Goal: Book appointment/travel/reservation

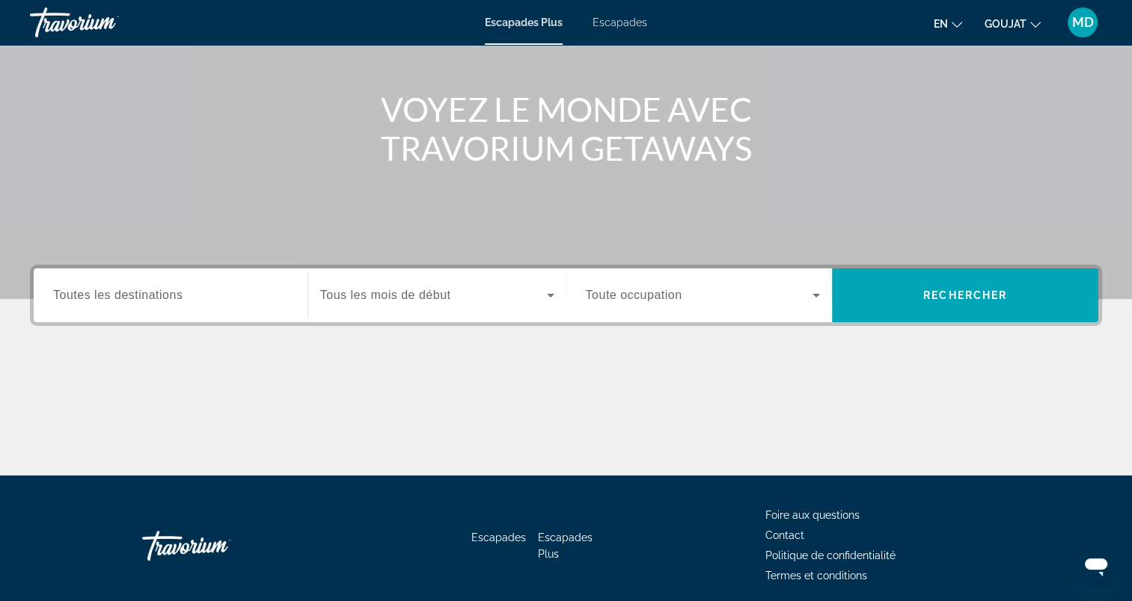
scroll to position [206, 0]
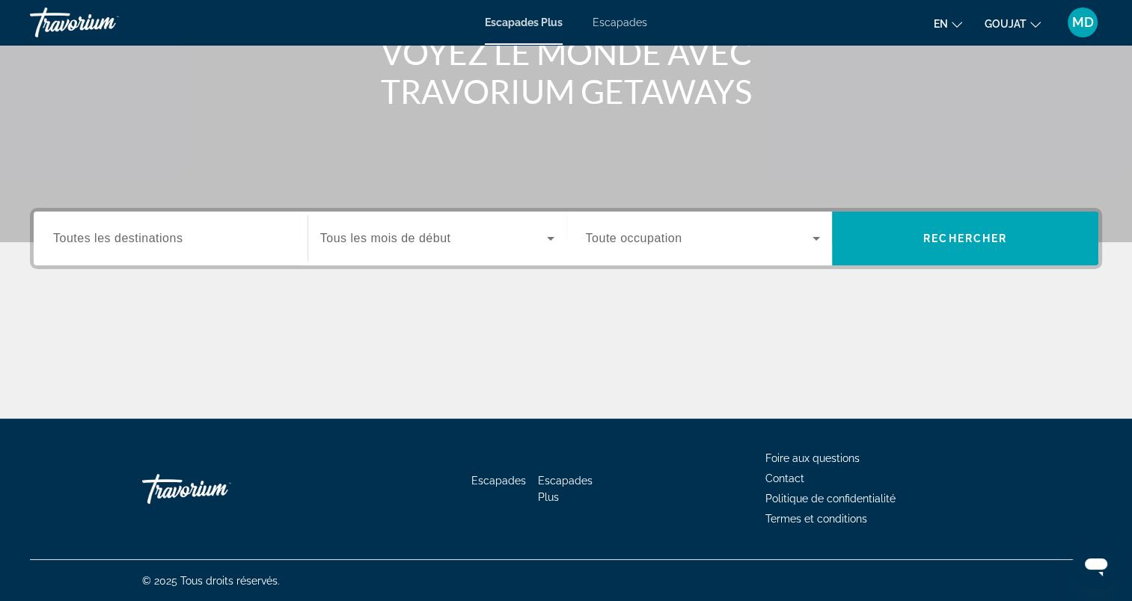
click at [347, 236] on span "Tous les mois de début" at bounding box center [385, 238] width 131 height 13
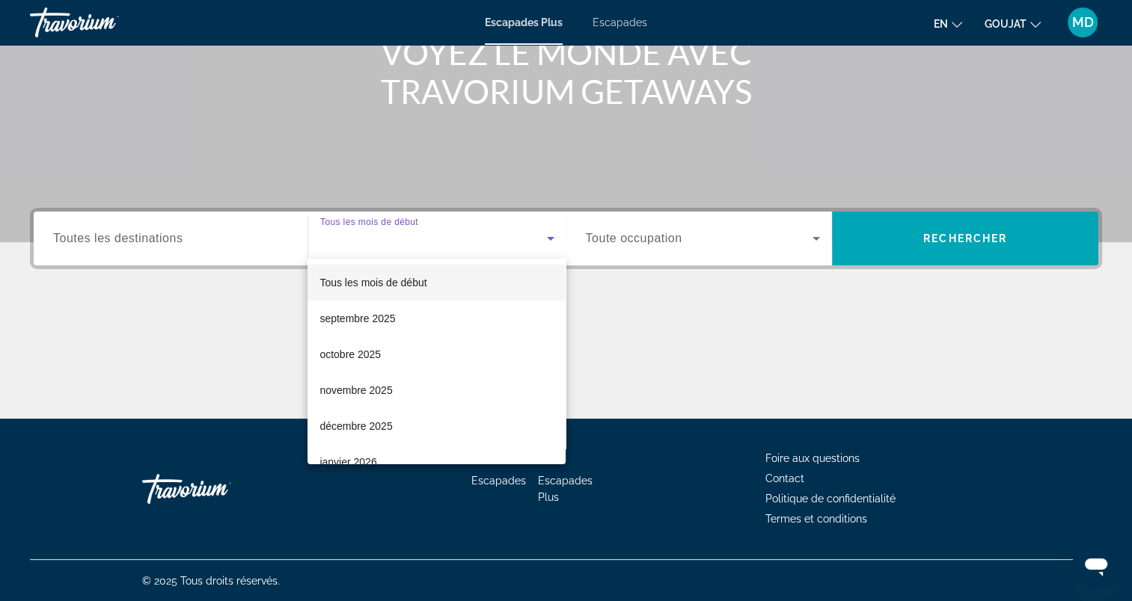
click at [339, 426] on font "décembre 2025" at bounding box center [355, 426] width 73 height 12
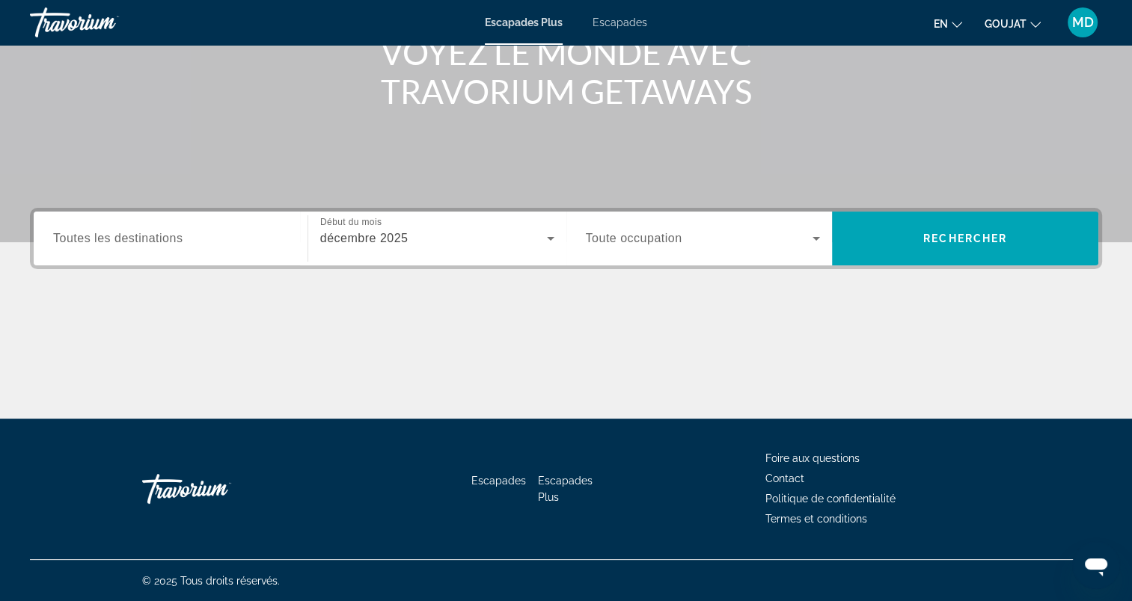
click at [721, 248] on div "Widget de recherche" at bounding box center [703, 239] width 235 height 42
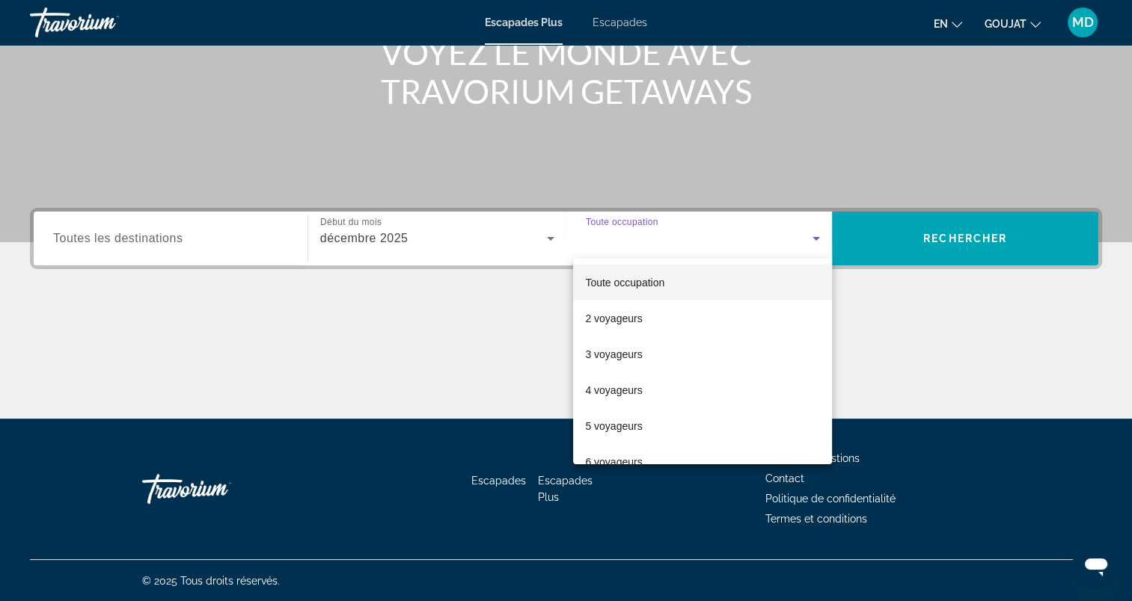
scroll to position [57, 0]
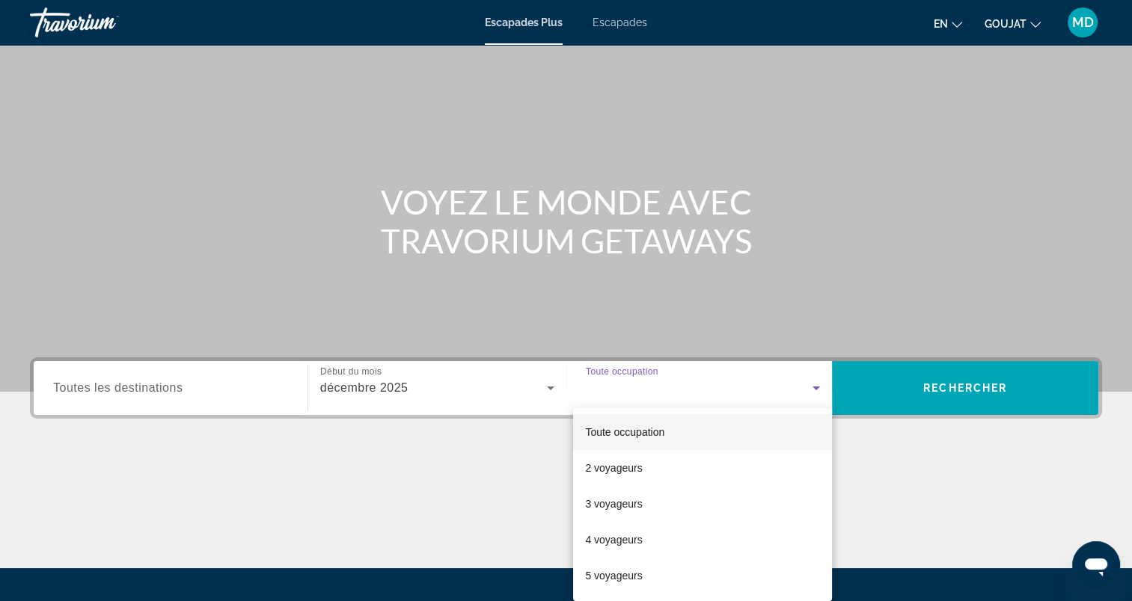
click at [960, 379] on div at bounding box center [566, 300] width 1132 height 601
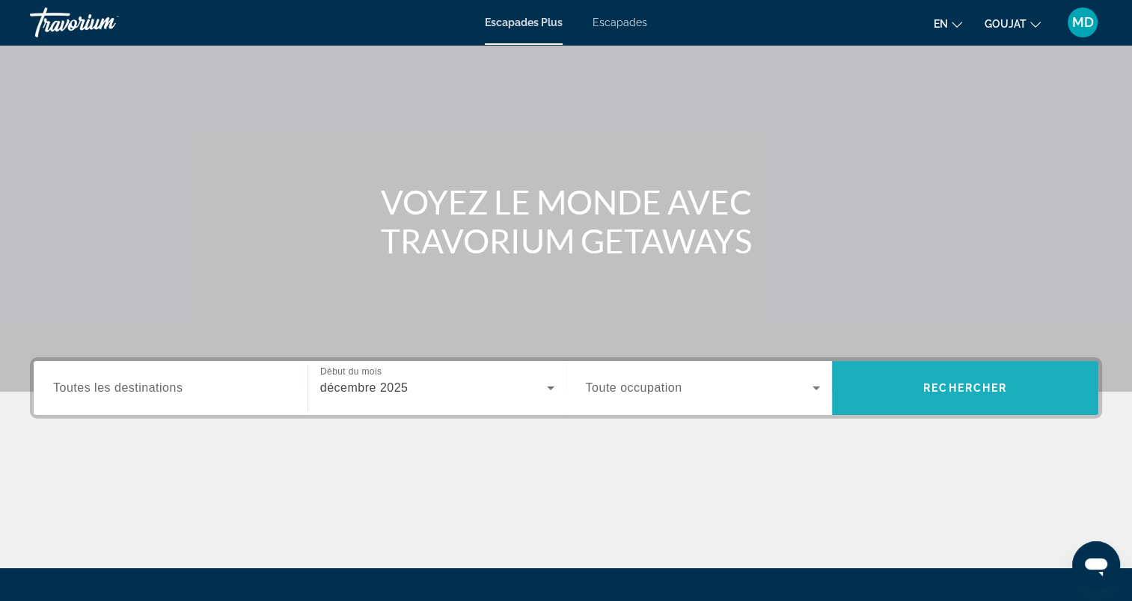
click at [939, 389] on span "Rechercher" at bounding box center [965, 388] width 84 height 12
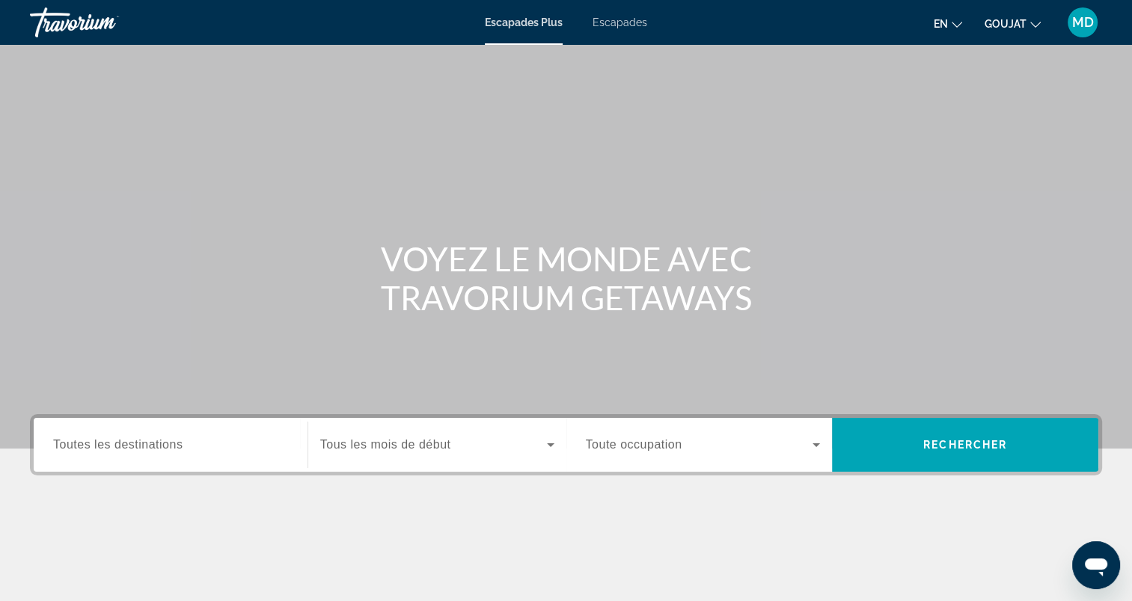
scroll to position [206, 0]
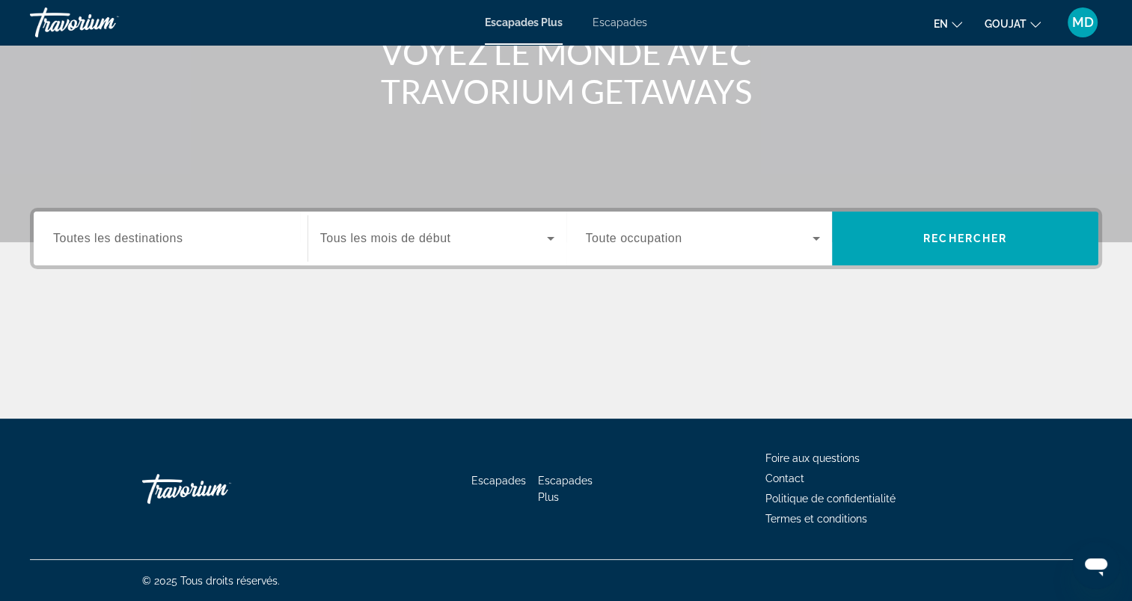
click at [147, 248] on div "Widget de recherche" at bounding box center [170, 239] width 235 height 43
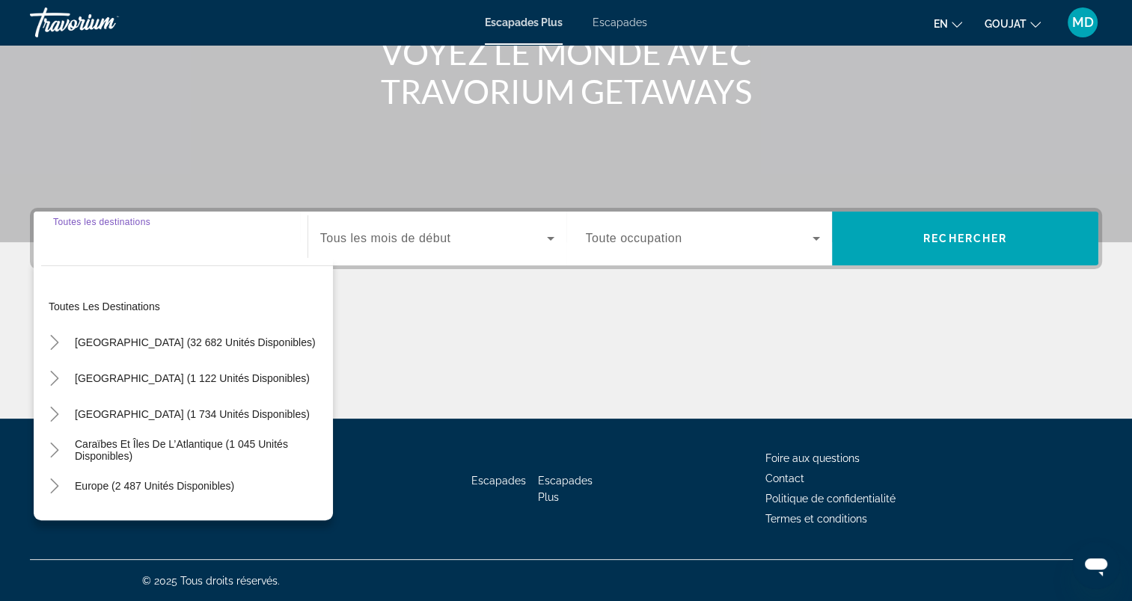
click at [156, 373] on span "[GEOGRAPHIC_DATA] (1 122 unités disponibles)" at bounding box center [192, 378] width 235 height 12
type input "**********"
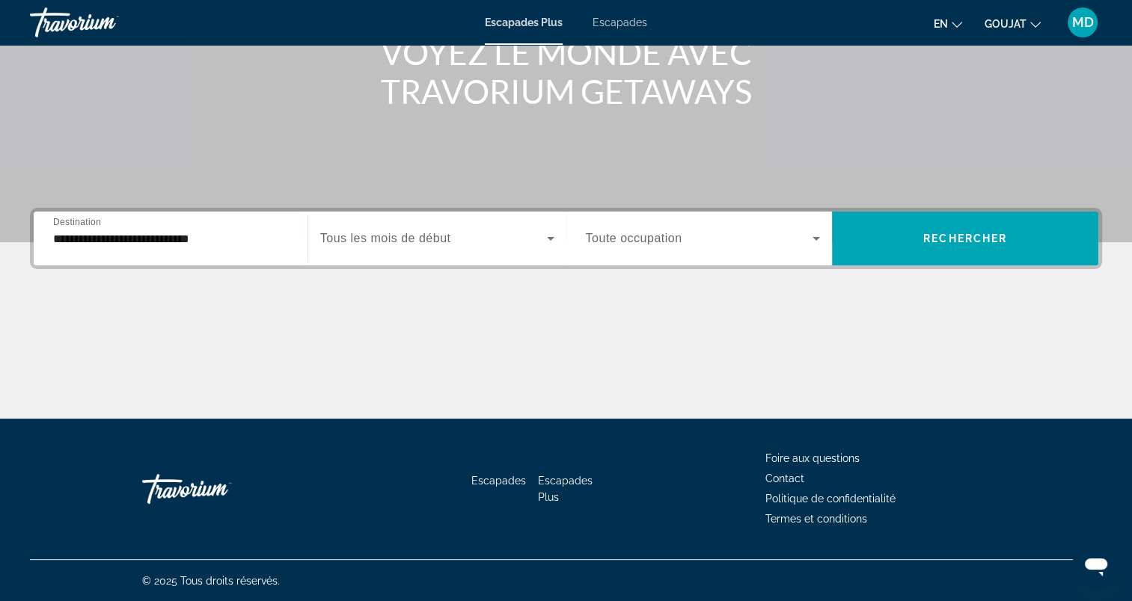
click at [427, 246] on div "Widget de recherche" at bounding box center [437, 239] width 234 height 42
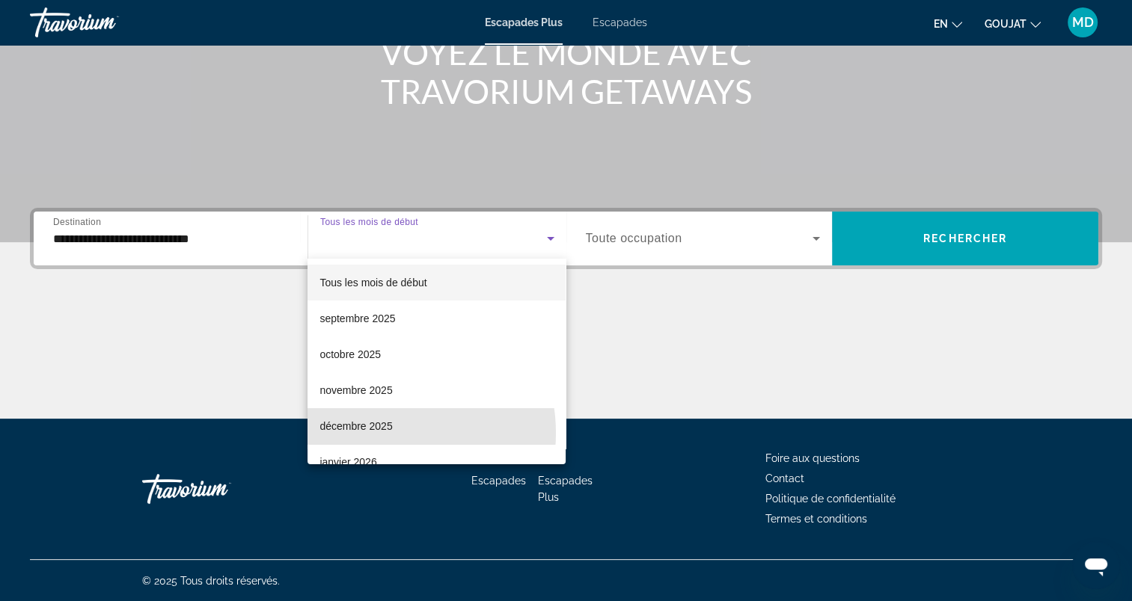
click at [377, 433] on span "décembre 2025" at bounding box center [355, 426] width 73 height 18
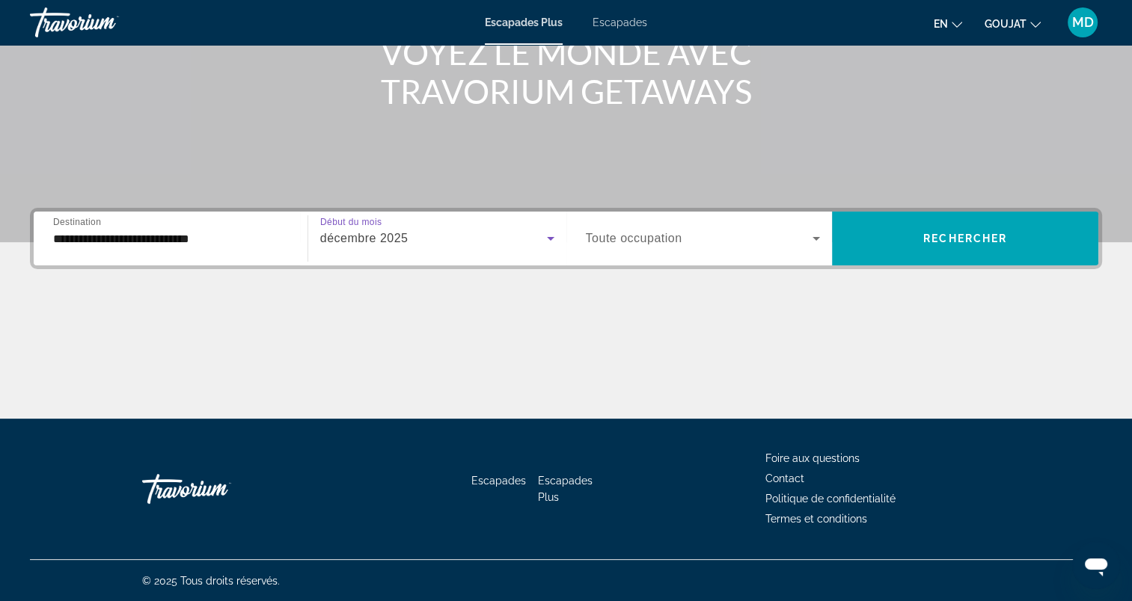
click at [949, 234] on span "Rechercher" at bounding box center [965, 239] width 84 height 12
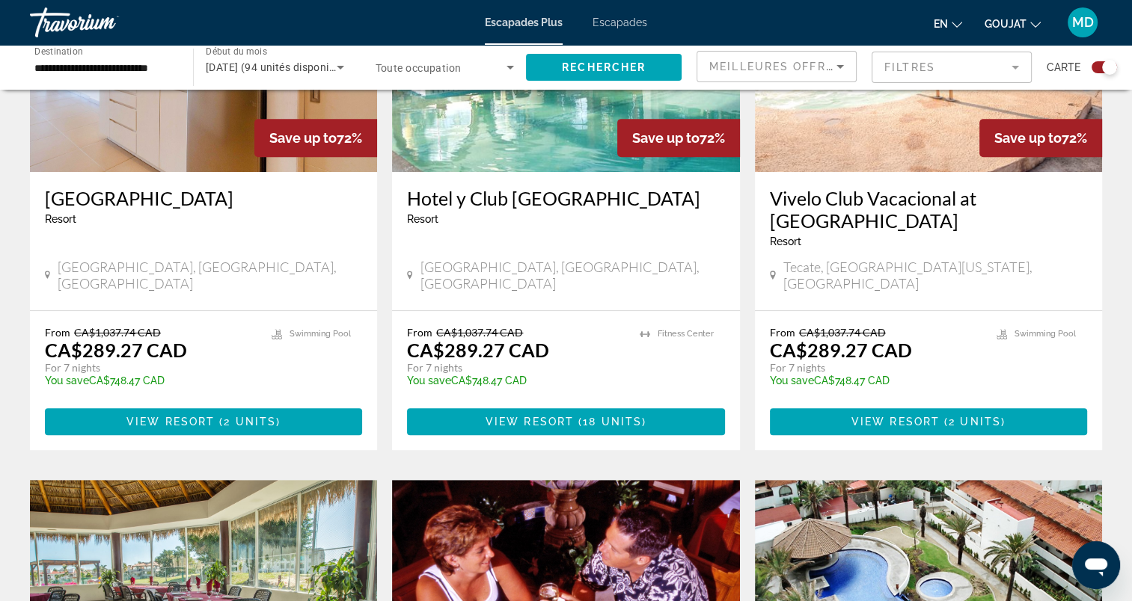
scroll to position [748, 0]
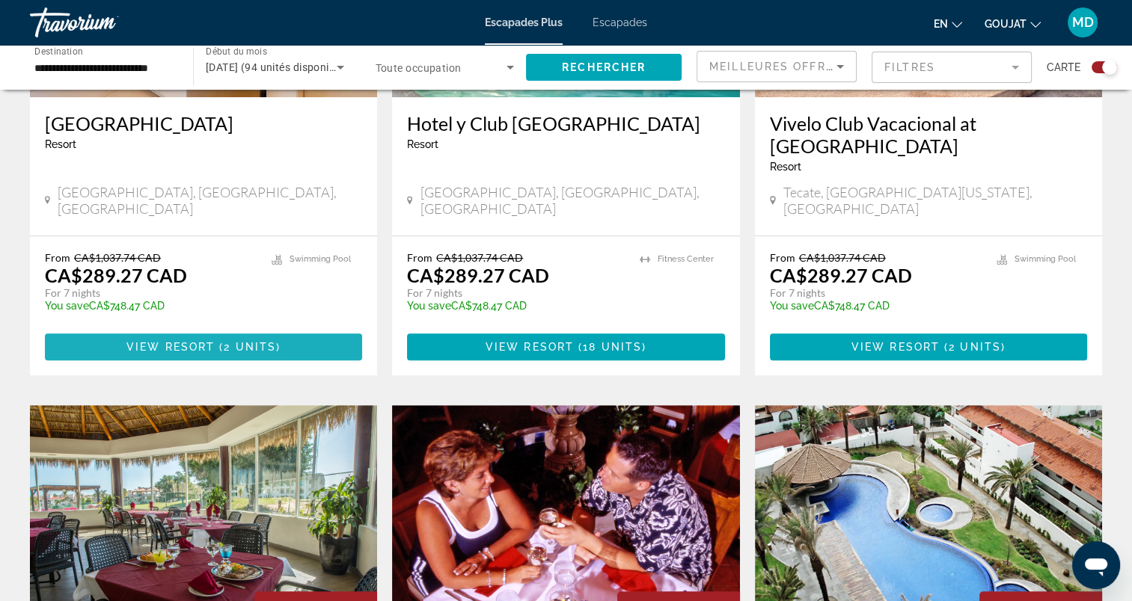
click at [203, 329] on span "Contenu principal" at bounding box center [203, 347] width 317 height 36
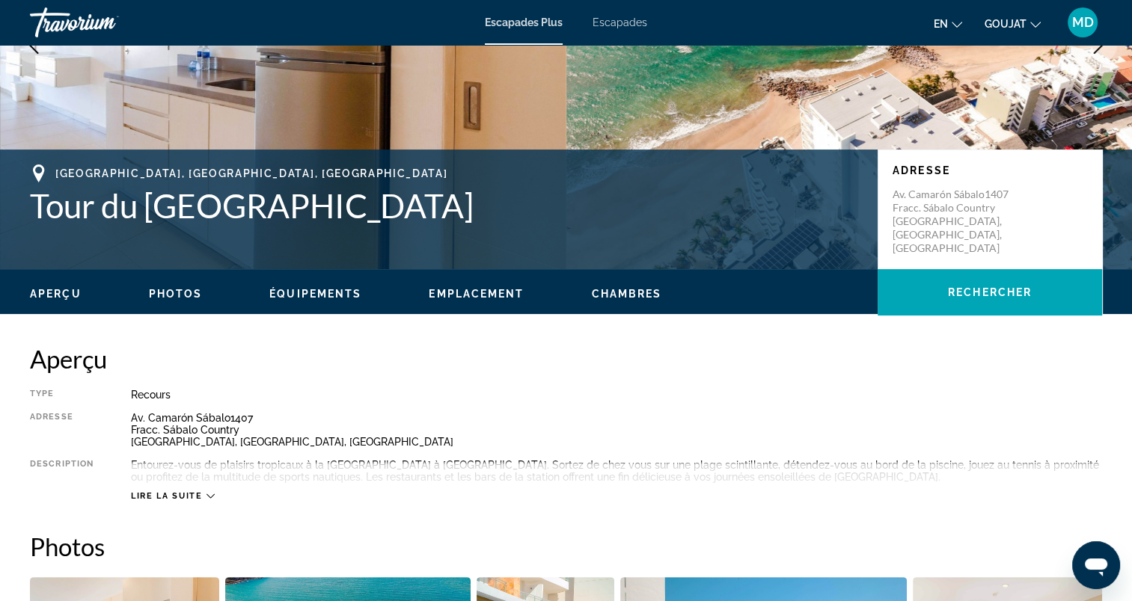
scroll to position [299, 0]
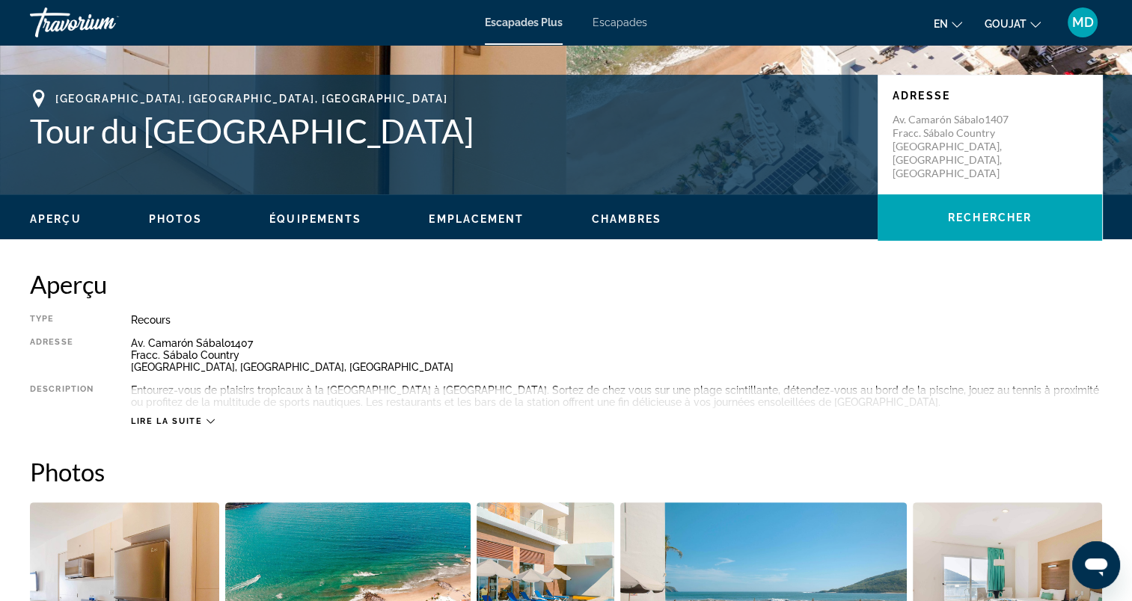
click at [164, 422] on span "Lire la suite" at bounding box center [166, 422] width 71 height 10
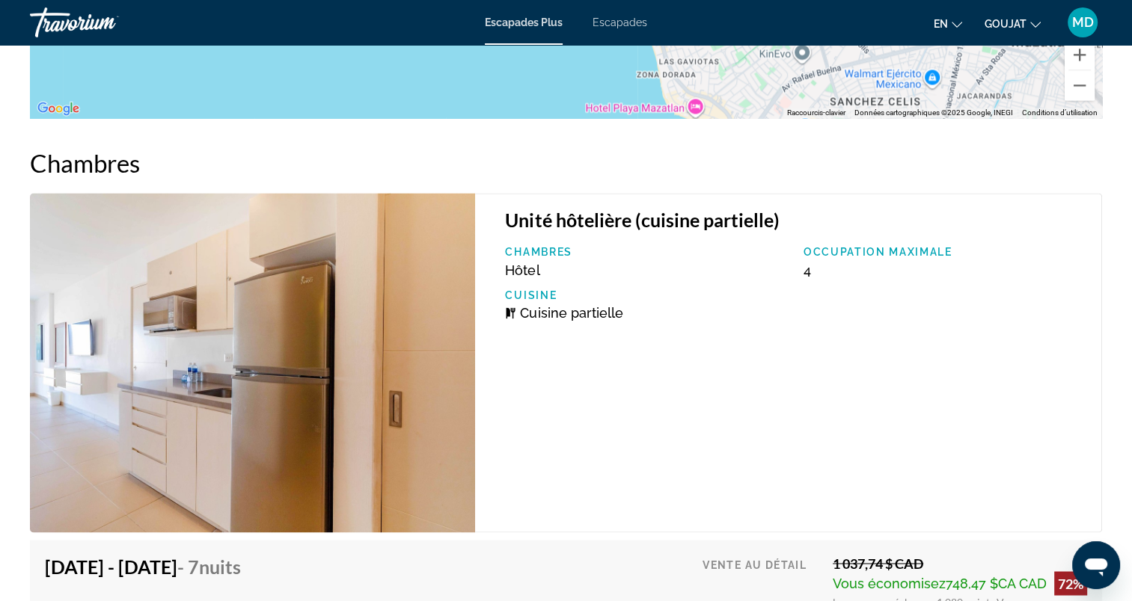
scroll to position [2169, 0]
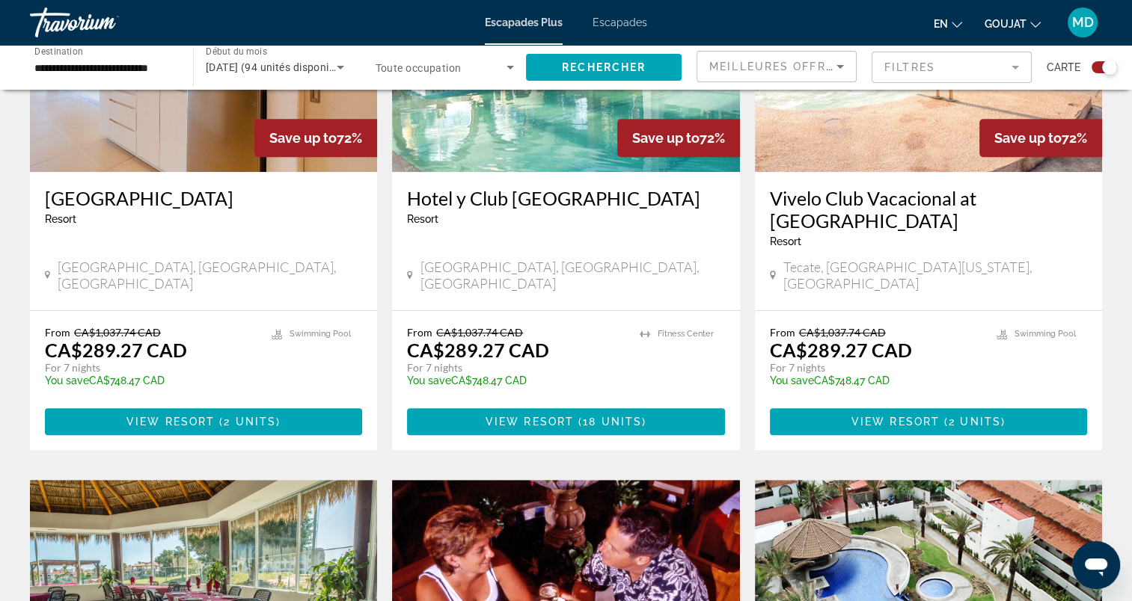
scroll to position [748, 0]
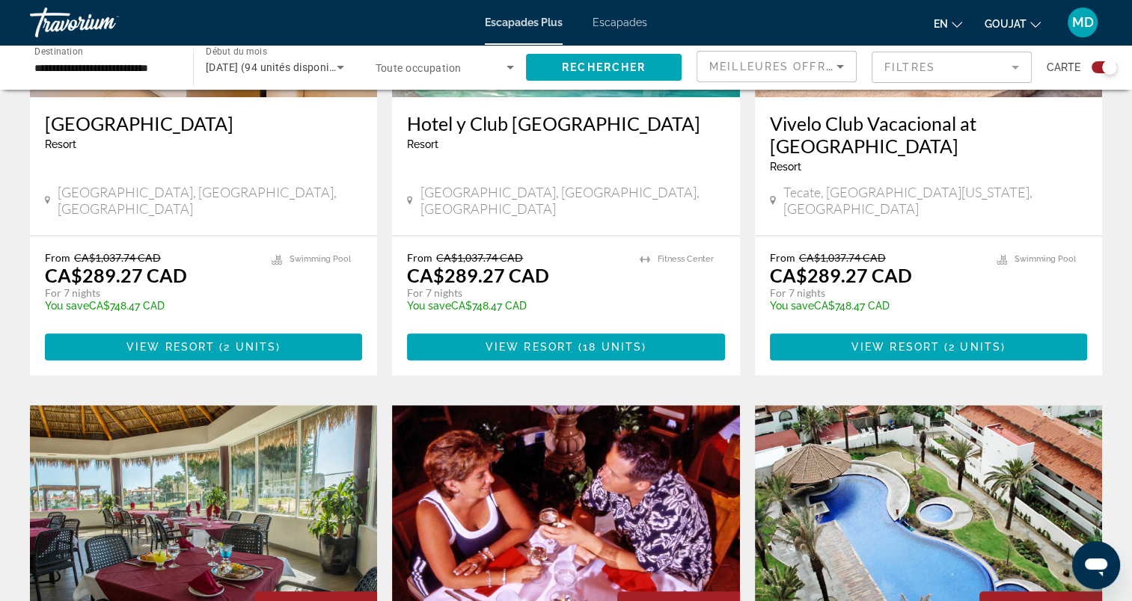
click at [476, 331] on span "Contenu principal" at bounding box center [565, 347] width 317 height 36
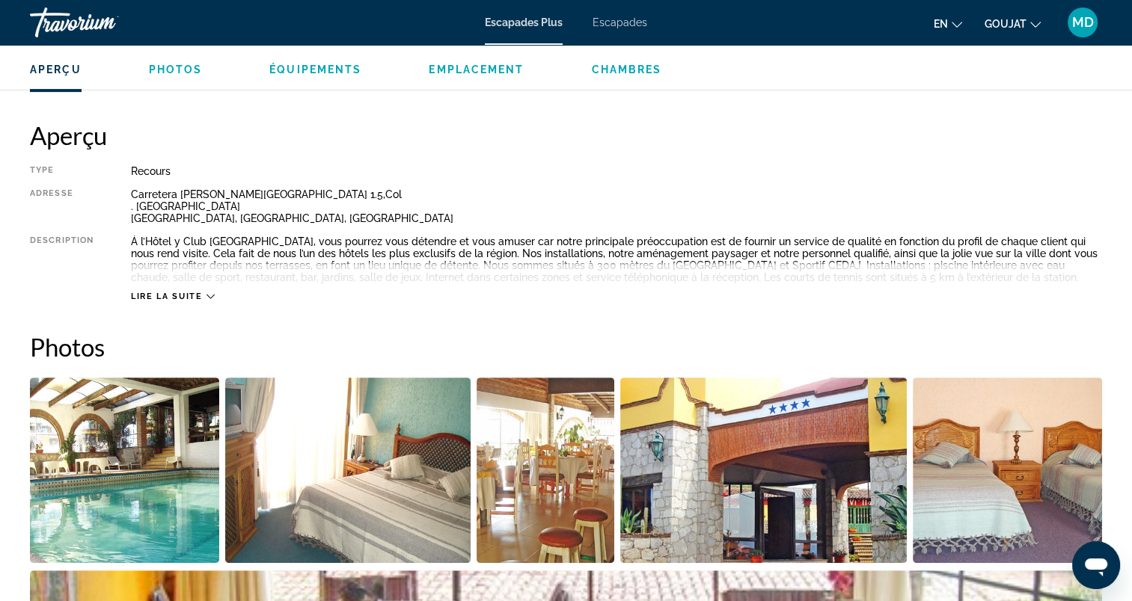
scroll to position [524, 0]
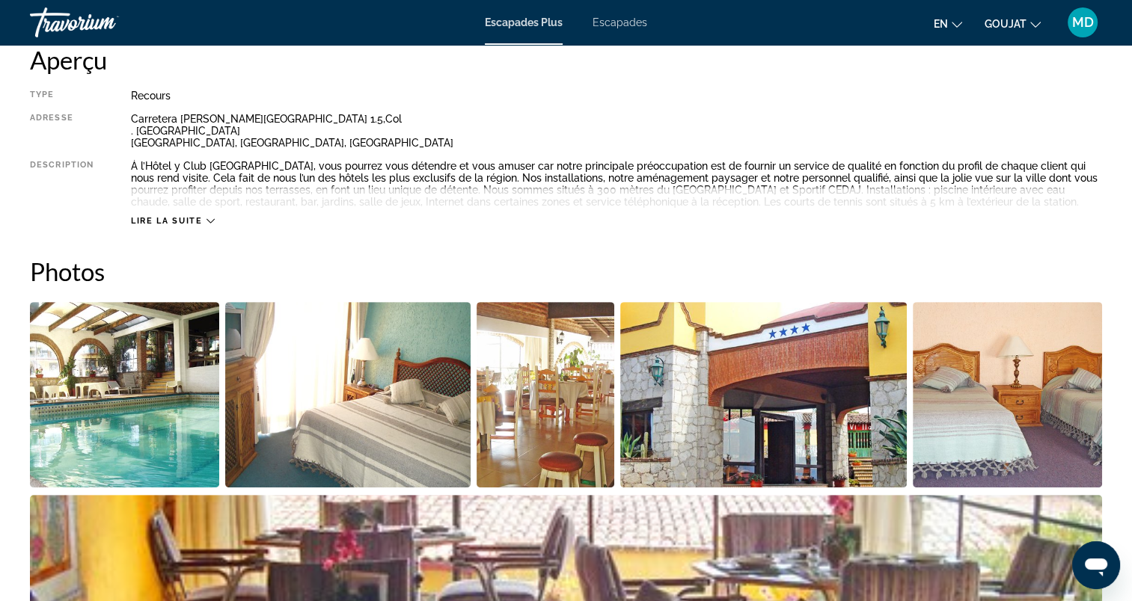
click at [193, 224] on span "Lire la suite" at bounding box center [166, 221] width 71 height 10
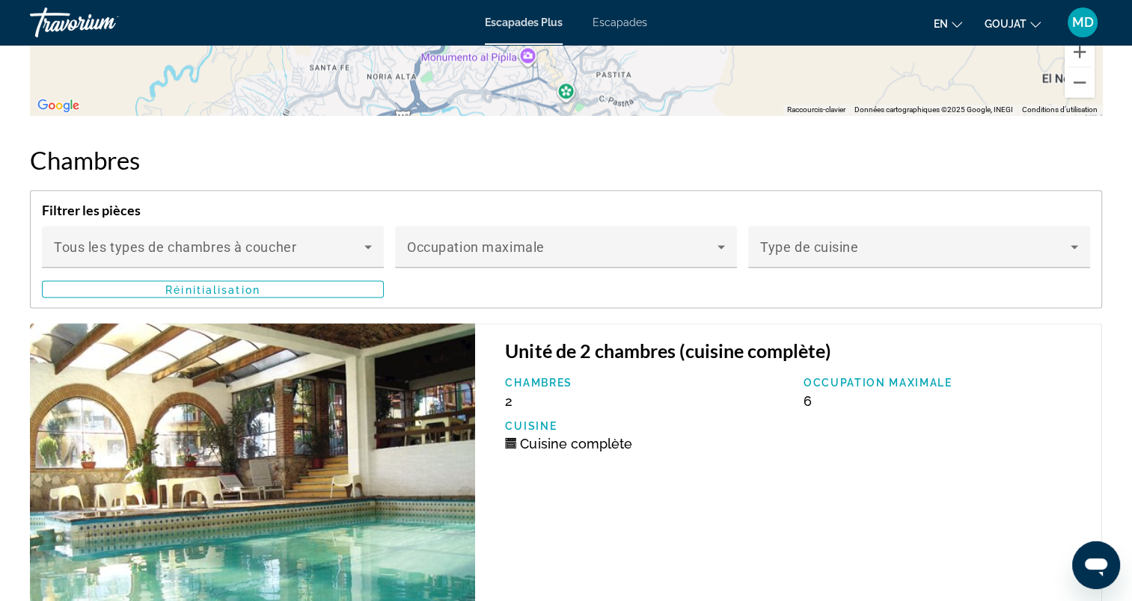
scroll to position [2618, 0]
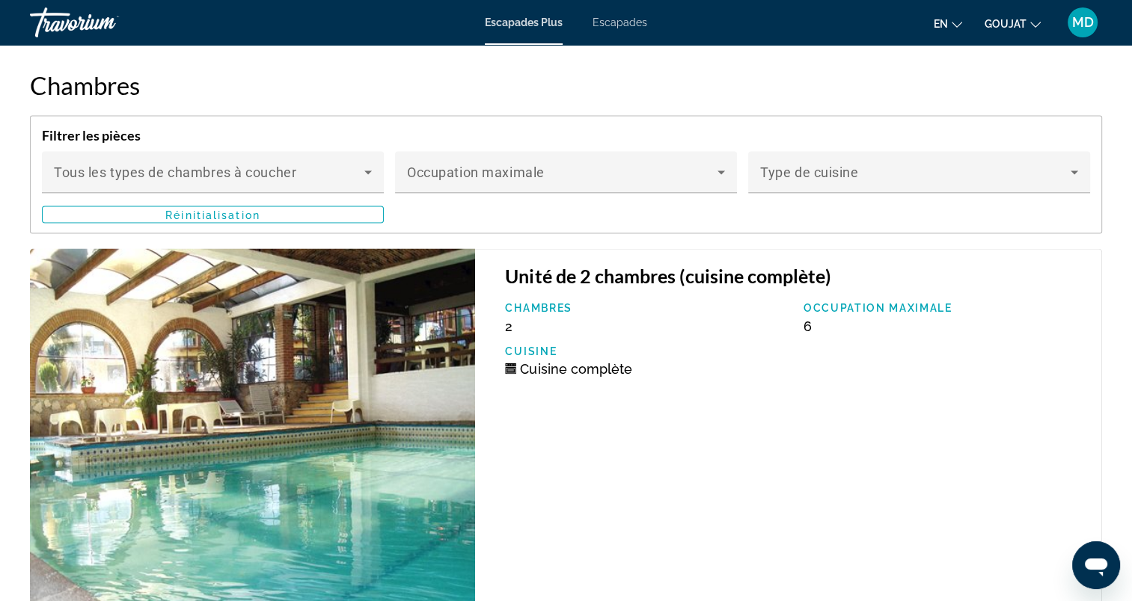
click at [608, 22] on span "Escapades" at bounding box center [619, 22] width 55 height 12
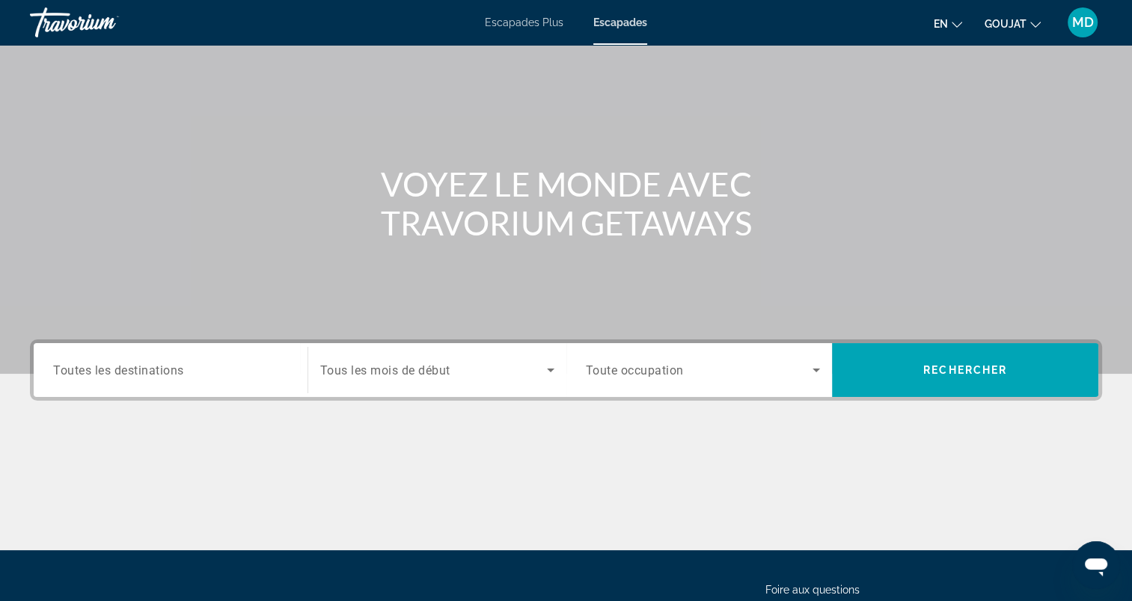
scroll to position [150, 0]
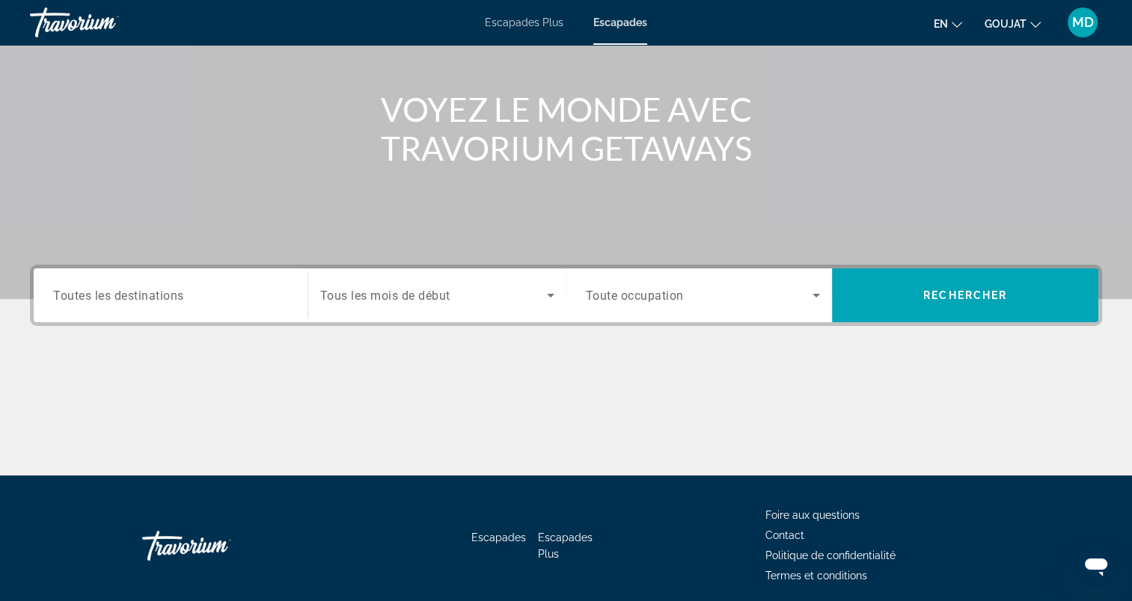
click at [248, 297] on input "Destination Toutes les destinations" at bounding box center [170, 296] width 235 height 18
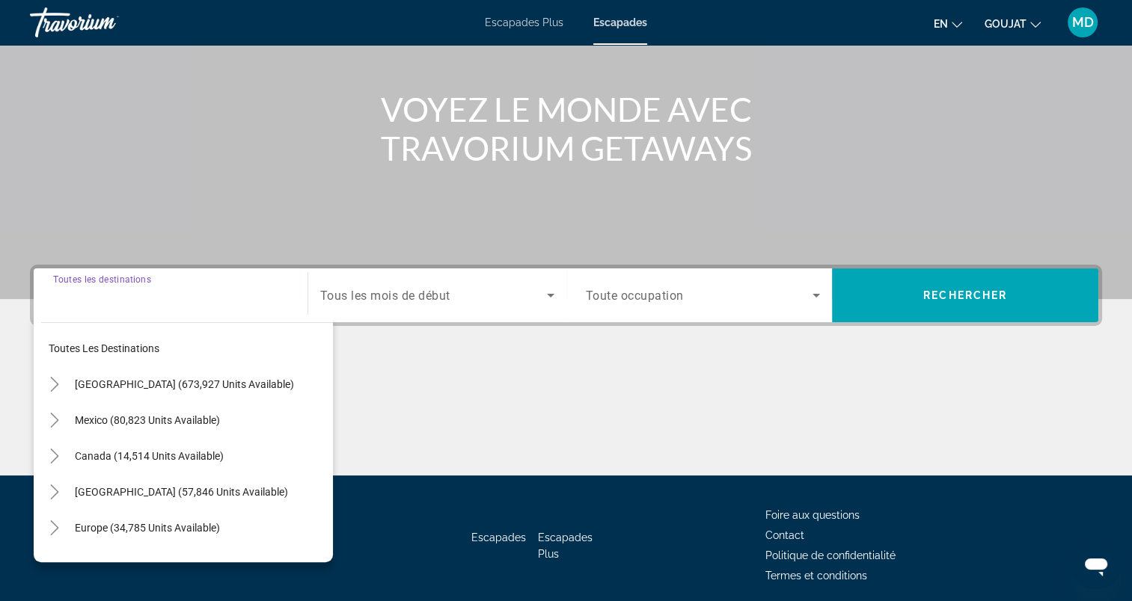
scroll to position [206, 0]
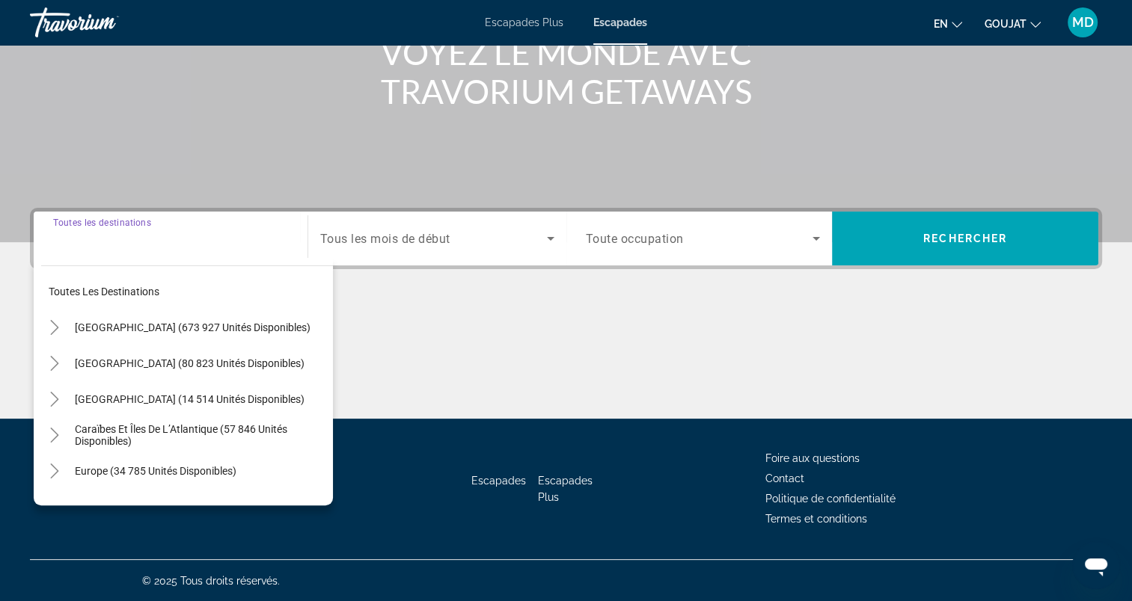
click at [230, 365] on span "[GEOGRAPHIC_DATA] (80 823 unités disponibles)" at bounding box center [190, 364] width 230 height 12
type input "**********"
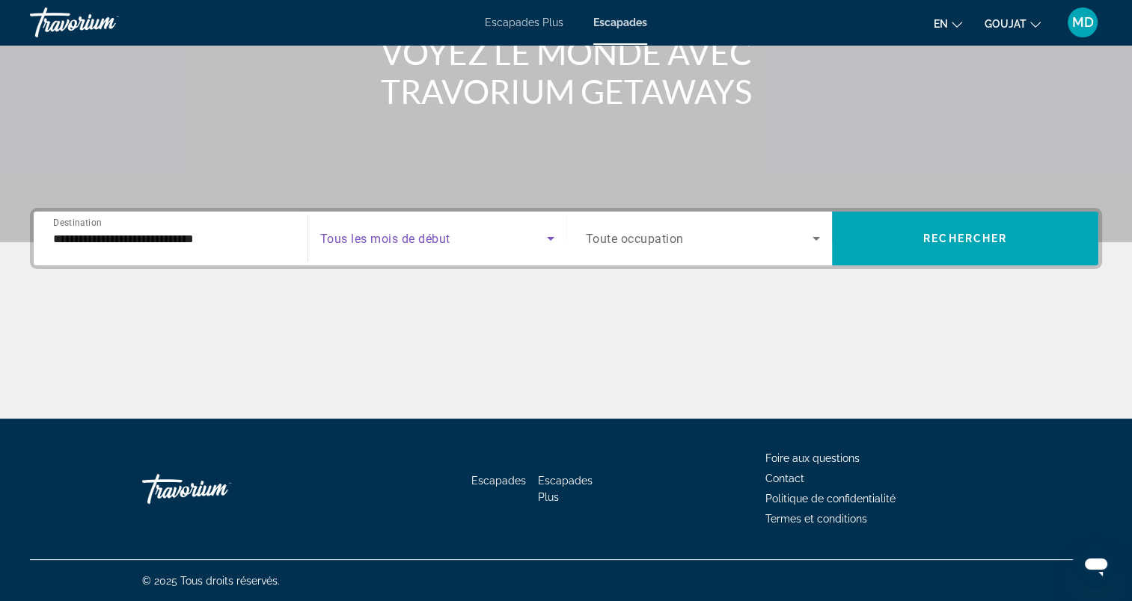
click at [470, 238] on span "Widget de recherche" at bounding box center [433, 239] width 227 height 18
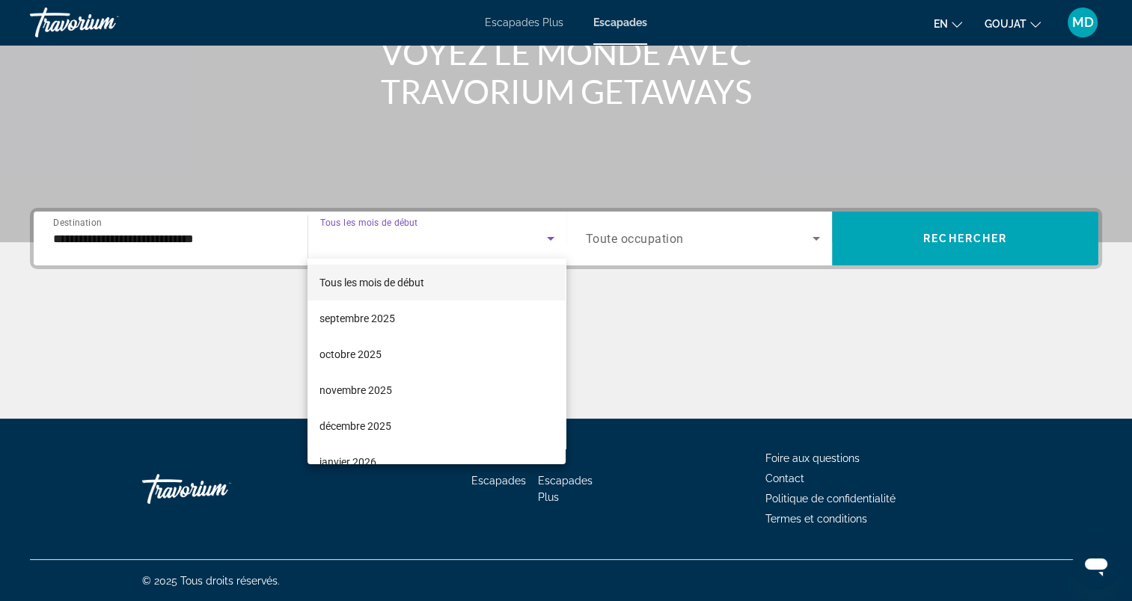
click at [423, 422] on mat-option "décembre 2025" at bounding box center [436, 426] width 258 height 36
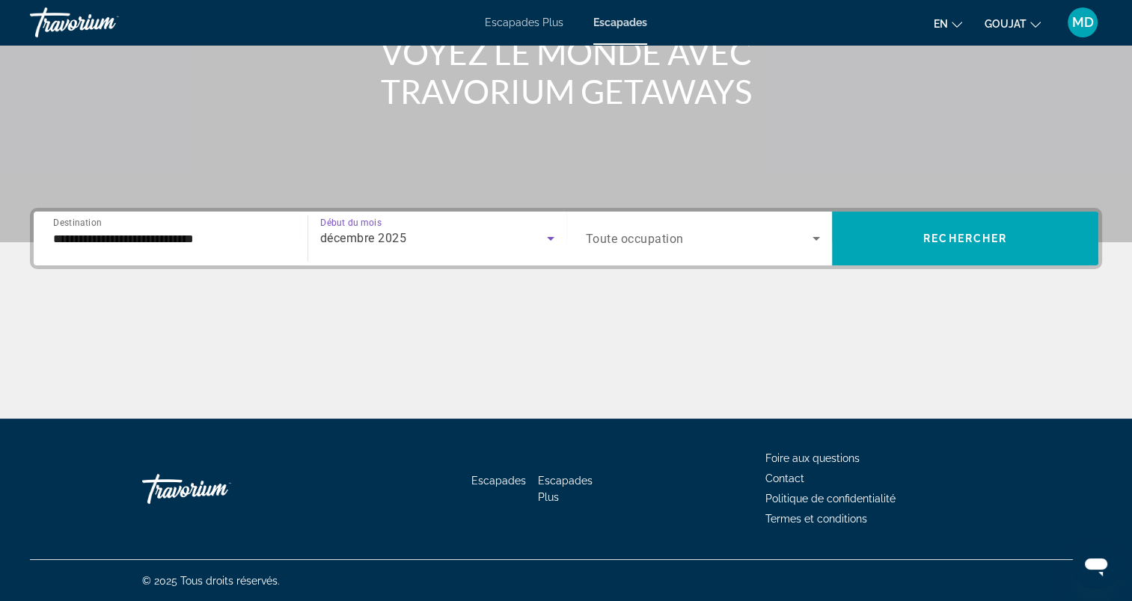
click at [988, 239] on span "Rechercher" at bounding box center [965, 239] width 84 height 12
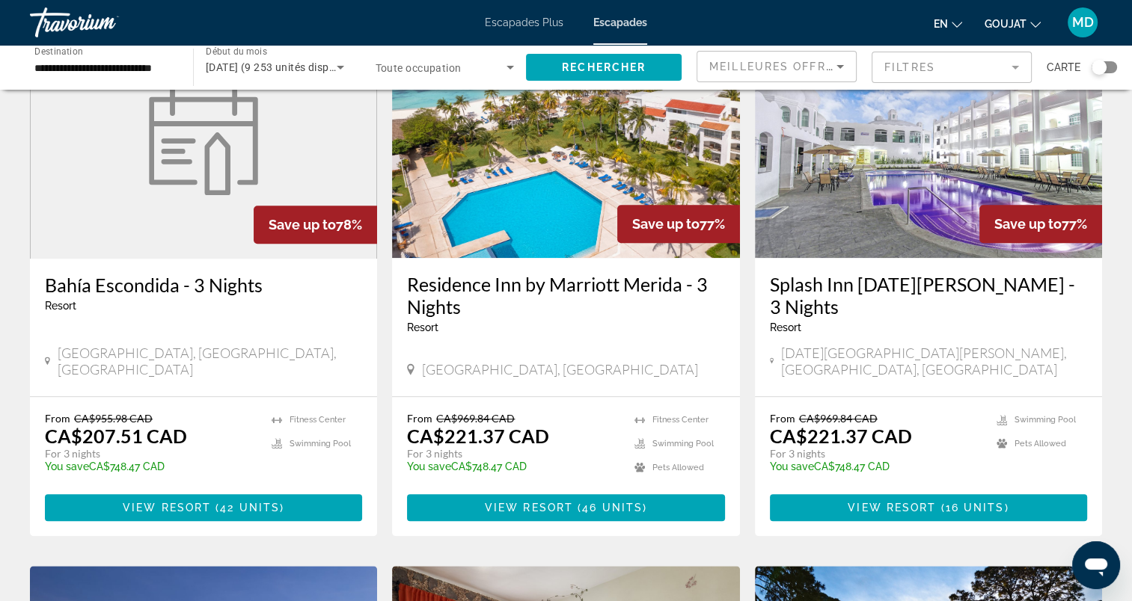
scroll to position [1272, 0]
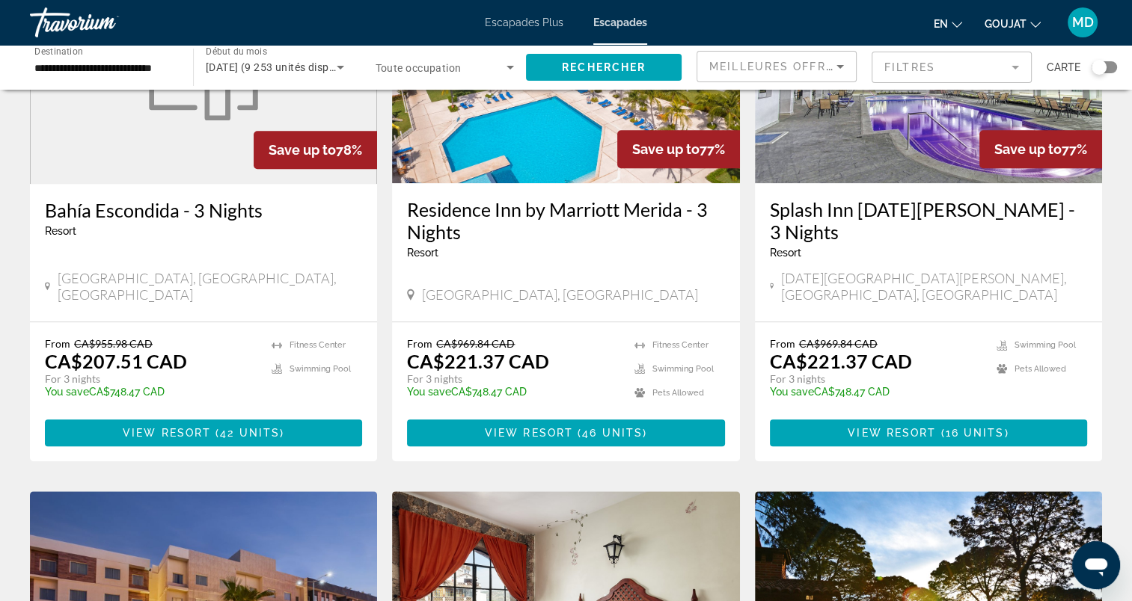
click at [551, 20] on span "Escapades Plus" at bounding box center [524, 22] width 79 height 12
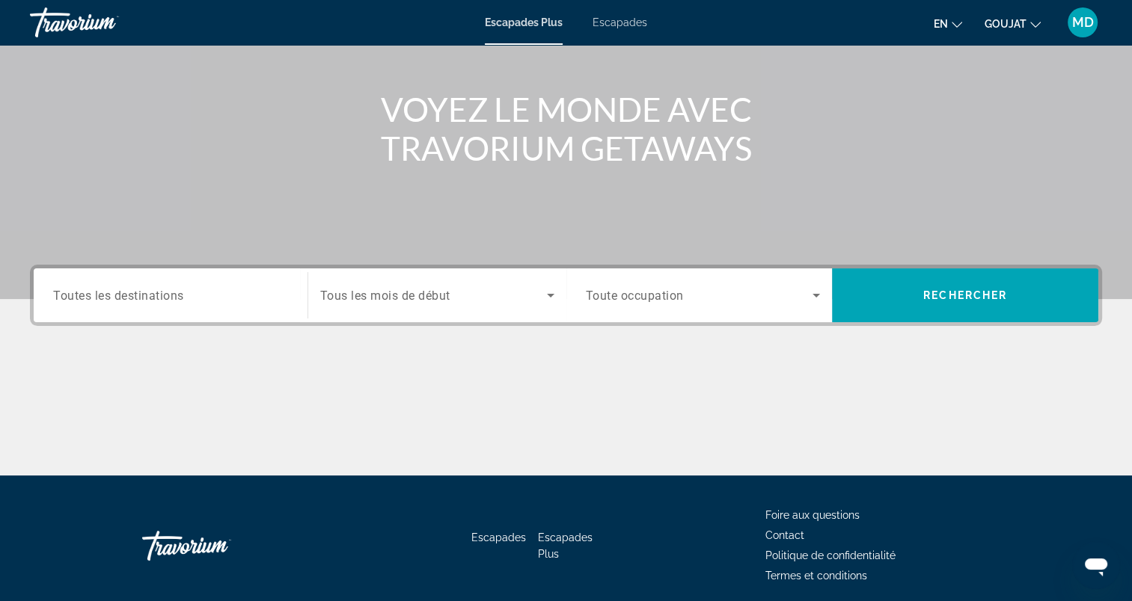
scroll to position [206, 0]
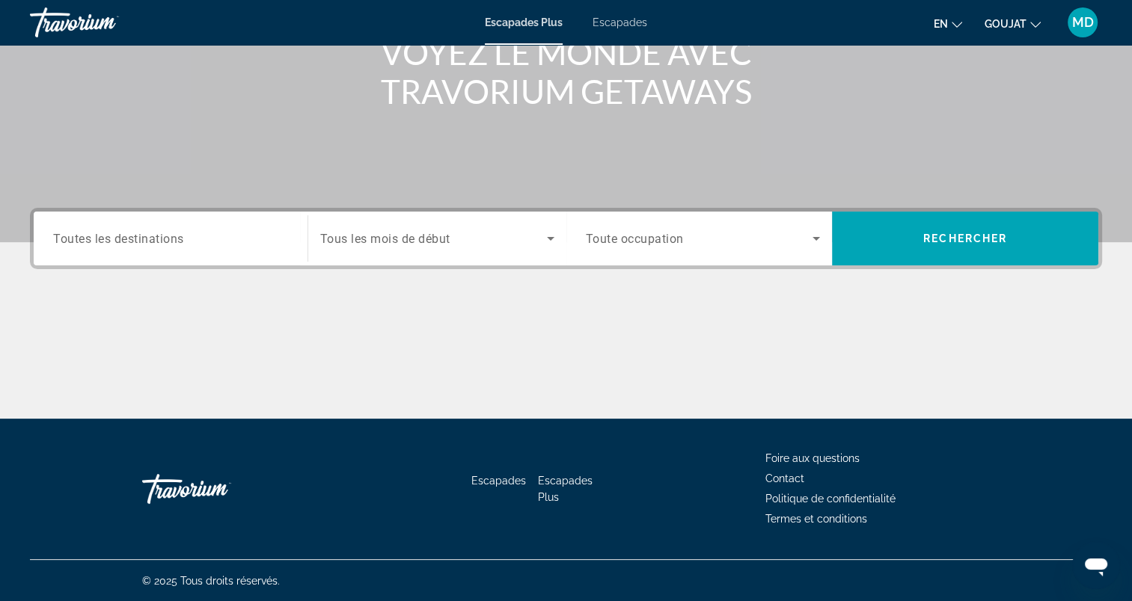
click at [262, 242] on input "Destination Toutes les destinations" at bounding box center [170, 239] width 235 height 18
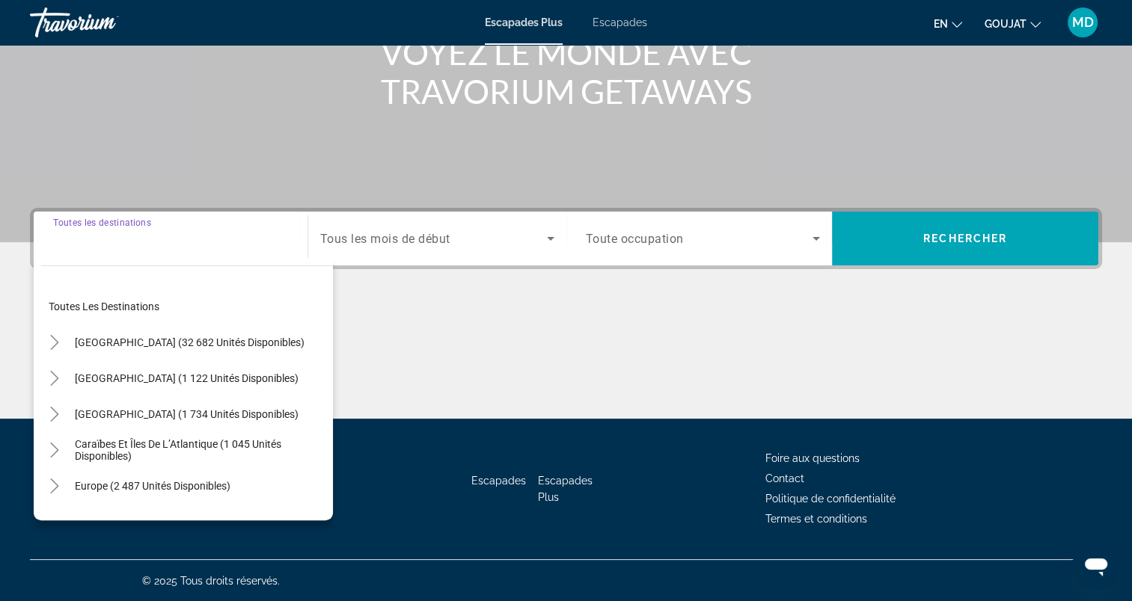
click at [196, 372] on span "[GEOGRAPHIC_DATA] (1 122 unités disponibles)" at bounding box center [187, 378] width 224 height 12
type input "**********"
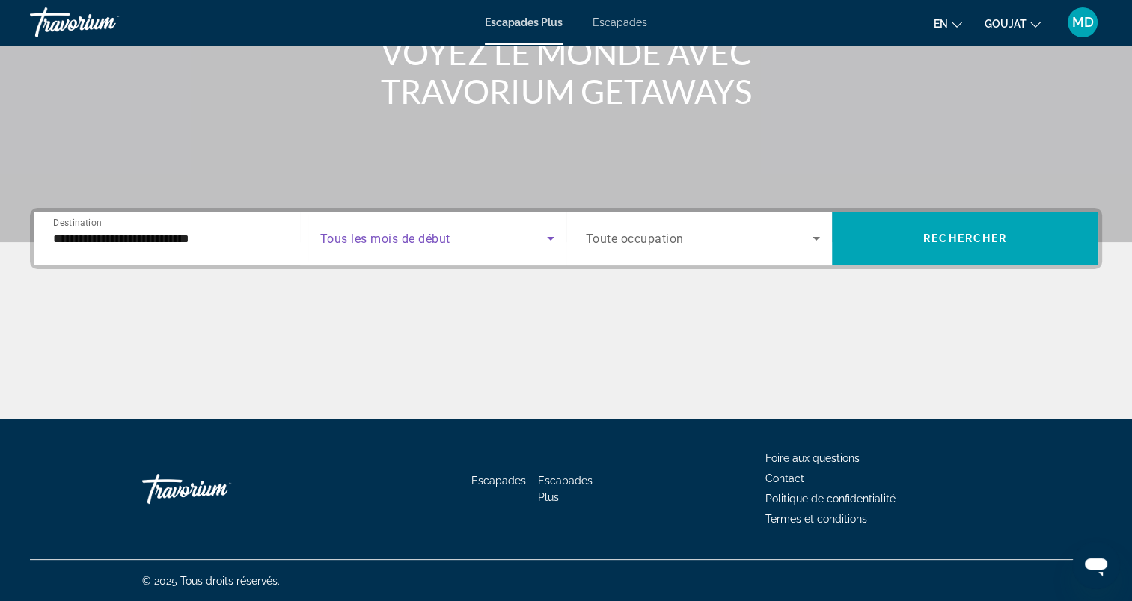
click at [456, 233] on span "Widget de recherche" at bounding box center [433, 239] width 227 height 18
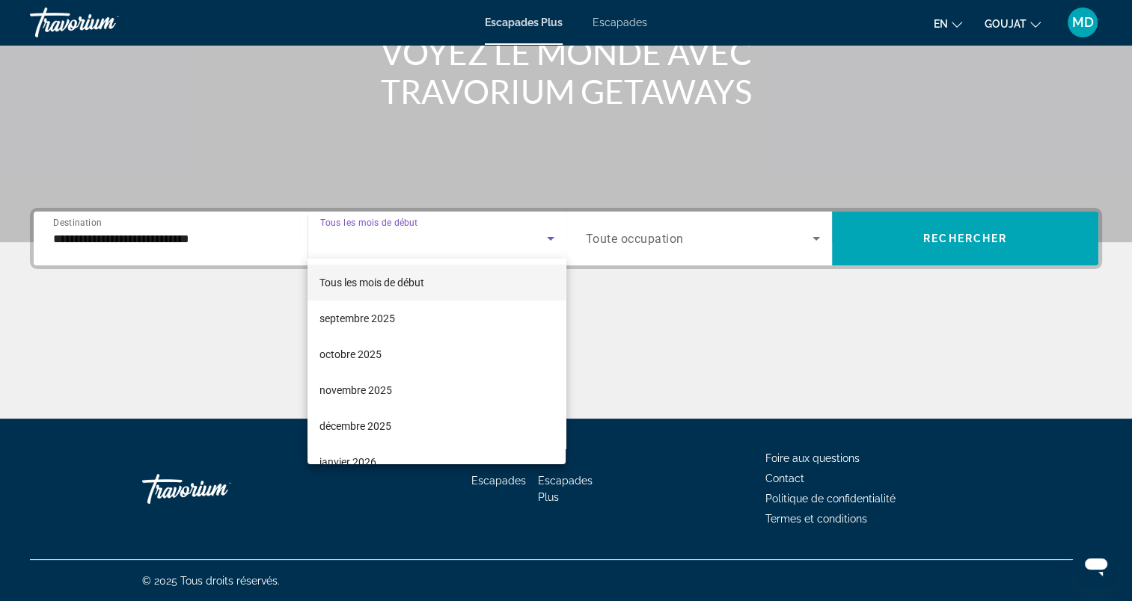
click at [431, 419] on mat-option "décembre 2025" at bounding box center [436, 426] width 258 height 36
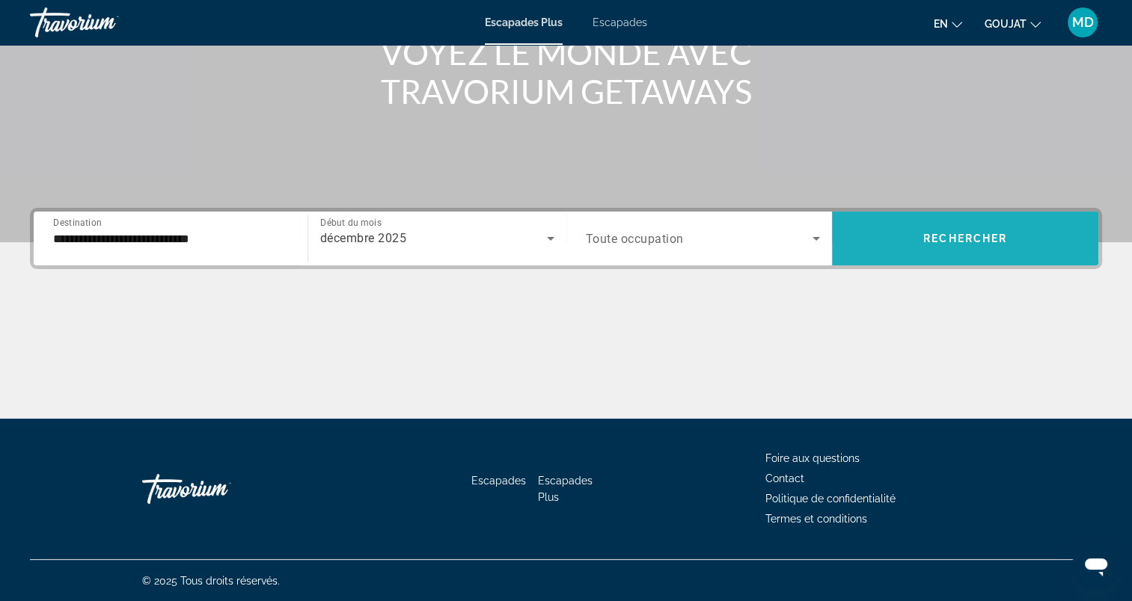
click at [927, 256] on span "Widget de recherche" at bounding box center [965, 239] width 266 height 54
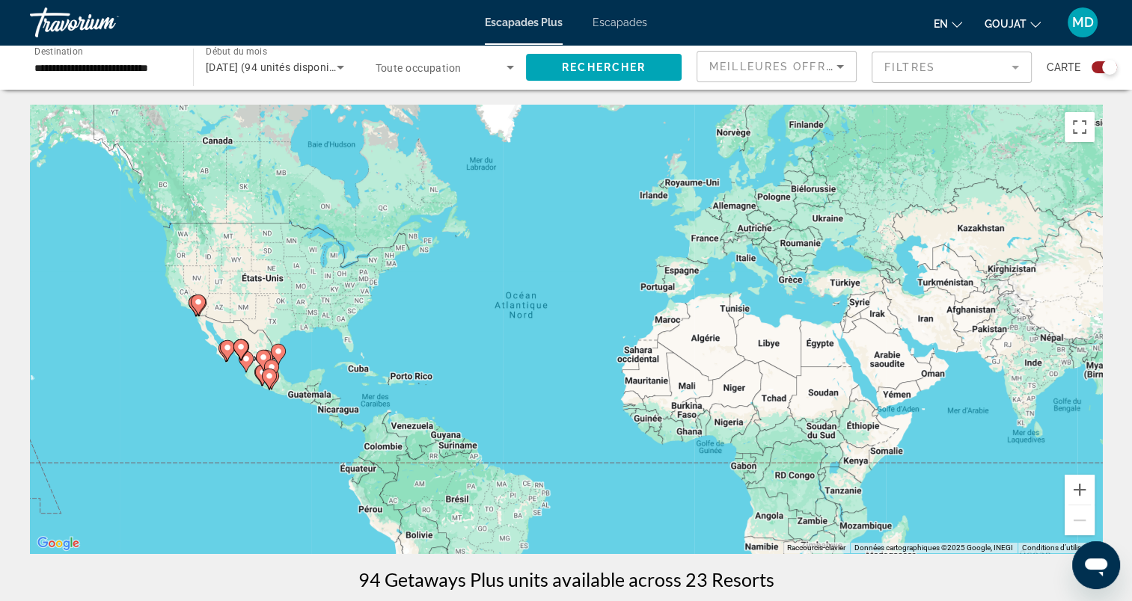
scroll to position [598, 0]
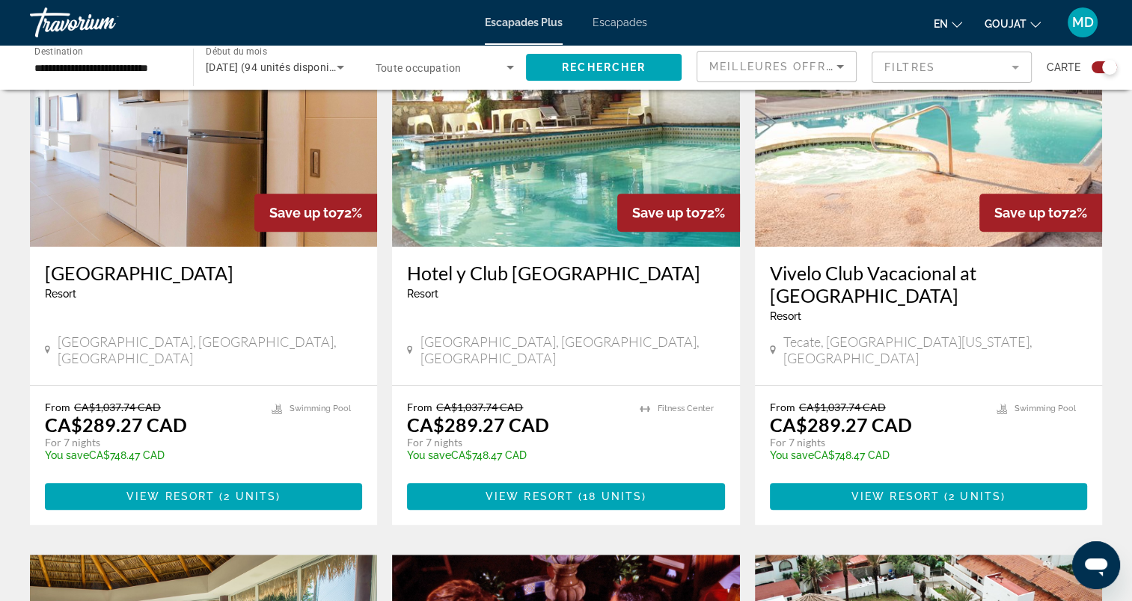
click at [948, 196] on img "Contenu principal" at bounding box center [928, 126] width 347 height 239
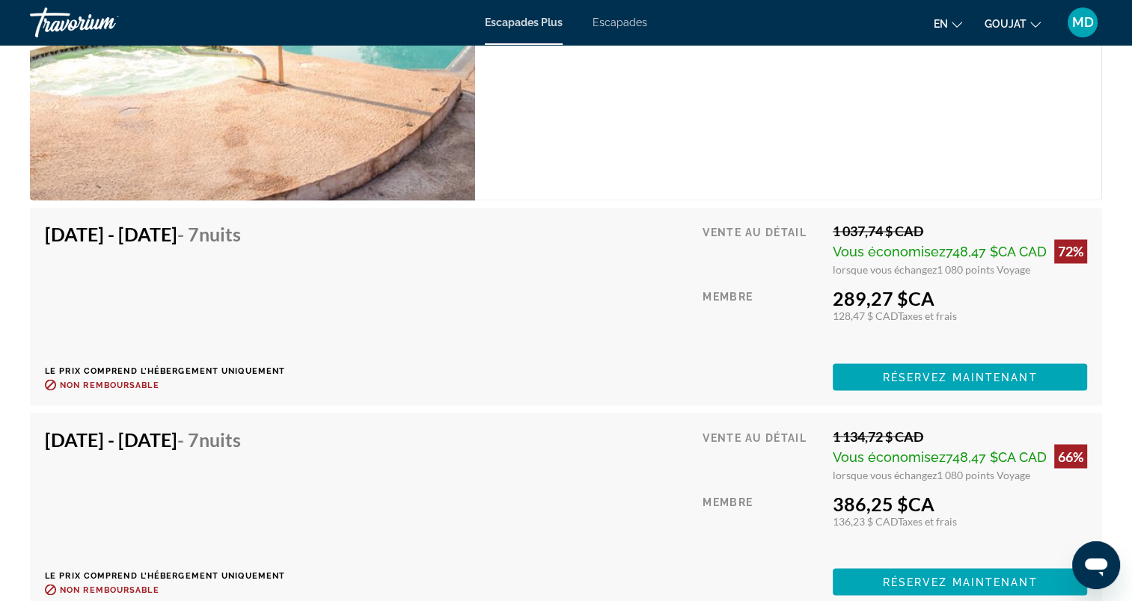
scroll to position [2618, 0]
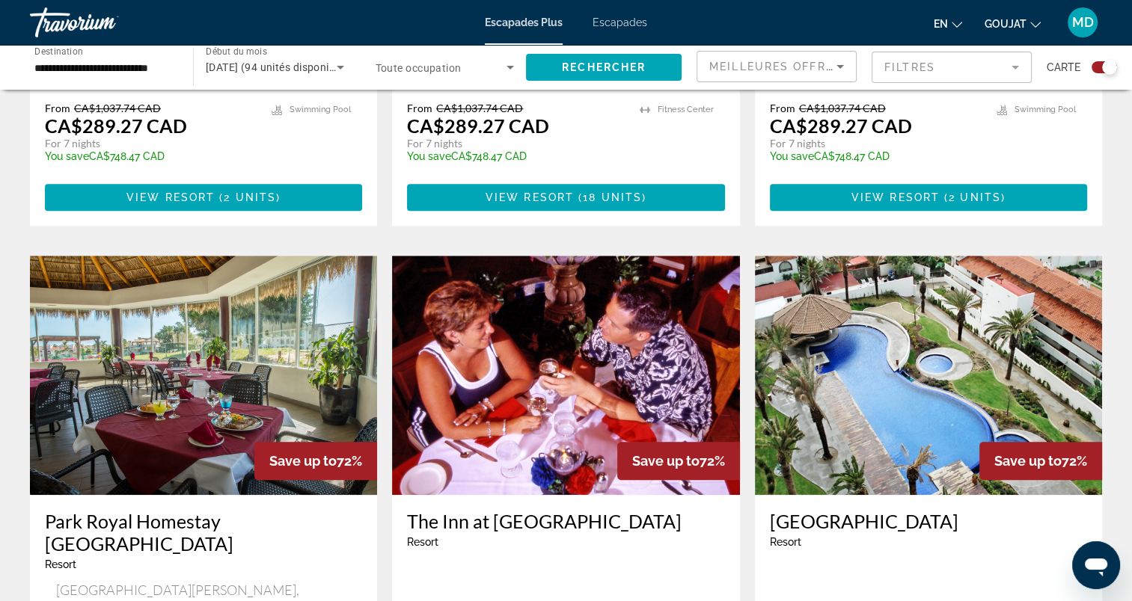
scroll to position [972, 0]
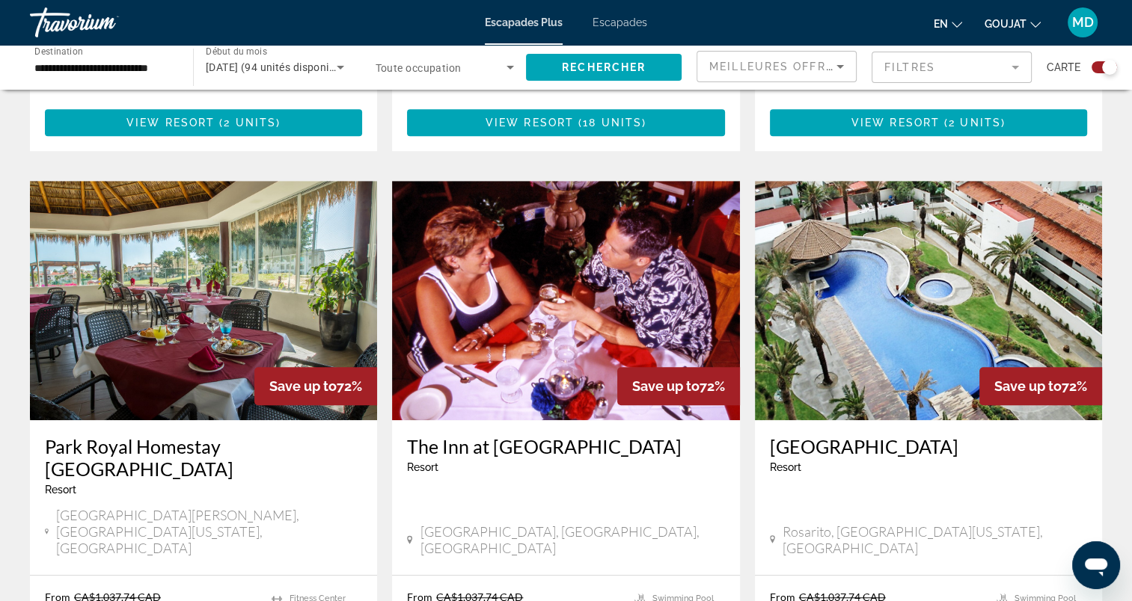
click at [285, 258] on img "Contenu principal" at bounding box center [203, 300] width 347 height 239
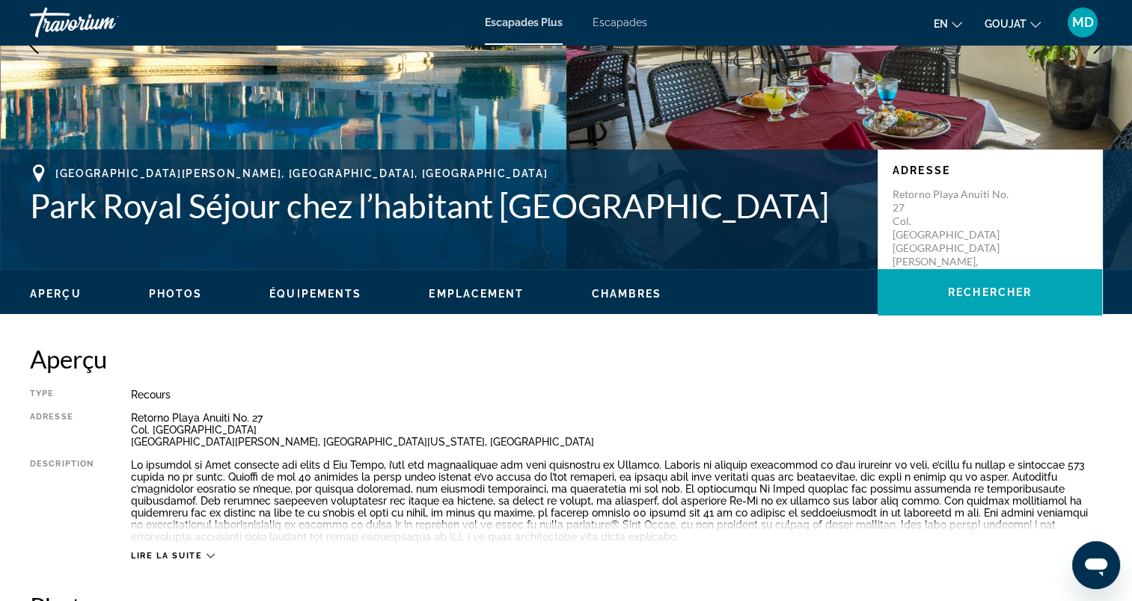
scroll to position [524, 0]
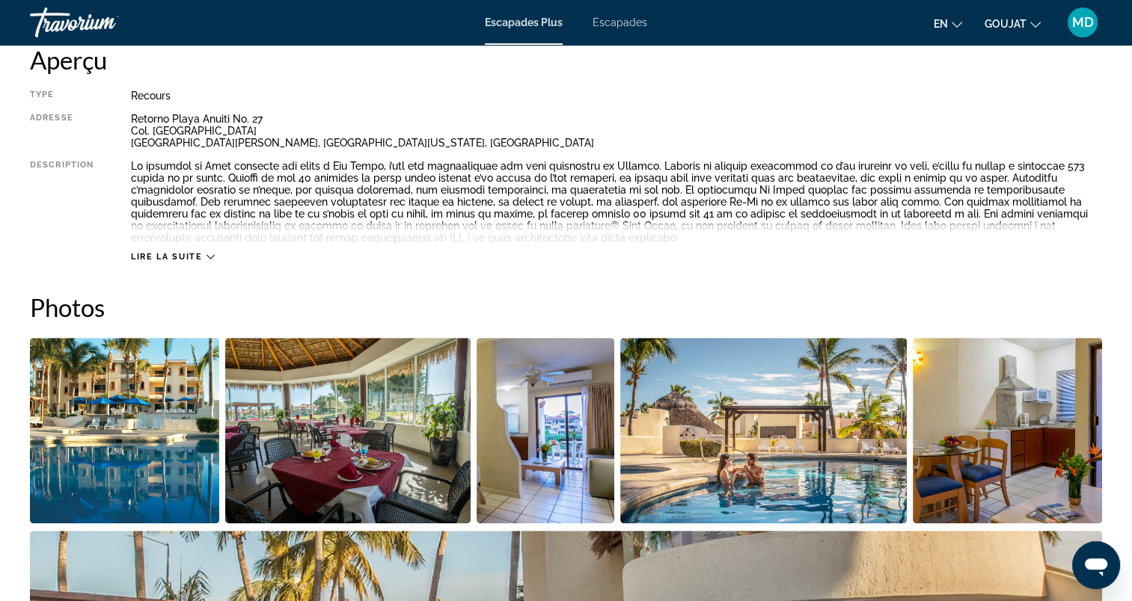
click at [168, 255] on span "Lire la suite" at bounding box center [166, 257] width 71 height 10
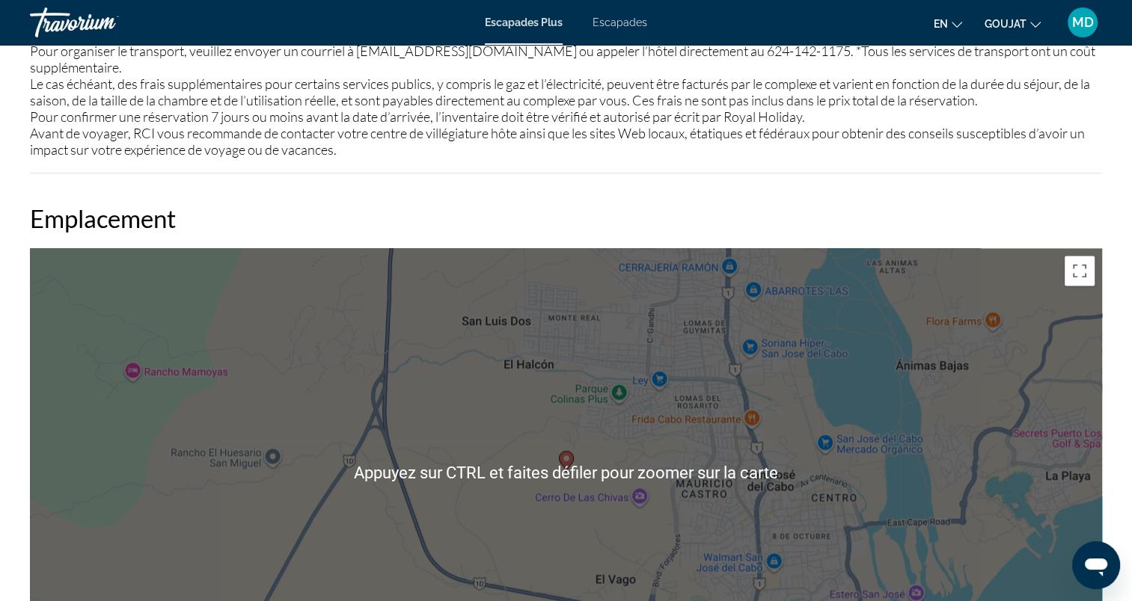
scroll to position [1795, 0]
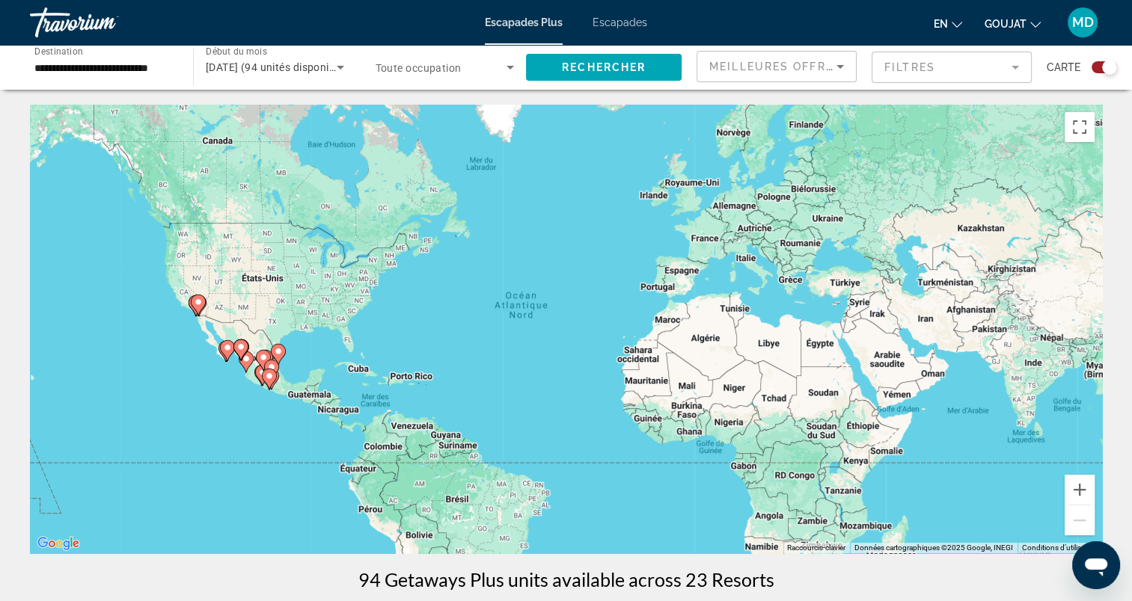
click at [1017, 72] on mat-form-field "Filtres" at bounding box center [951, 67] width 160 height 31
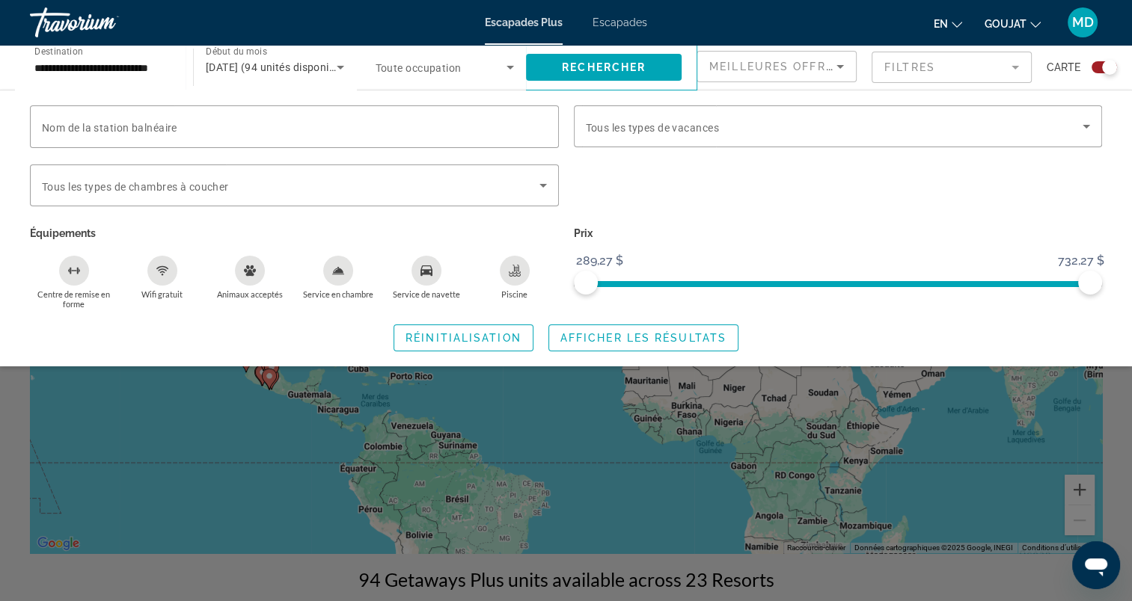
click at [524, 111] on div "Widget de recherche" at bounding box center [294, 126] width 505 height 43
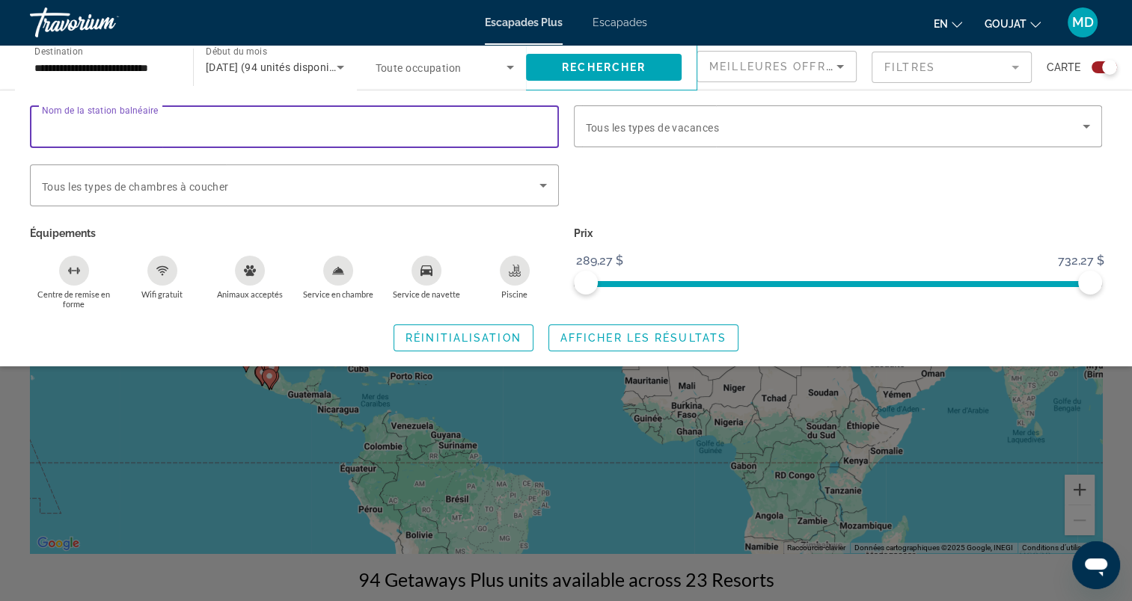
click at [524, 111] on div "Widget de recherche" at bounding box center [294, 126] width 505 height 43
click at [545, 173] on div "Widget de recherche" at bounding box center [294, 186] width 505 height 42
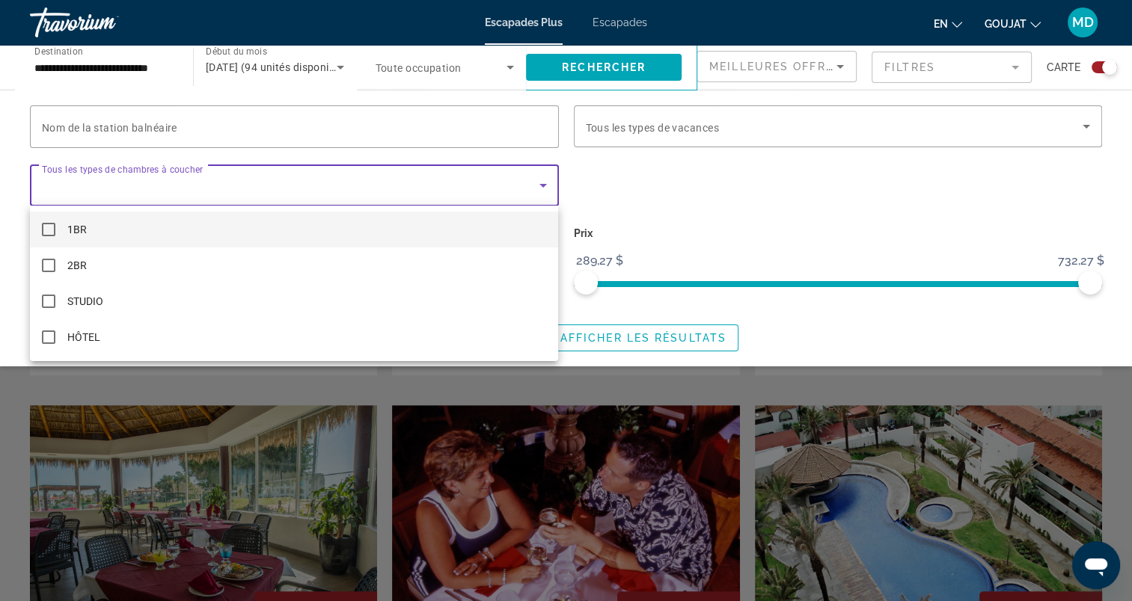
scroll to position [823, 0]
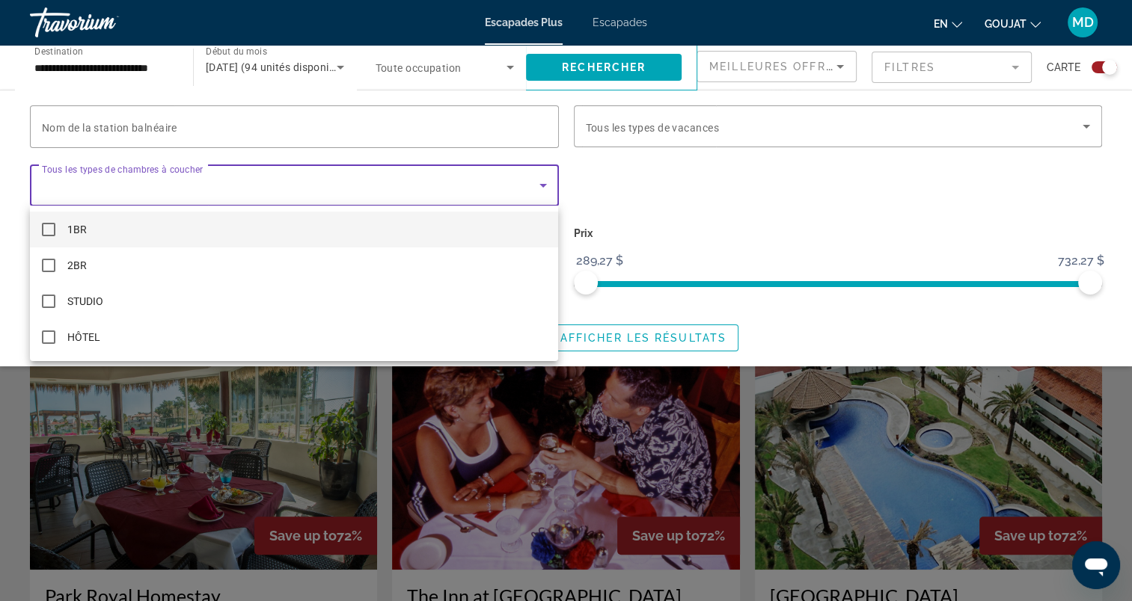
click at [736, 200] on div at bounding box center [566, 300] width 1132 height 601
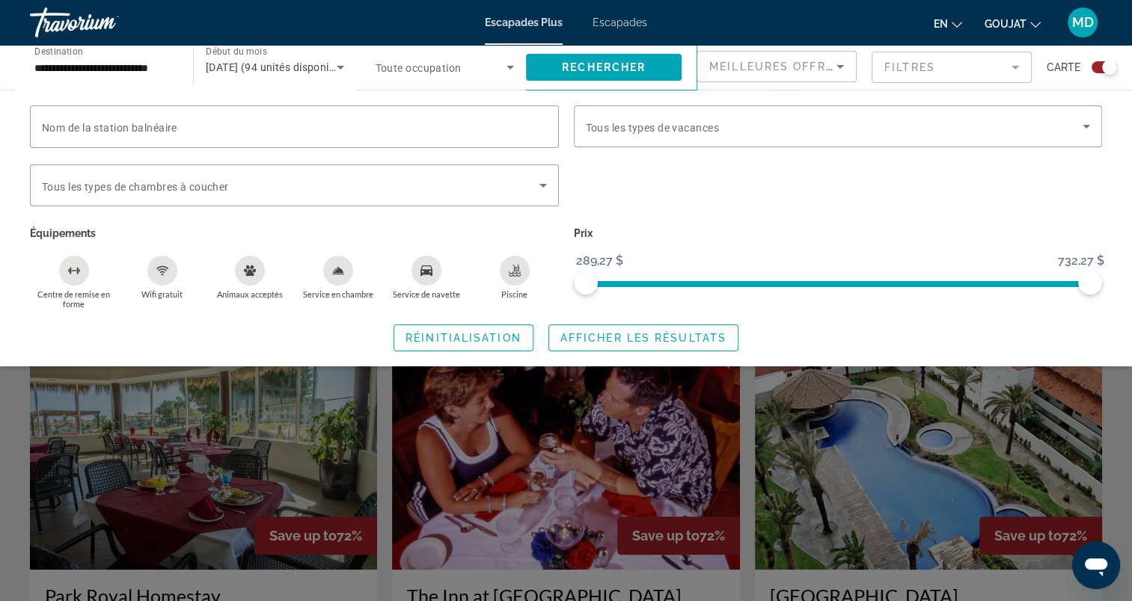
click at [910, 68] on mat-form-field "Filtres" at bounding box center [951, 67] width 160 height 31
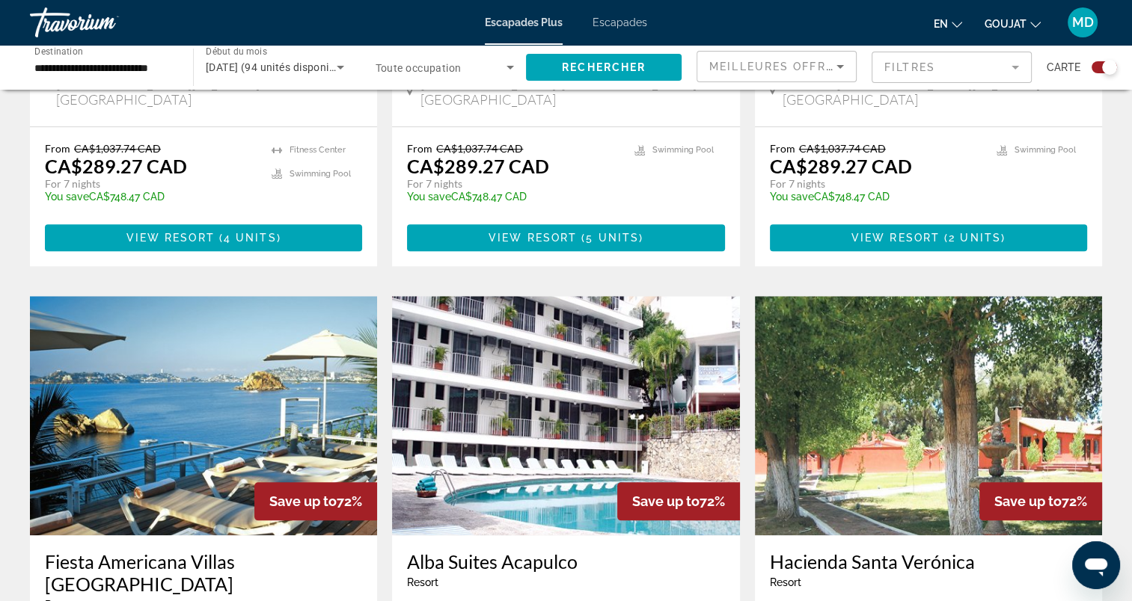
scroll to position [1496, 0]
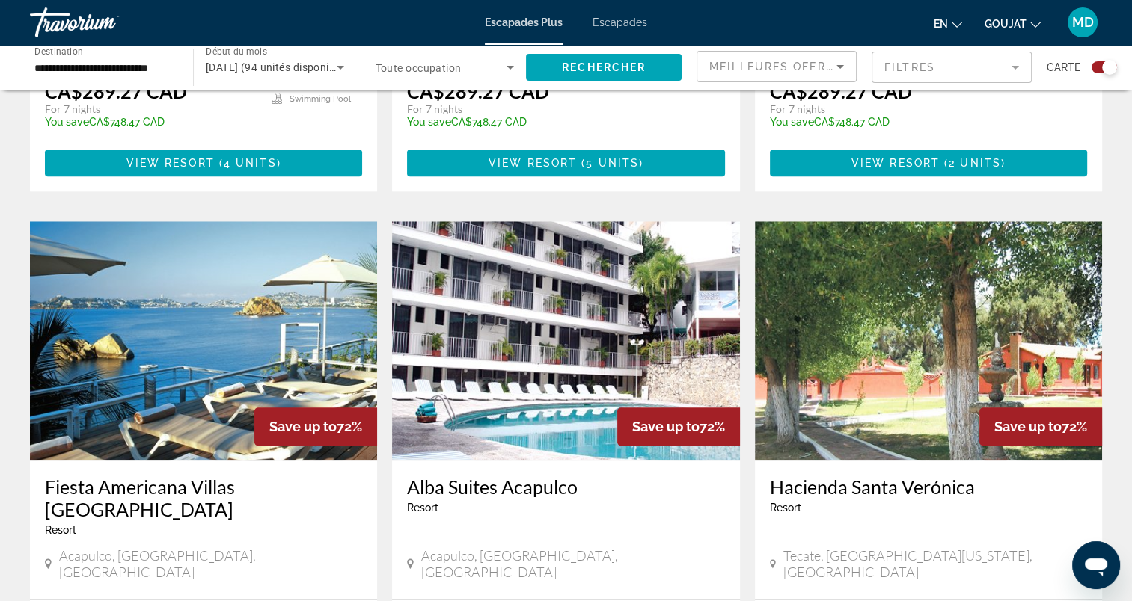
click at [228, 267] on img "Contenu principal" at bounding box center [203, 340] width 347 height 239
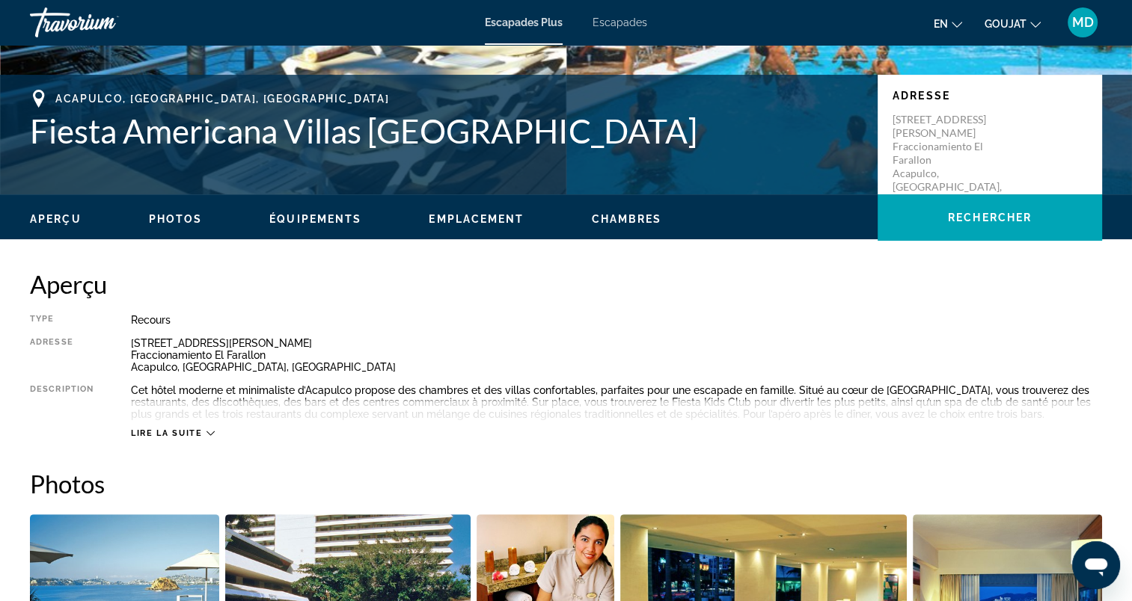
scroll to position [374, 0]
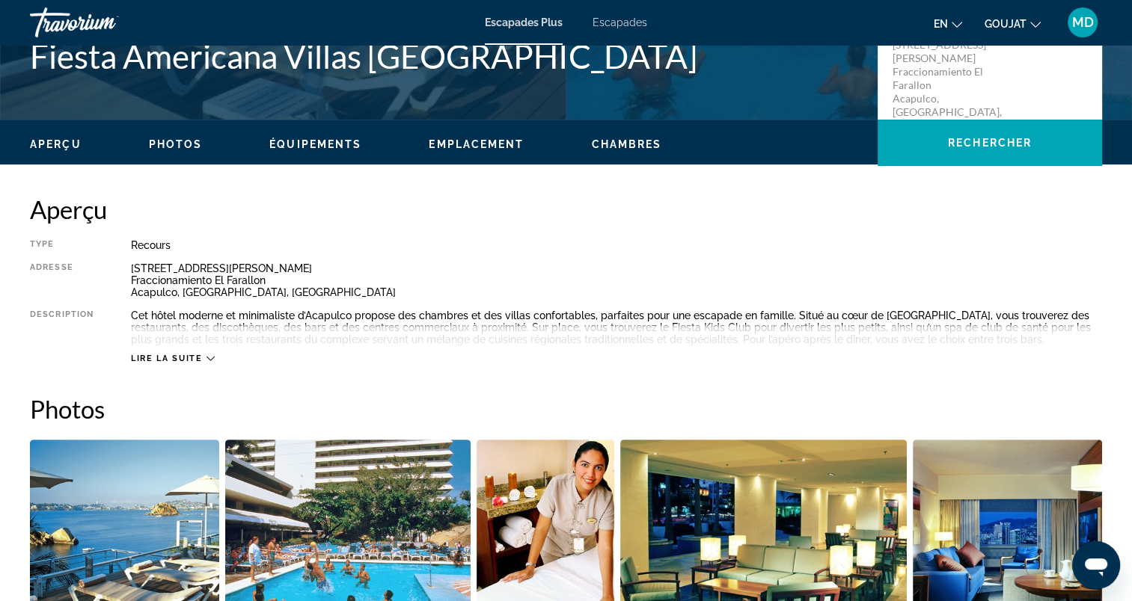
click at [186, 359] on span "Lire la suite" at bounding box center [166, 359] width 71 height 10
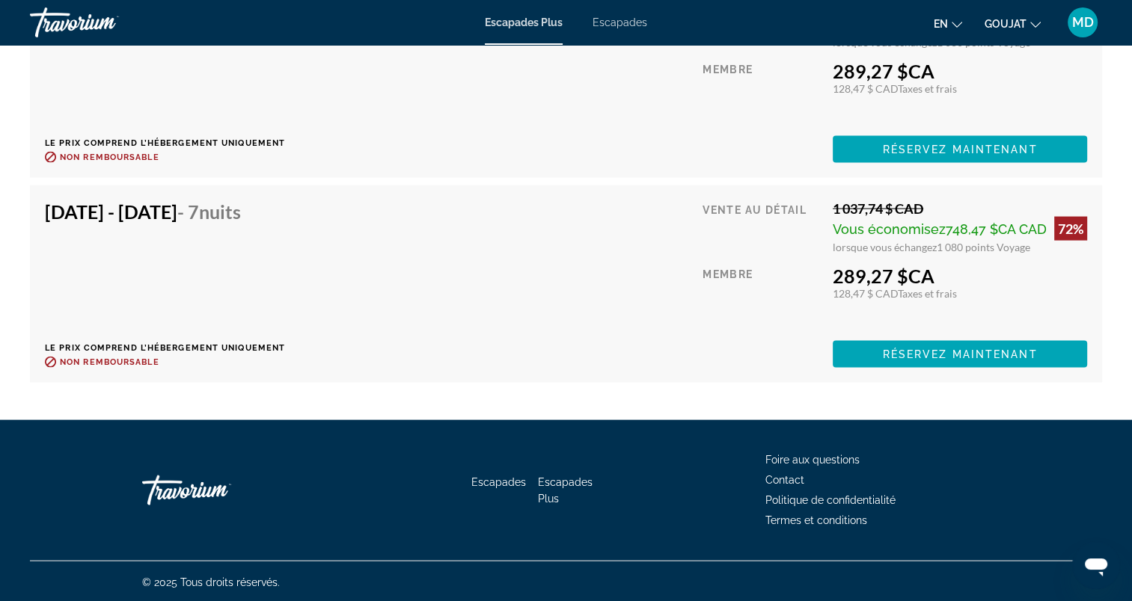
scroll to position [3037, 0]
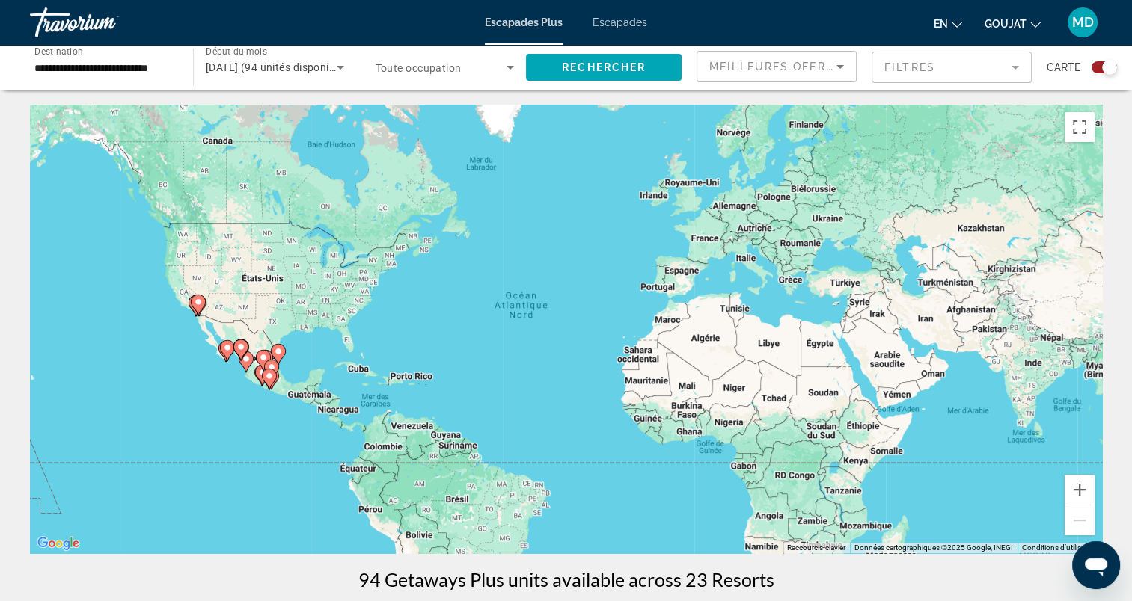
click at [183, 68] on div "**********" at bounding box center [103, 67] width 163 height 43
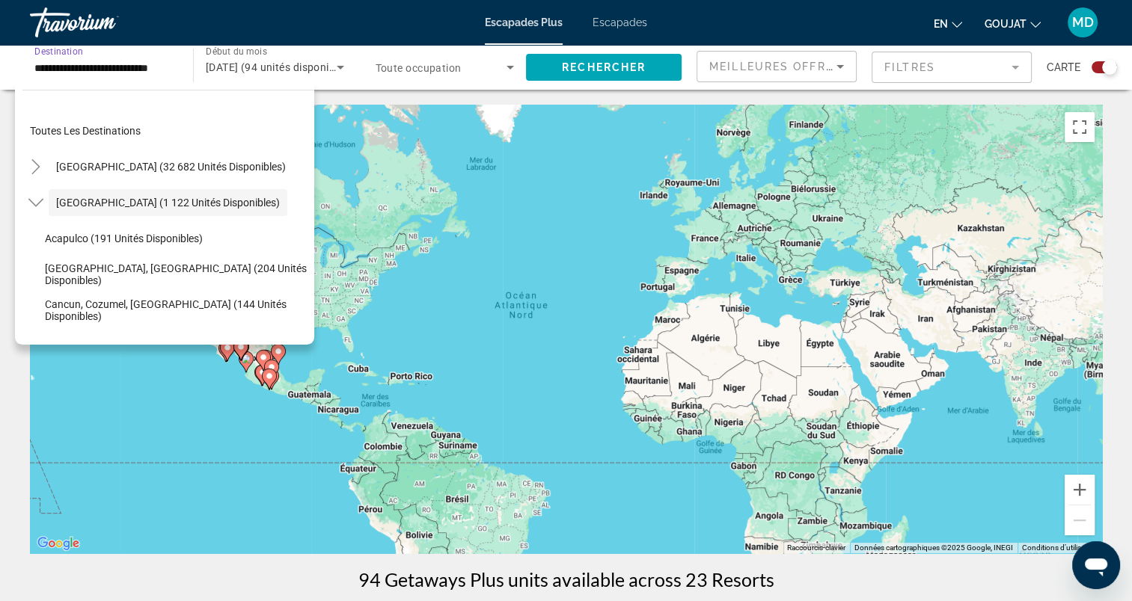
click at [144, 135] on span "Widget de recherche" at bounding box center [168, 131] width 292 height 36
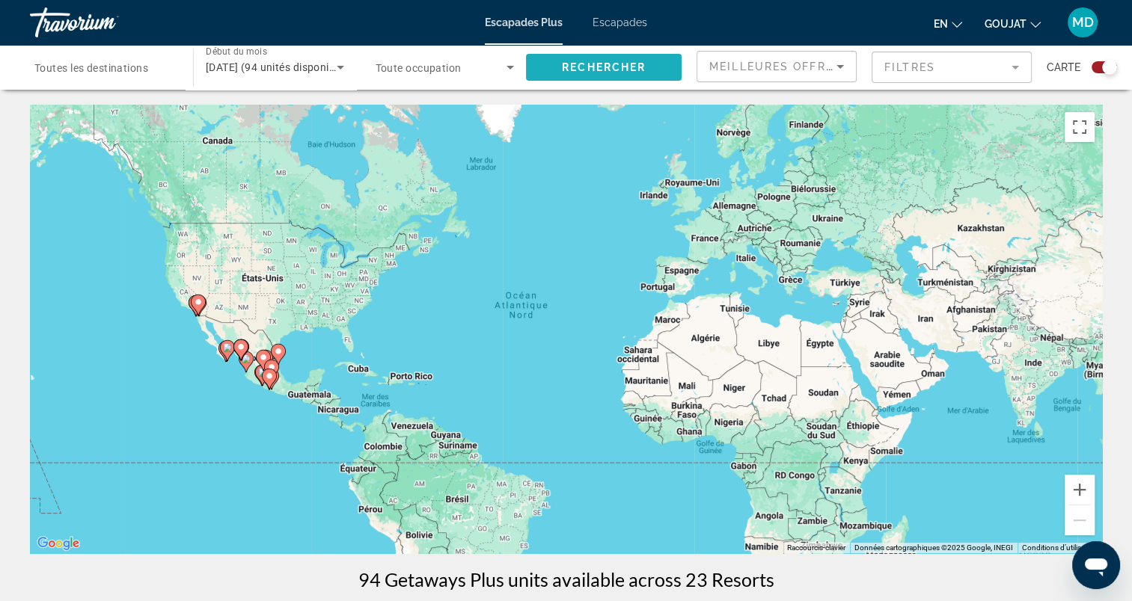
click at [672, 67] on span "Widget de recherche" at bounding box center [604, 67] width 156 height 36
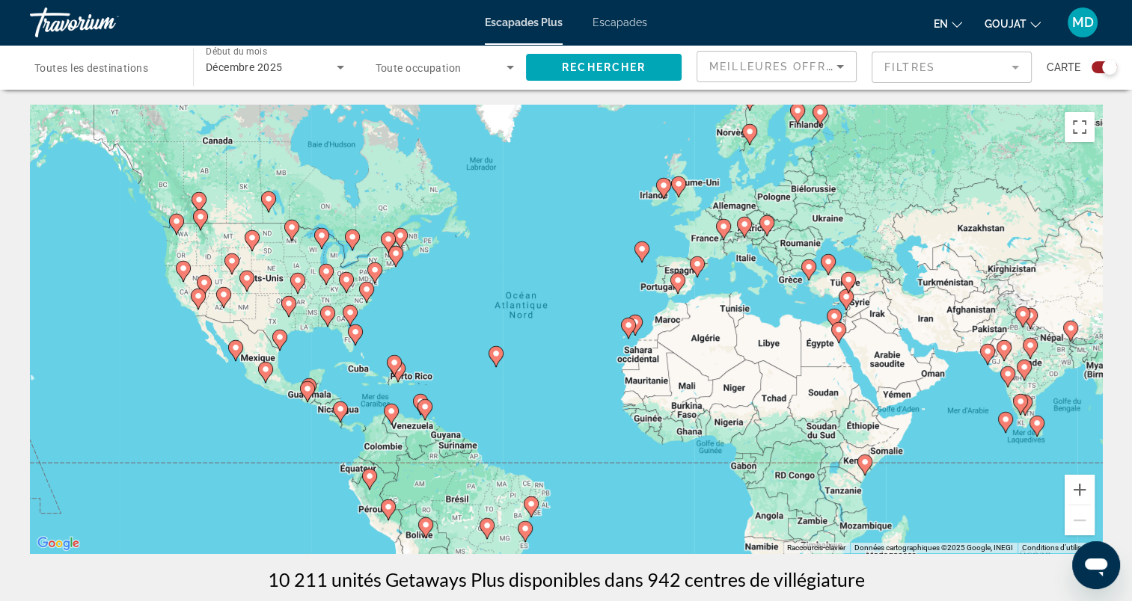
click at [148, 70] on span "Toutes les destinations" at bounding box center [91, 68] width 114 height 12
click at [148, 70] on input "Destination Toutes les destinations" at bounding box center [103, 68] width 139 height 18
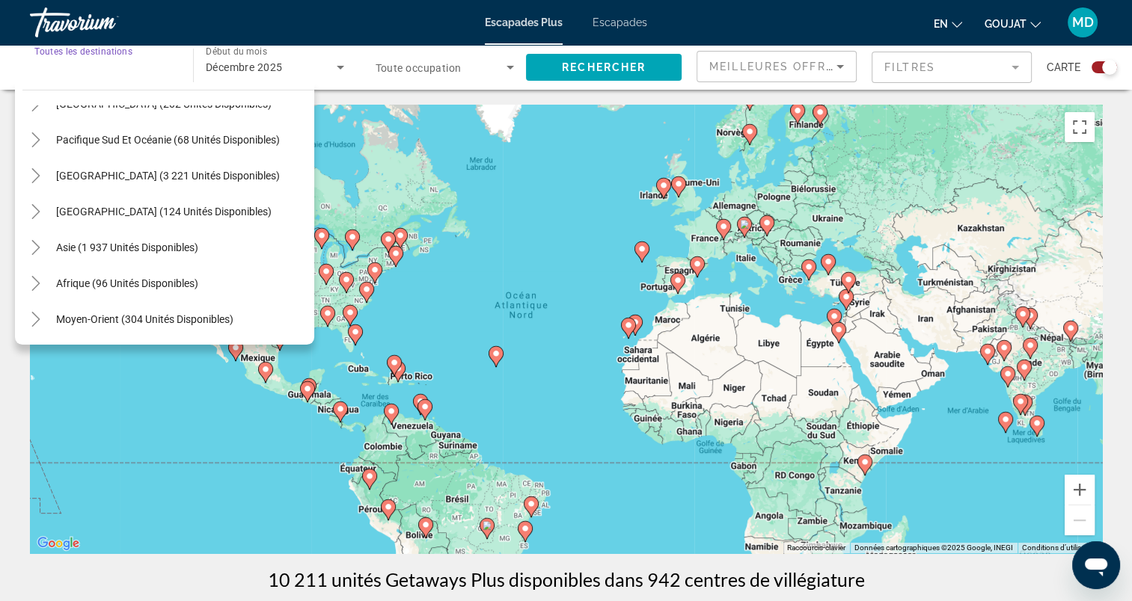
scroll to position [168, 0]
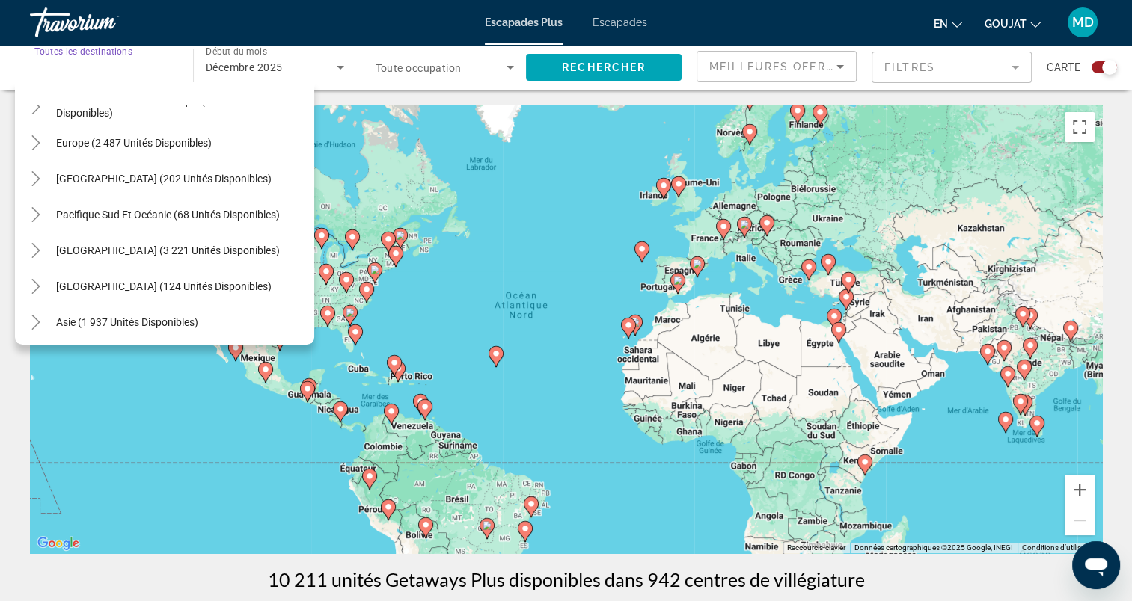
click at [199, 144] on span "Europe (2 487 unités disponibles)" at bounding box center [134, 143] width 156 height 12
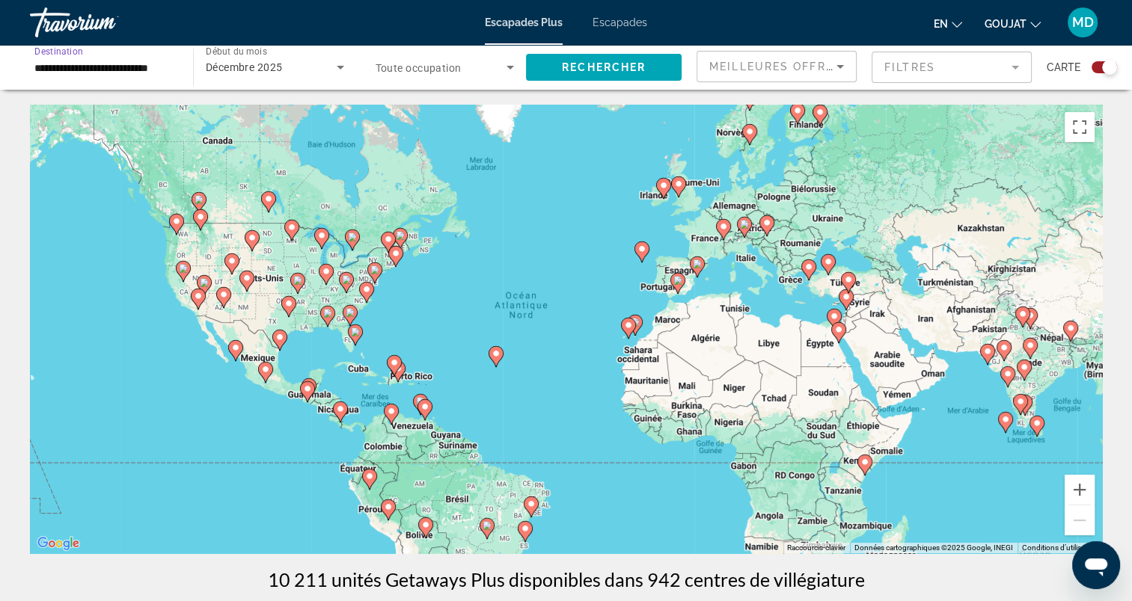
click at [595, 73] on span "Rechercher" at bounding box center [604, 67] width 84 height 12
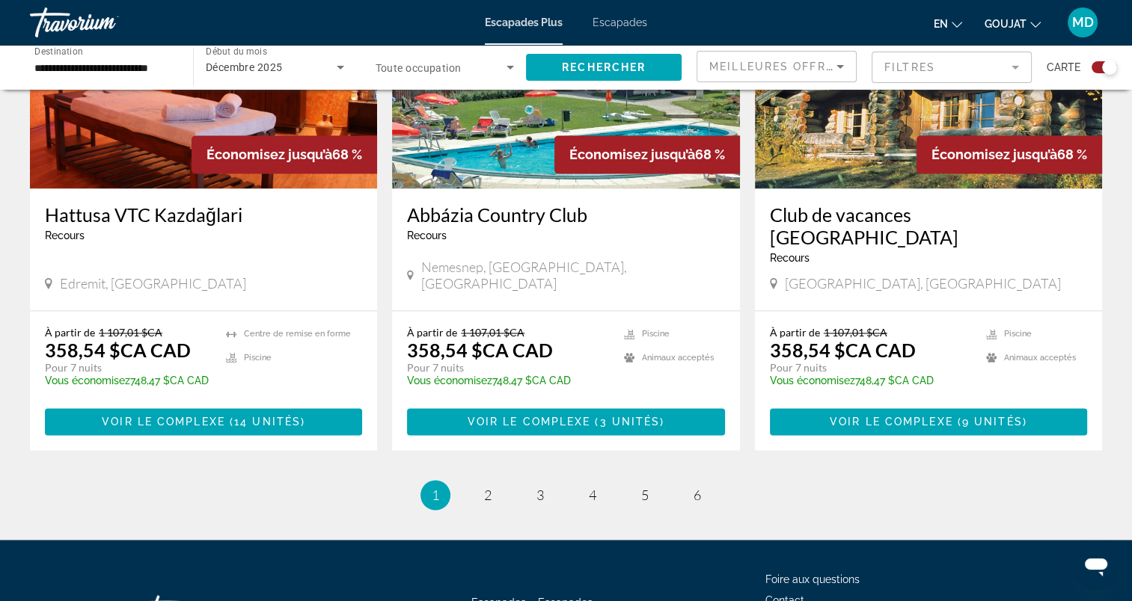
scroll to position [2281, 0]
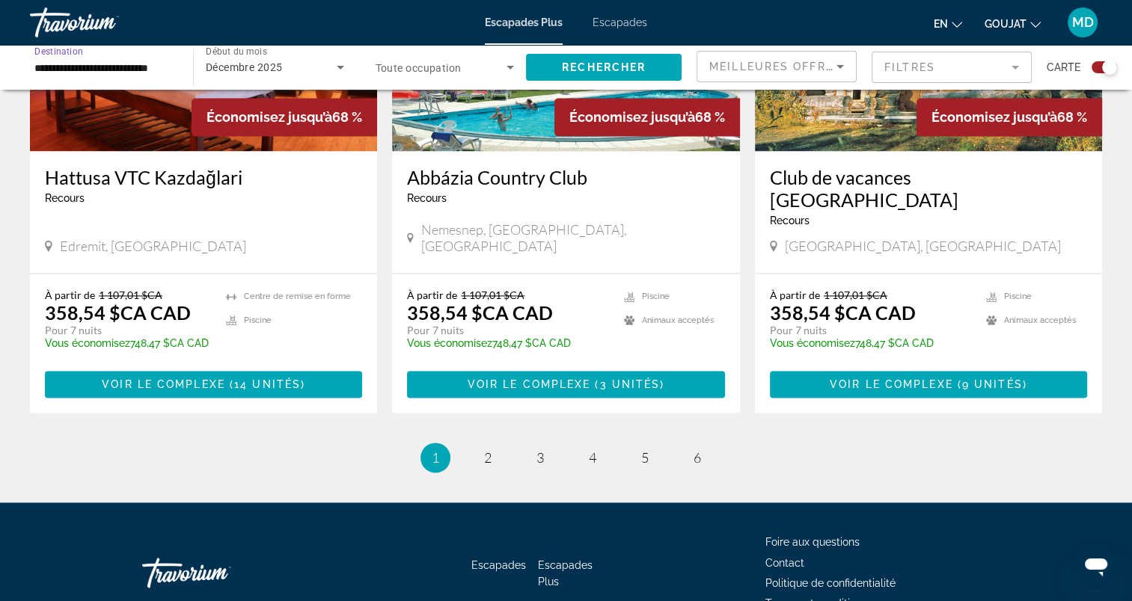
click at [166, 67] on input "**********" at bounding box center [103, 68] width 139 height 18
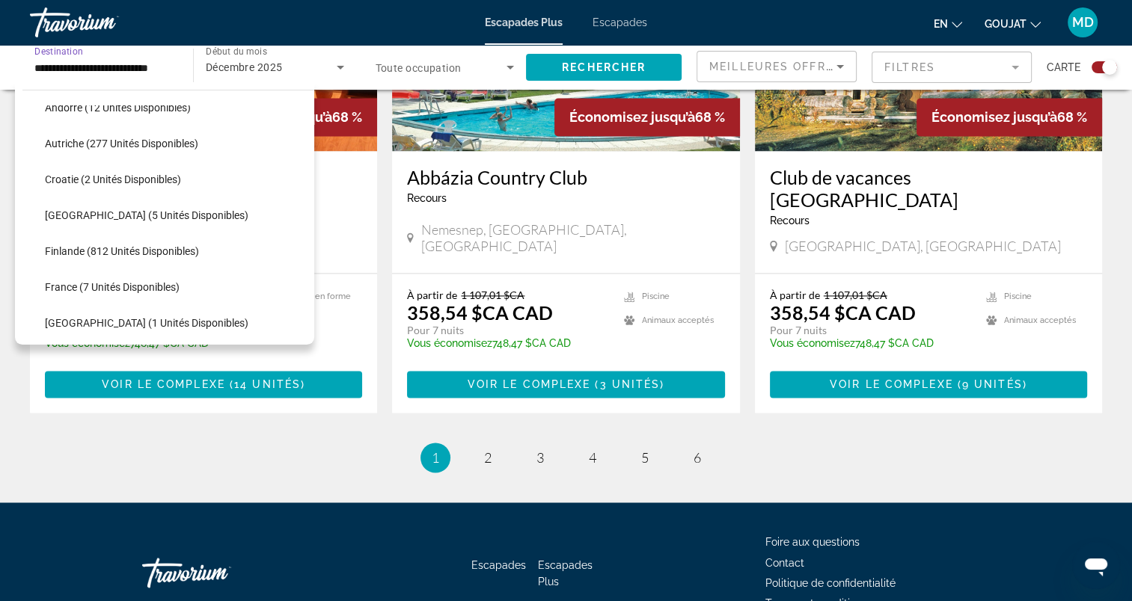
scroll to position [313, 0]
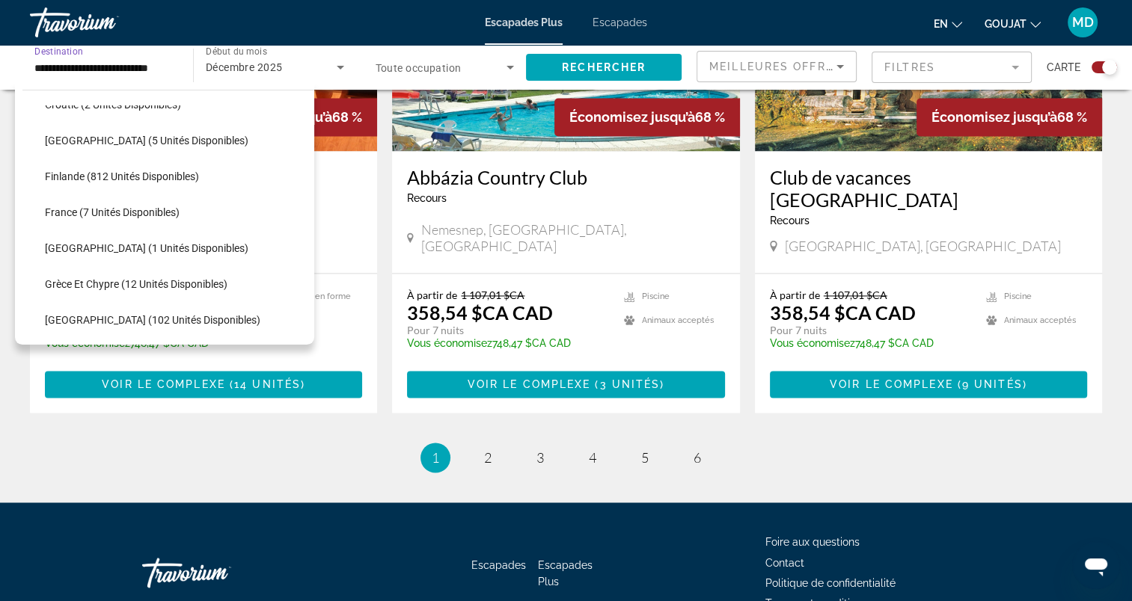
click at [158, 276] on span "Widget de recherche" at bounding box center [175, 284] width 277 height 36
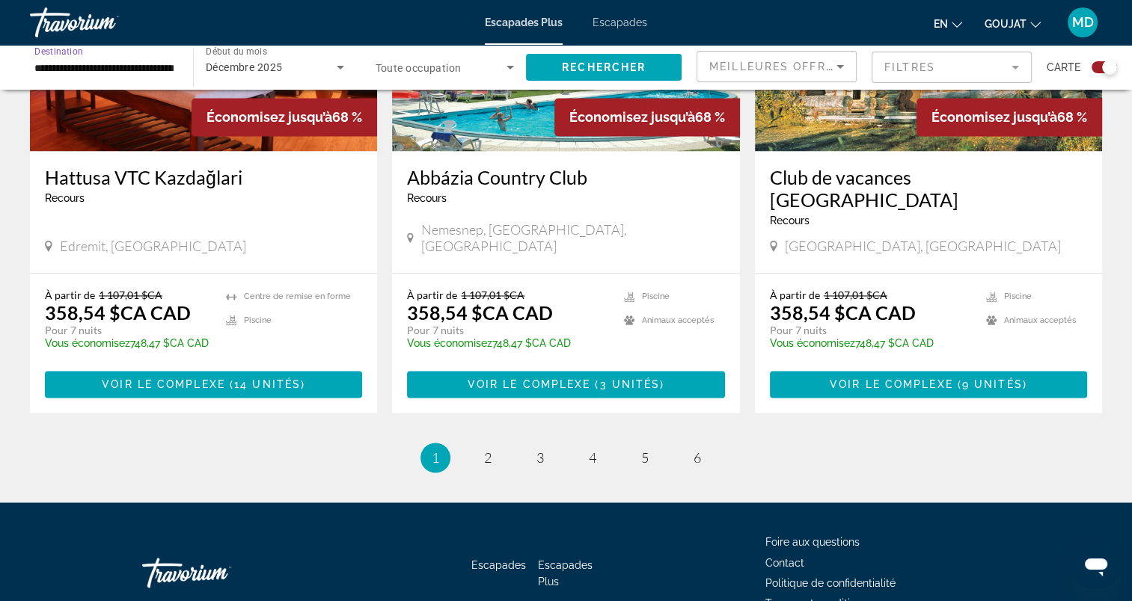
click at [635, 56] on span "Widget de recherche" at bounding box center [604, 67] width 156 height 36
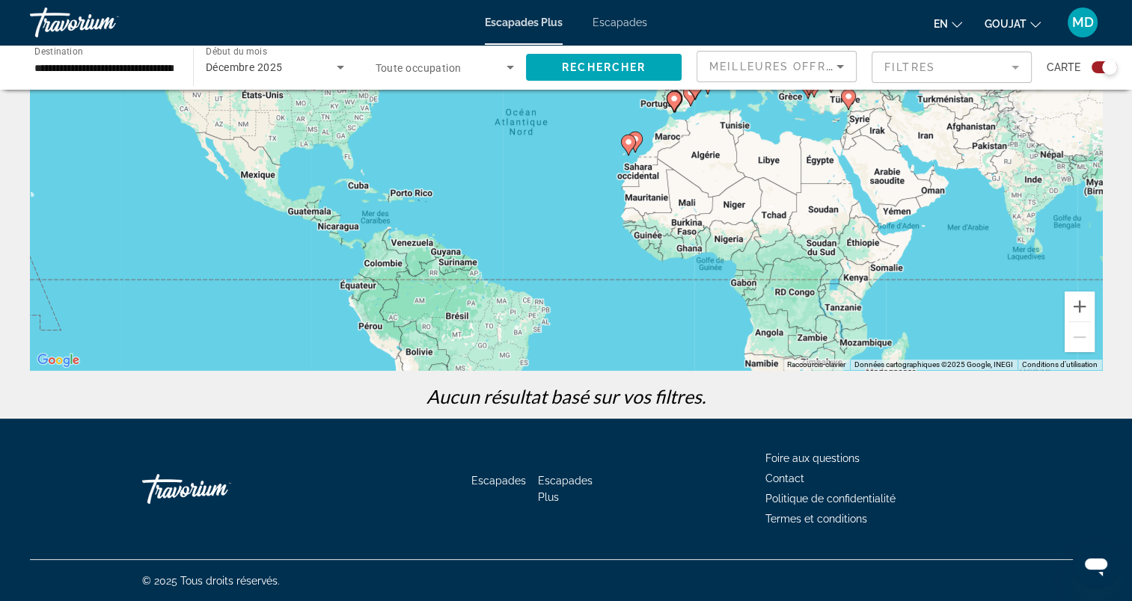
scroll to position [34, 0]
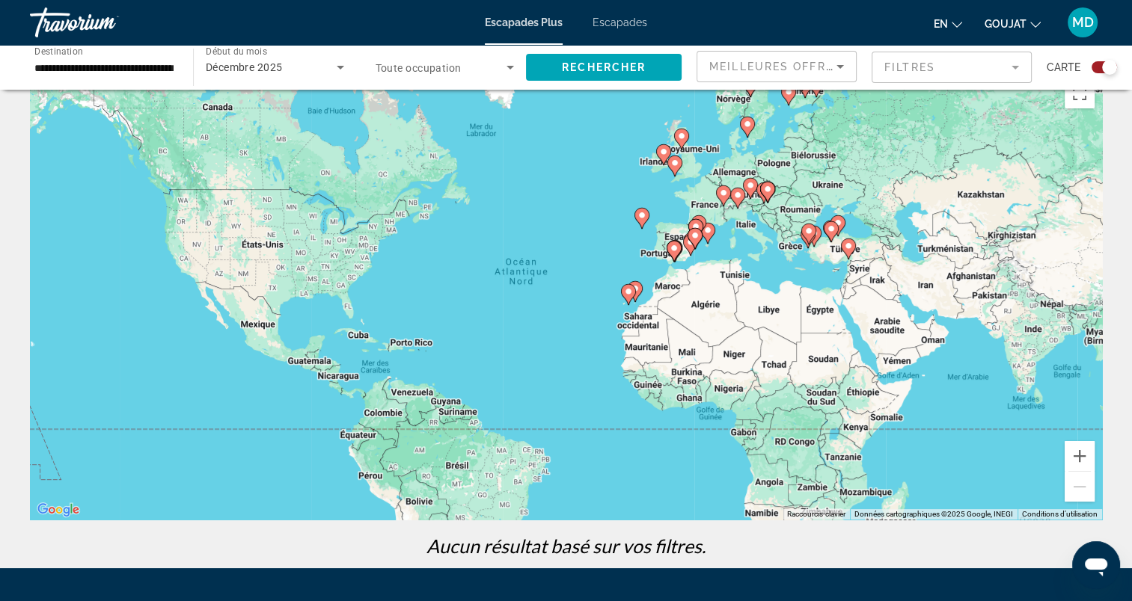
click at [172, 65] on input "**********" at bounding box center [103, 68] width 139 height 18
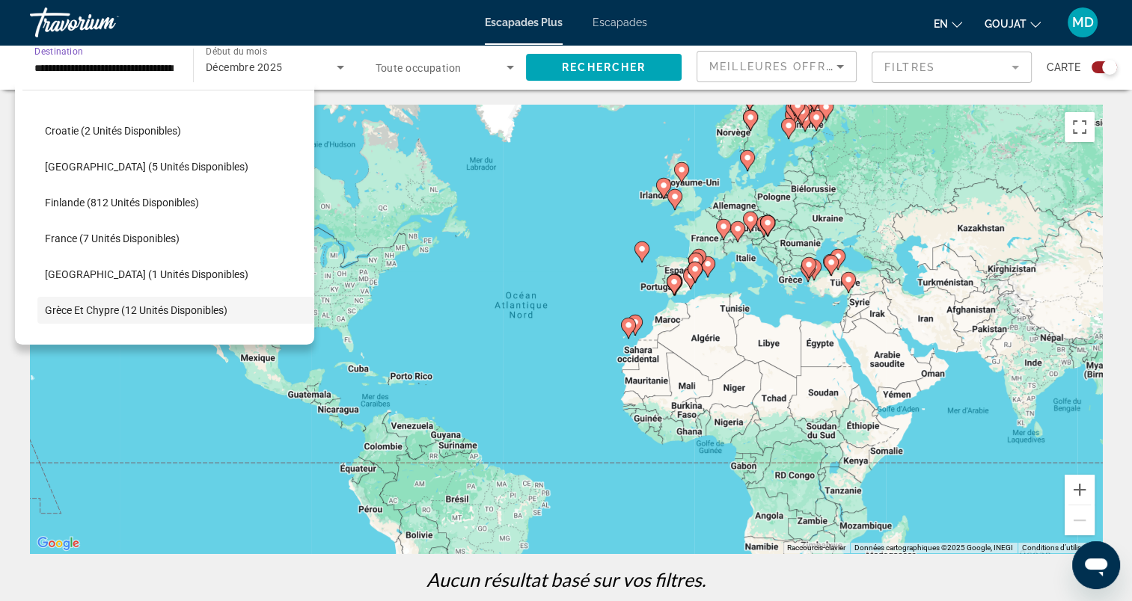
scroll to position [0, 0]
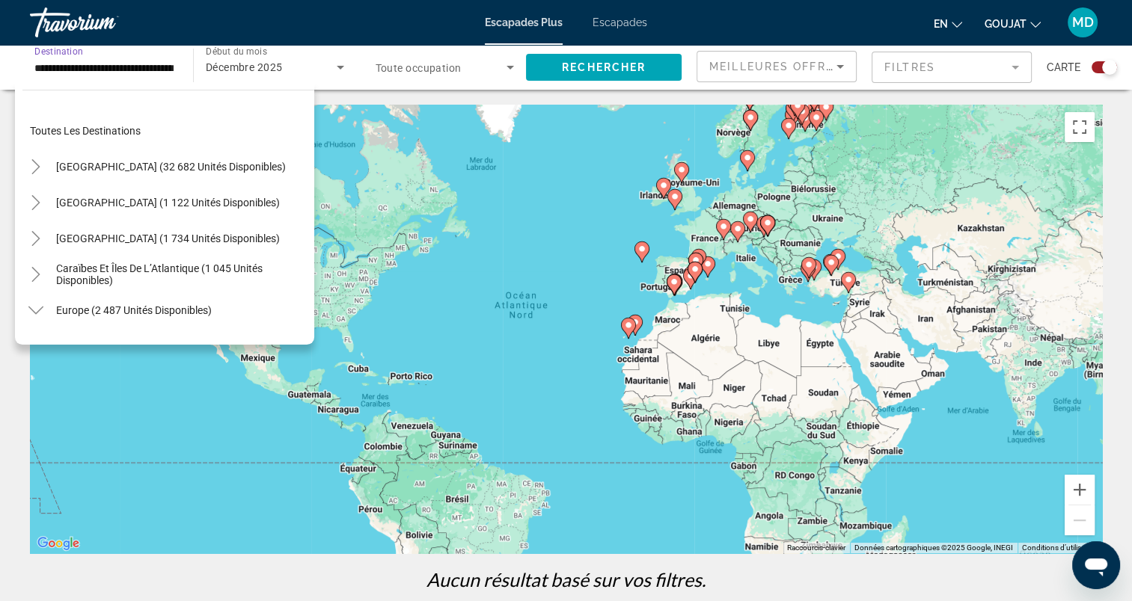
click at [39, 202] on icon "Toggle Mexico (1 122 unités disponibles)" at bounding box center [35, 202] width 15 height 15
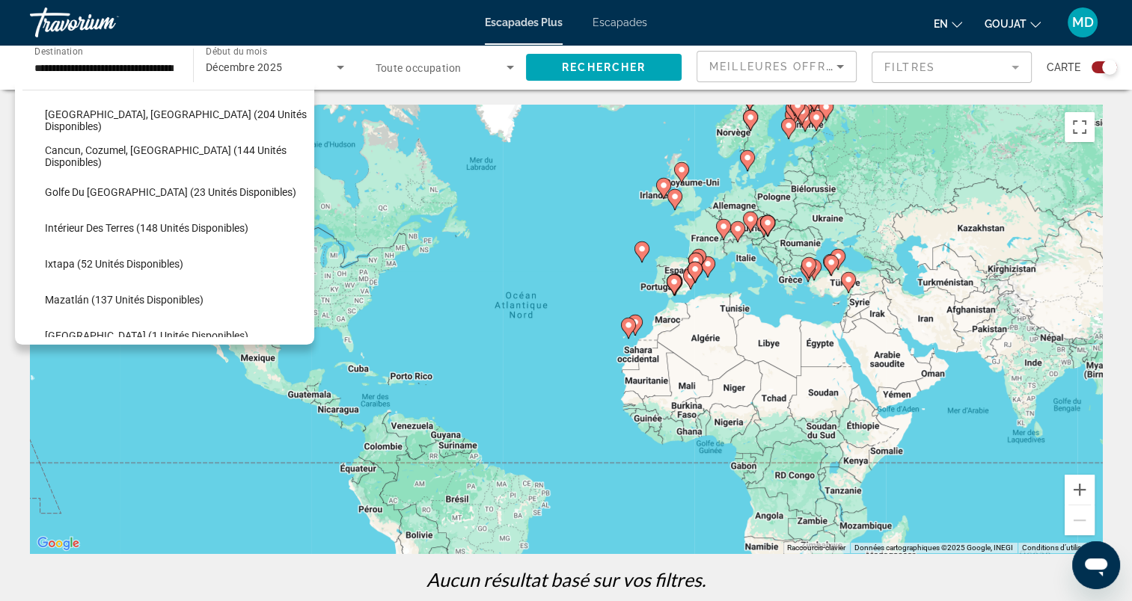
scroll to position [79, 0]
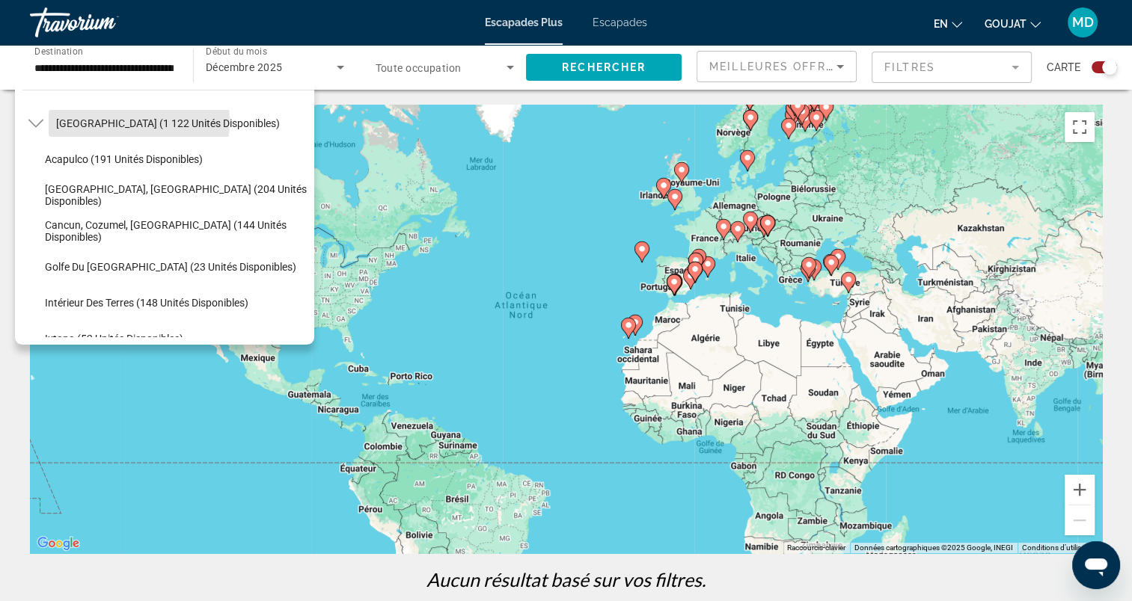
click at [116, 121] on span "[GEOGRAPHIC_DATA] (1 122 unités disponibles)" at bounding box center [168, 123] width 224 height 12
type input "**********"
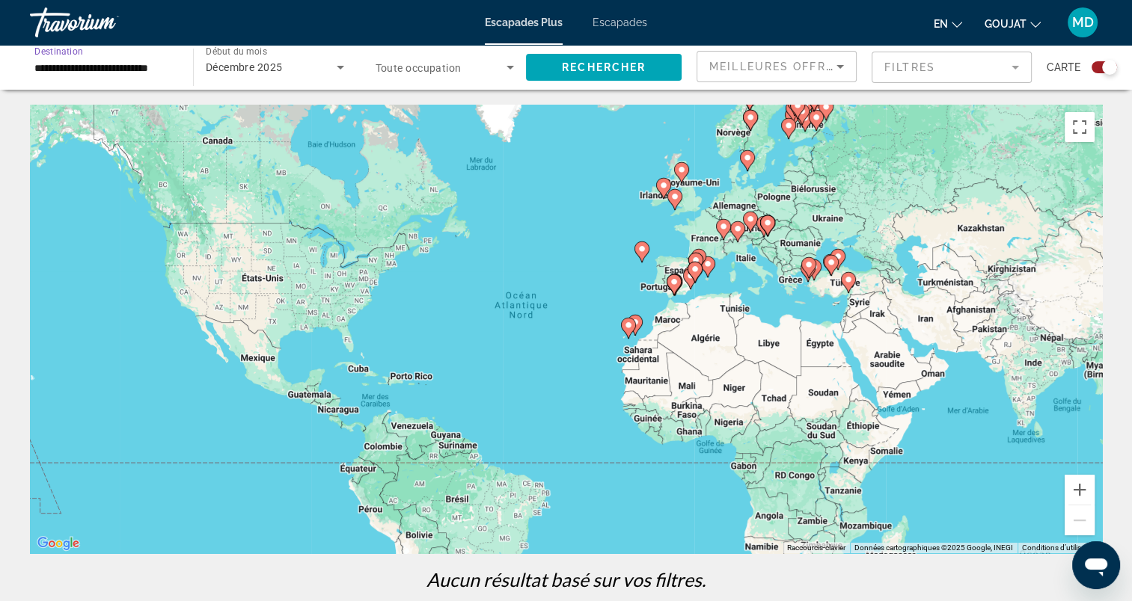
click at [604, 57] on span "Widget de recherche" at bounding box center [604, 67] width 156 height 36
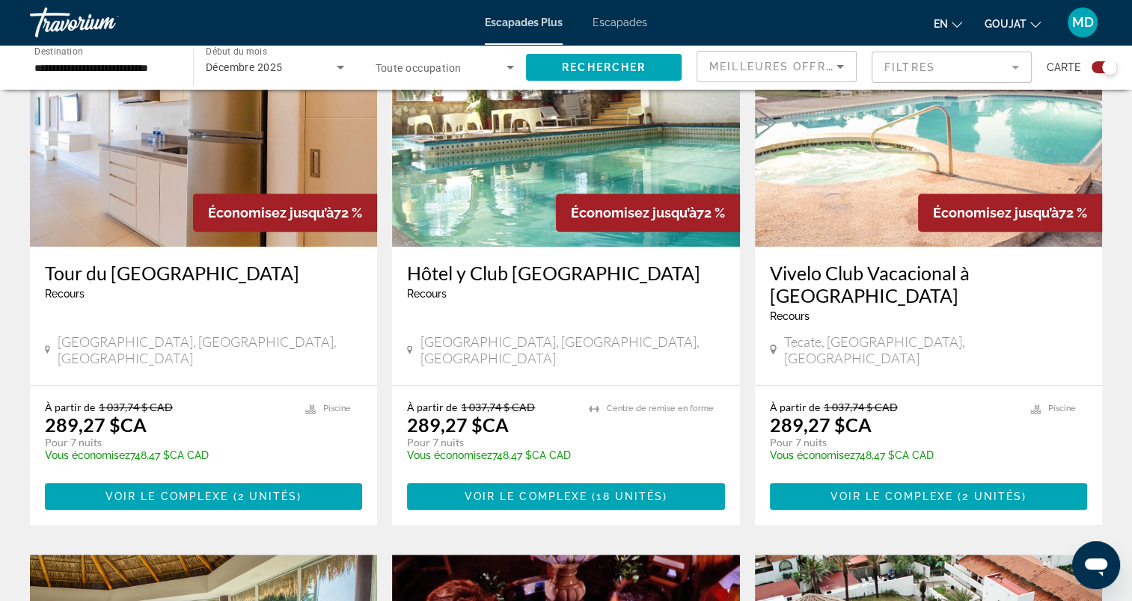
scroll to position [449, 0]
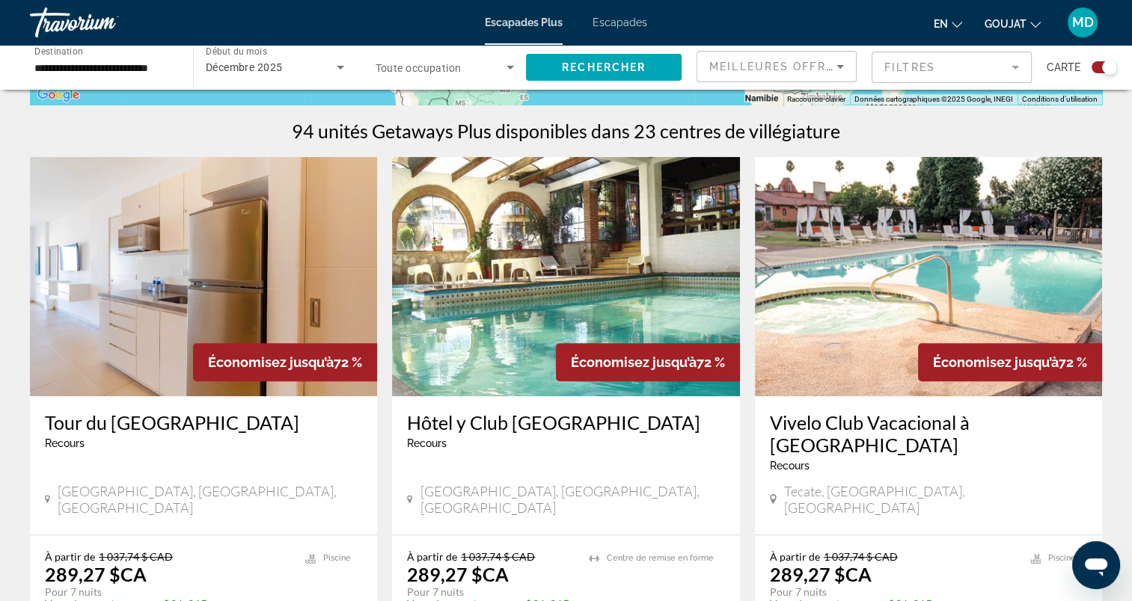
click at [634, 292] on img "Contenu principal" at bounding box center [565, 276] width 347 height 239
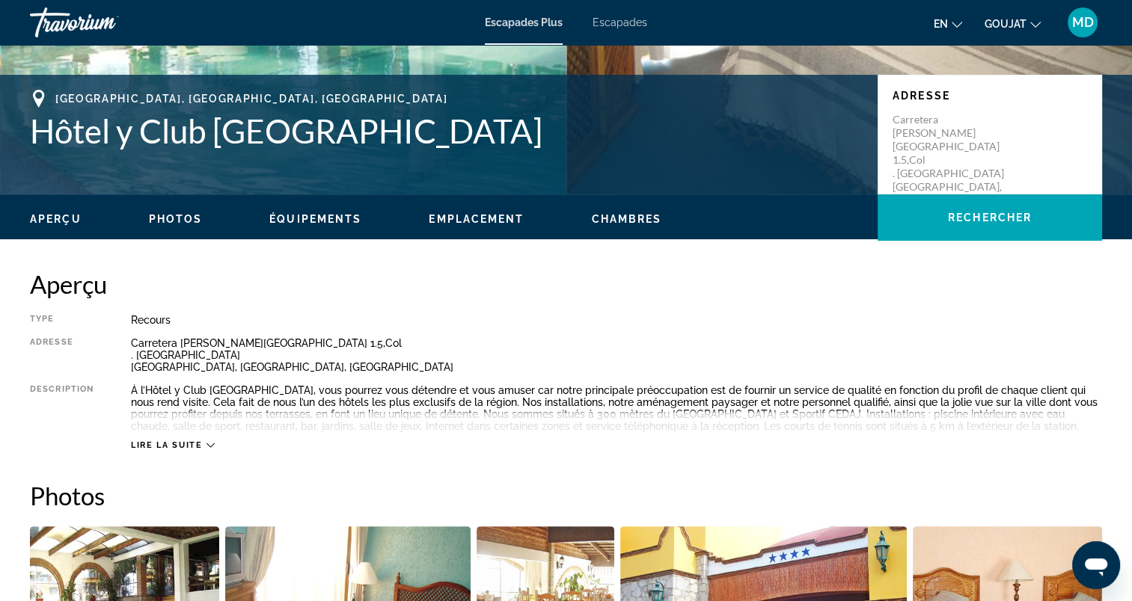
scroll to position [374, 0]
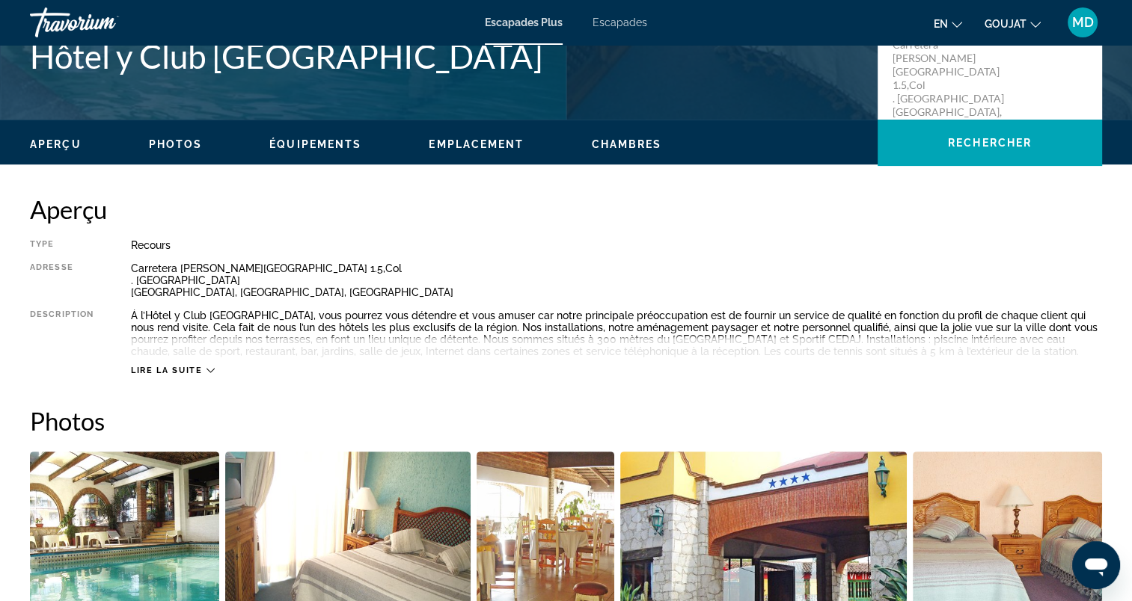
click at [183, 369] on span "Lire la suite" at bounding box center [166, 371] width 71 height 10
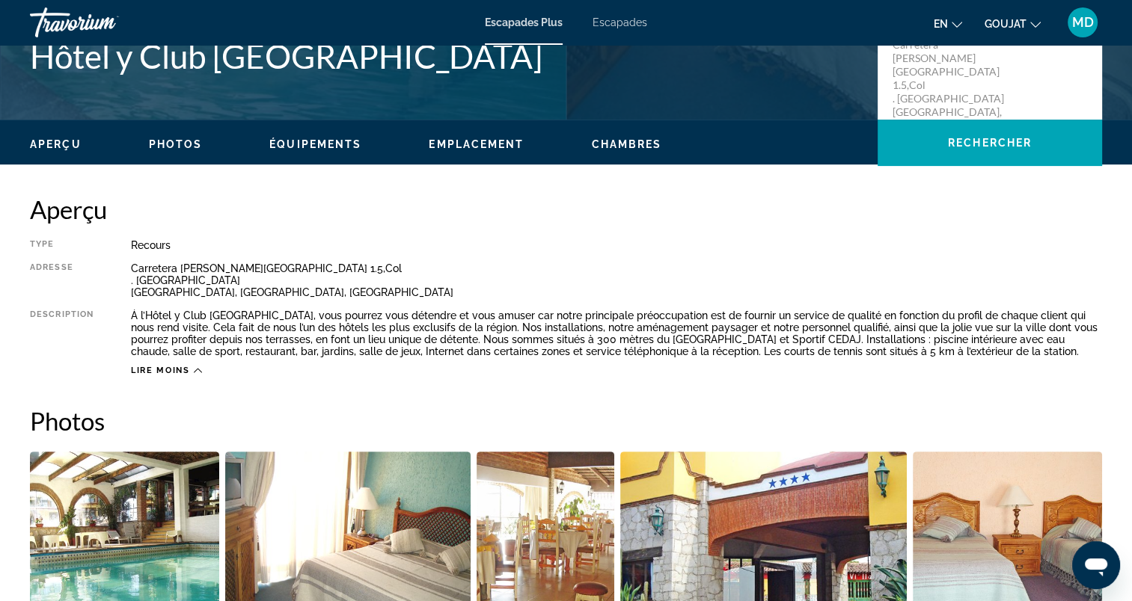
click at [183, 369] on span "Lire moins" at bounding box center [160, 371] width 59 height 10
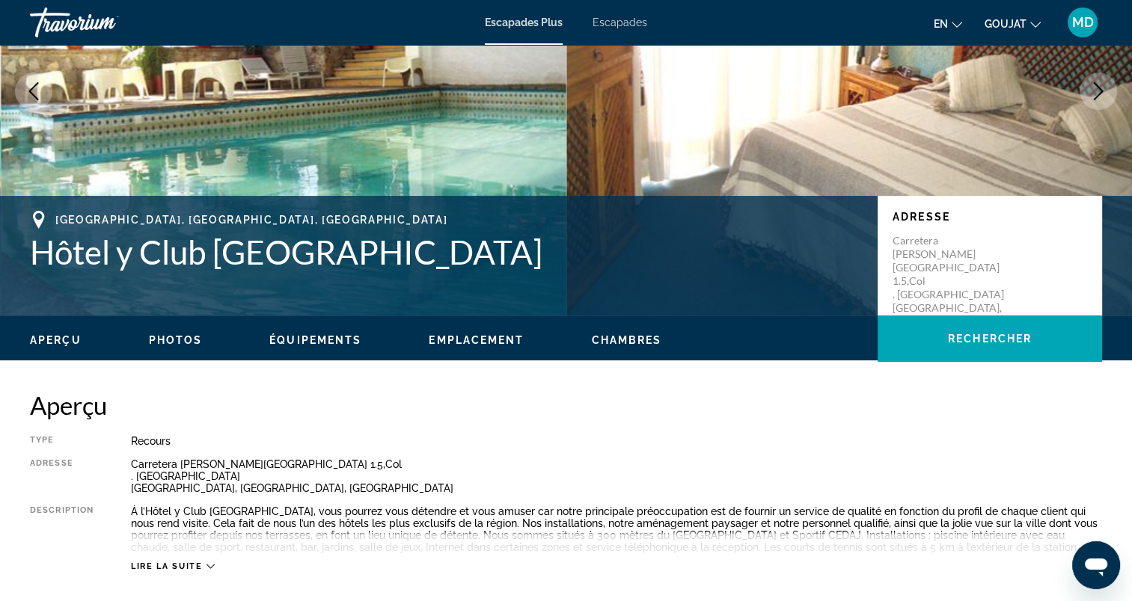
click at [180, 568] on span "Lire la suite" at bounding box center [166, 567] width 71 height 10
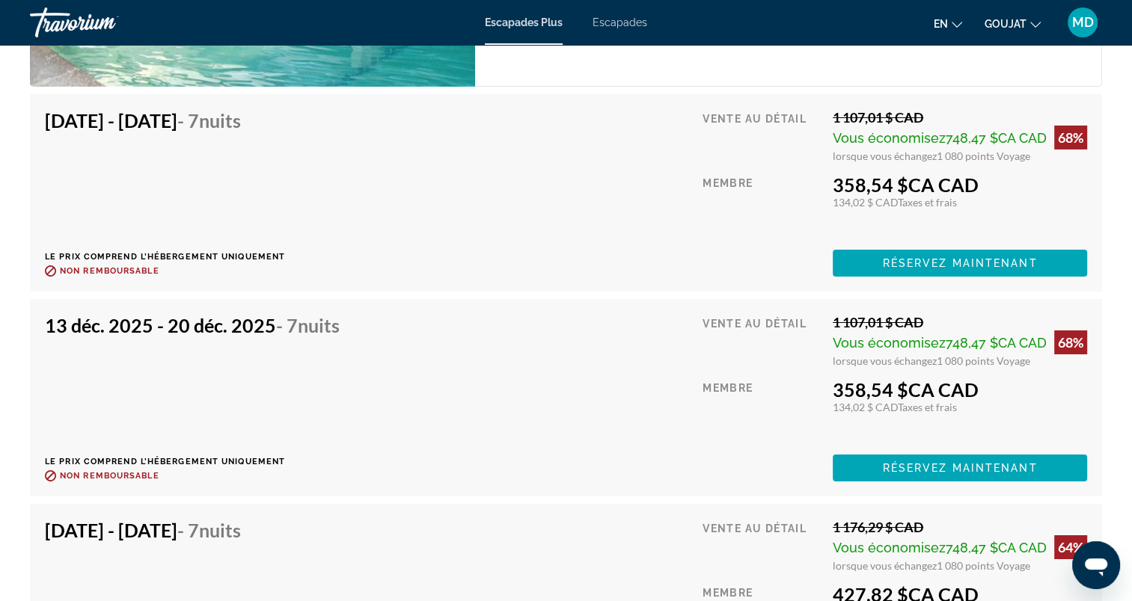
scroll to position [5002, 0]
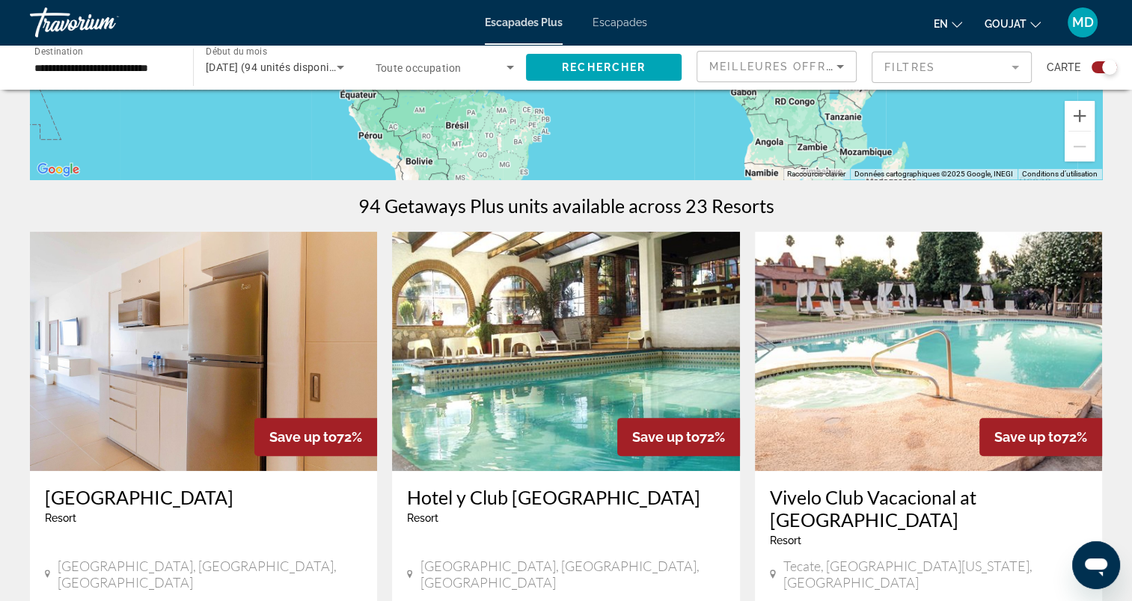
scroll to position [449, 0]
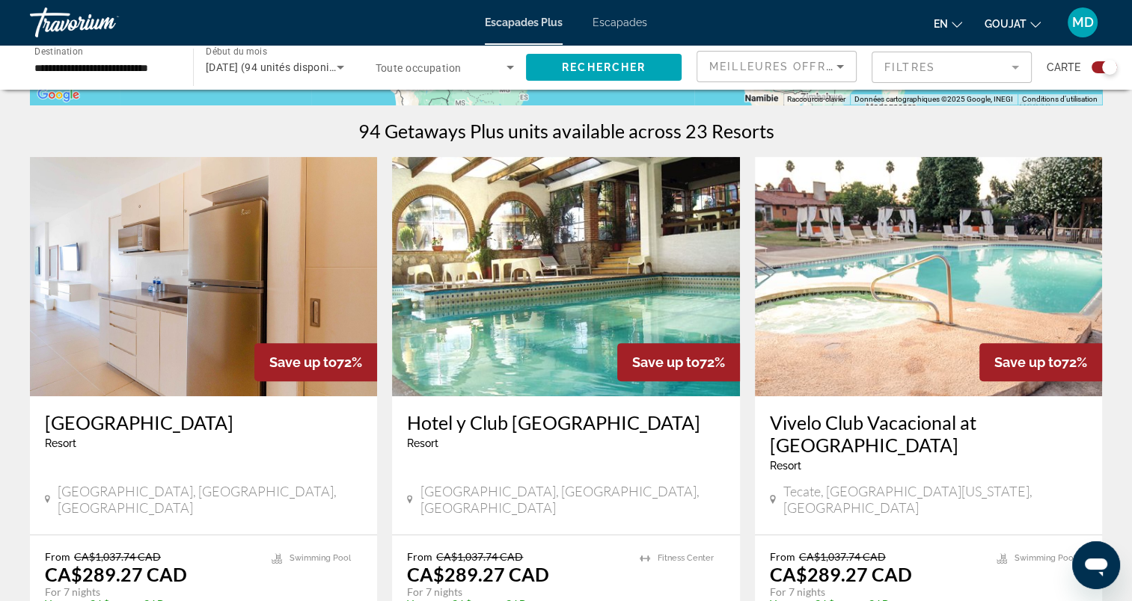
click at [218, 248] on img "Contenu principal" at bounding box center [203, 276] width 347 height 239
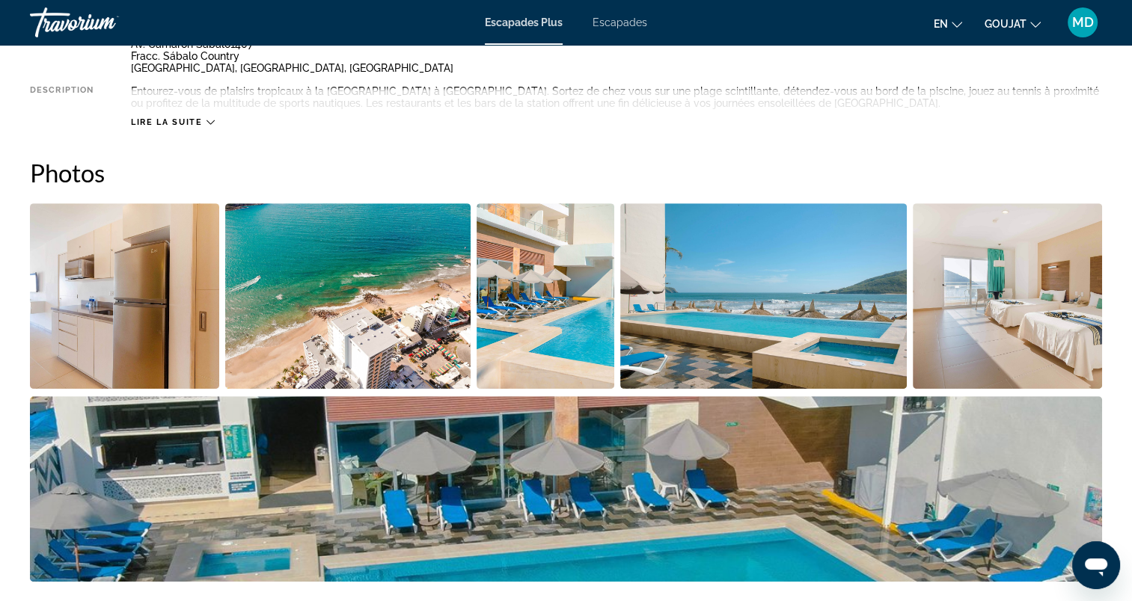
scroll to position [673, 0]
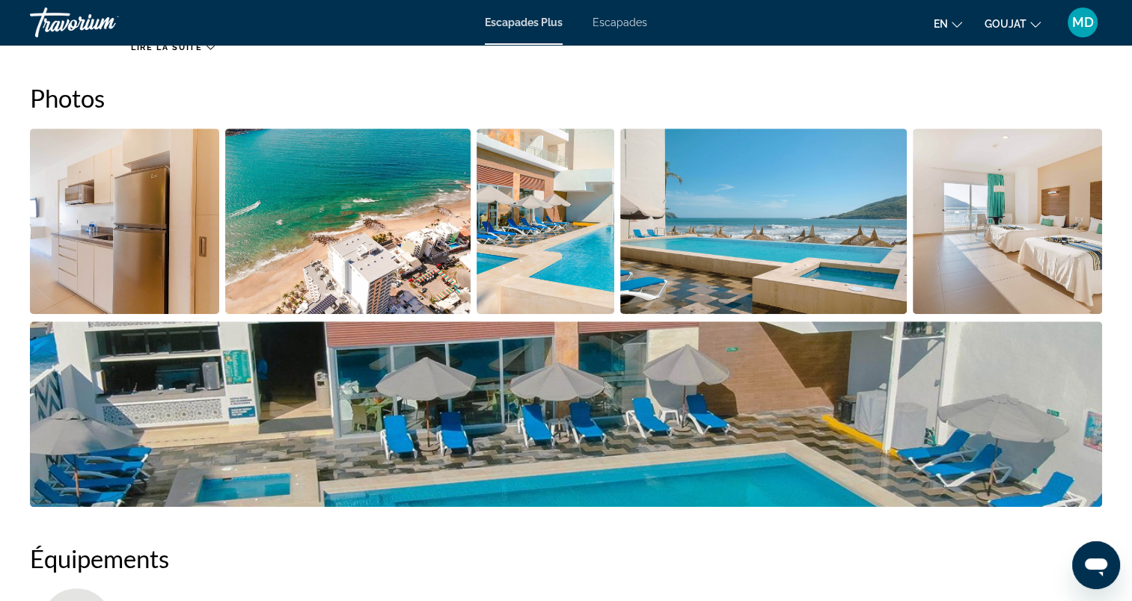
click at [68, 207] on img "Ouvrir le curseur d’image en plein écran" at bounding box center [124, 221] width 189 height 185
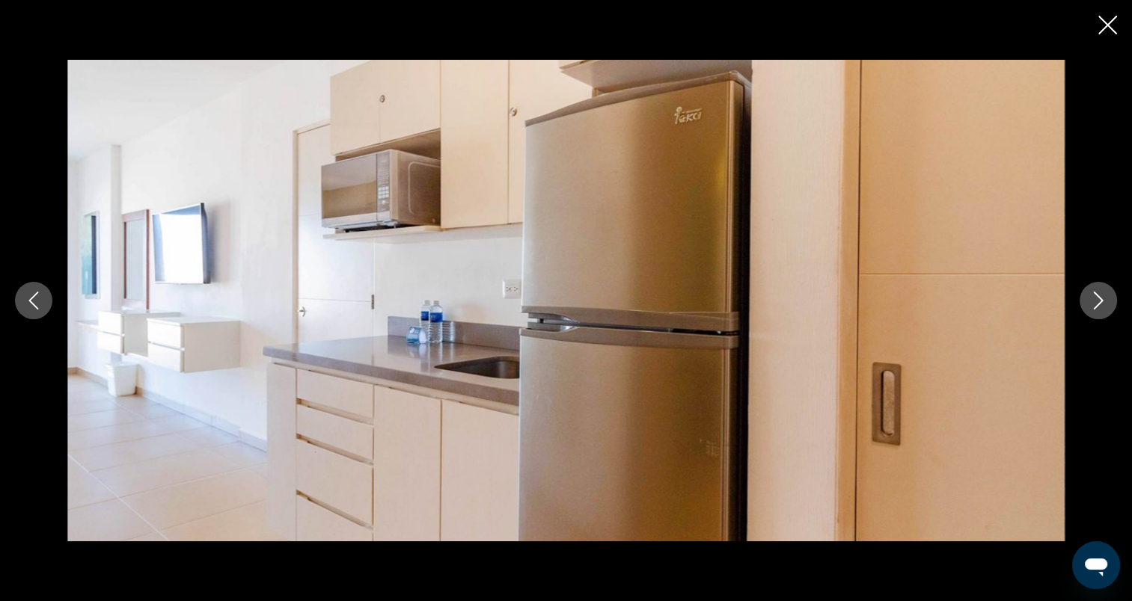
click at [1107, 305] on button "Image suivante" at bounding box center [1097, 300] width 37 height 37
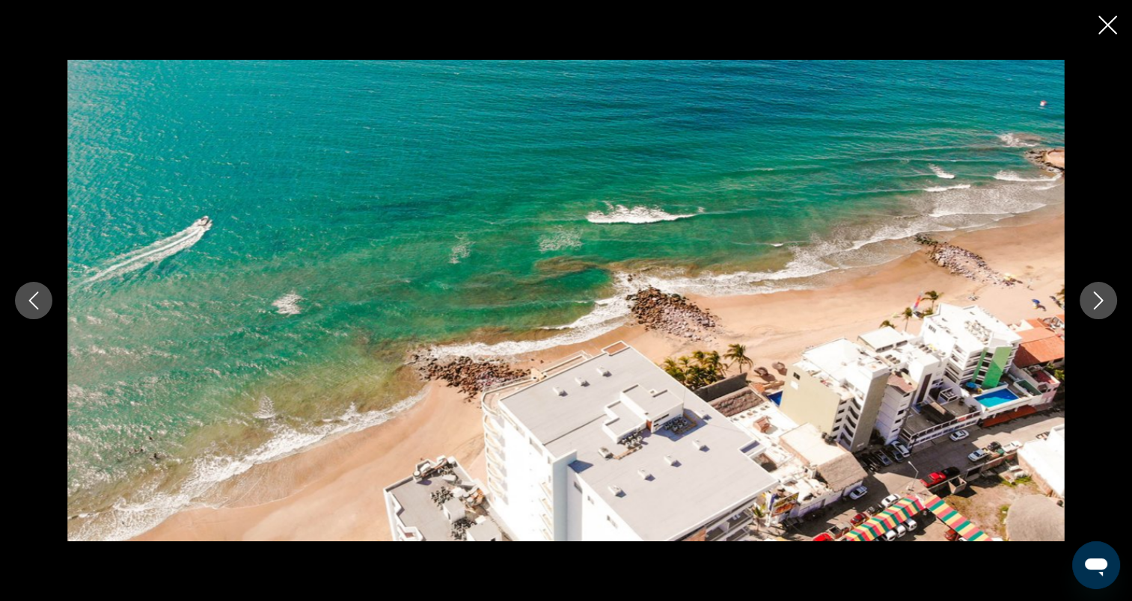
click at [1107, 305] on button "Image suivante" at bounding box center [1097, 300] width 37 height 37
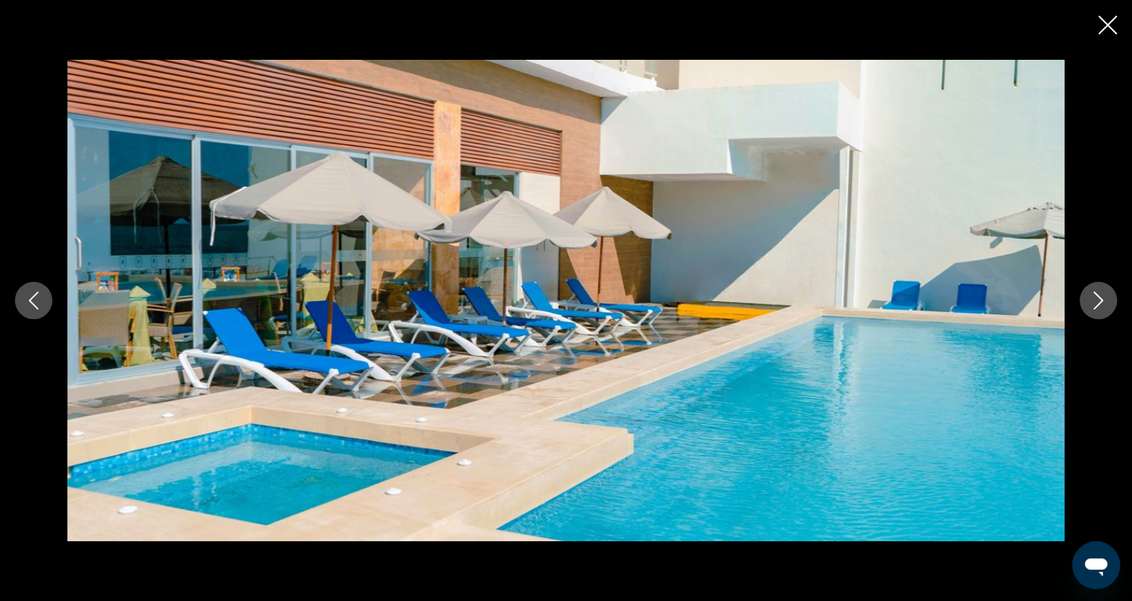
click at [1107, 305] on button "Image suivante" at bounding box center [1097, 300] width 37 height 37
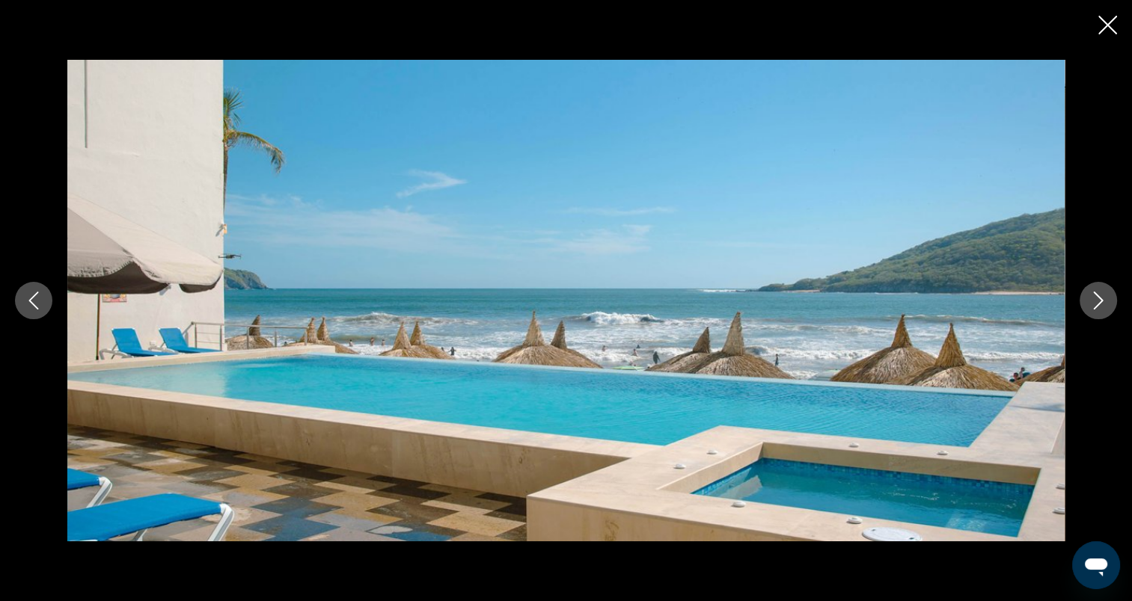
click at [1107, 305] on button "Image suivante" at bounding box center [1097, 300] width 37 height 37
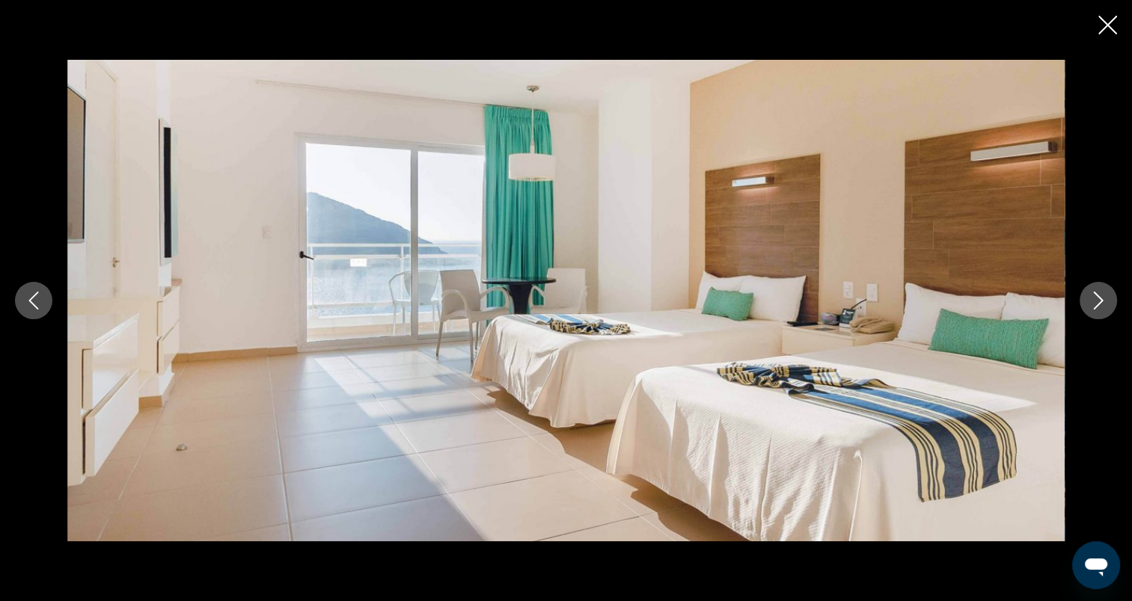
click at [1107, 305] on button "Image suivante" at bounding box center [1097, 300] width 37 height 37
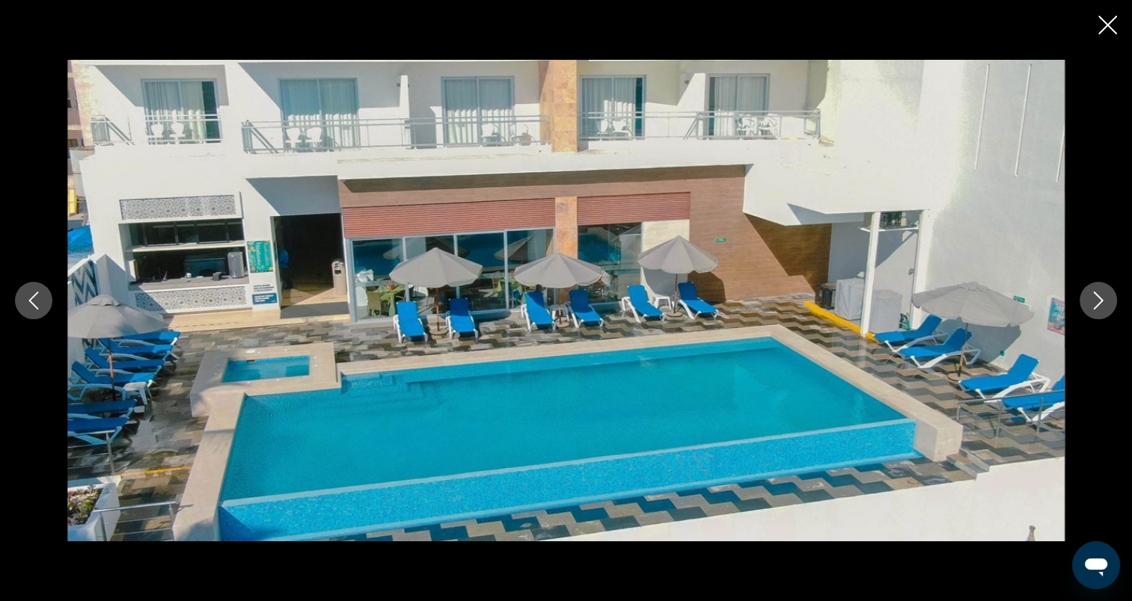
click at [1107, 305] on button "Image suivante" at bounding box center [1097, 300] width 37 height 37
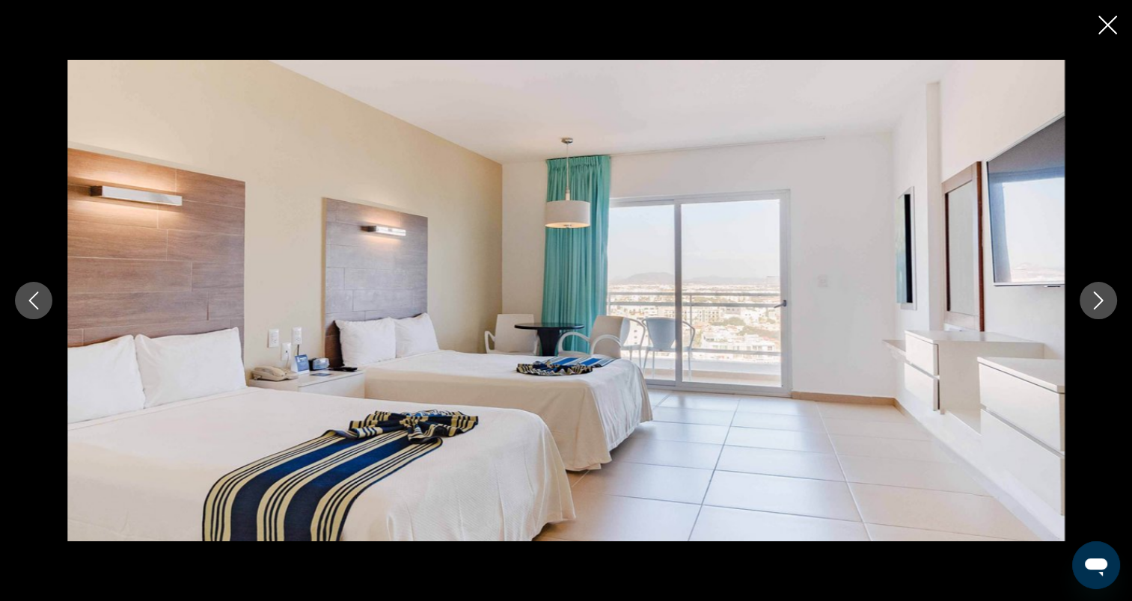
click at [1107, 305] on button "Image suivante" at bounding box center [1097, 300] width 37 height 37
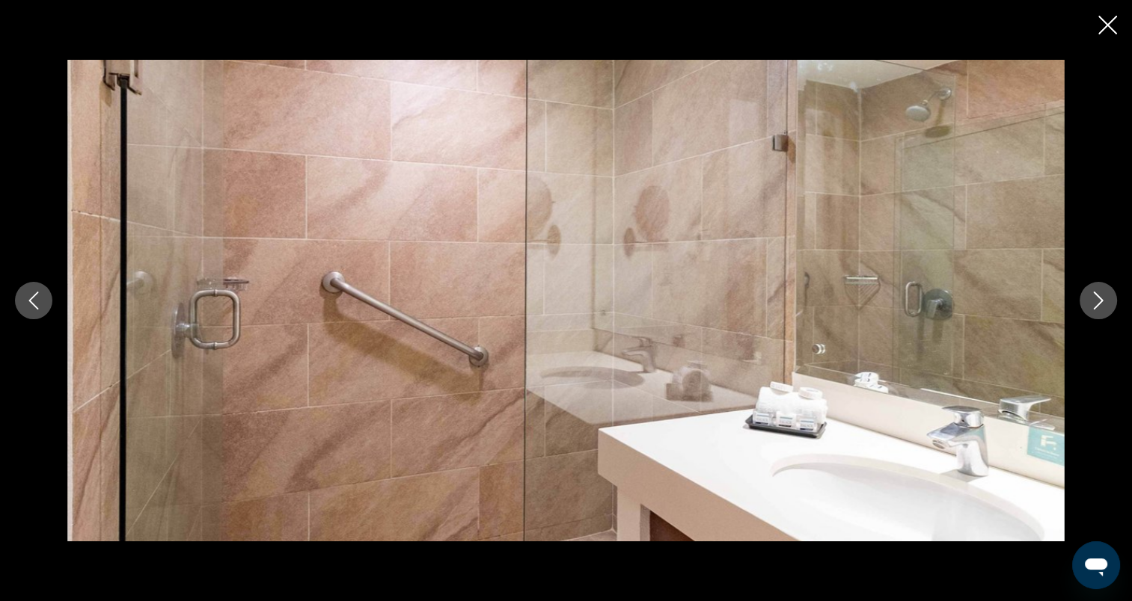
click at [1107, 305] on button "Image suivante" at bounding box center [1097, 300] width 37 height 37
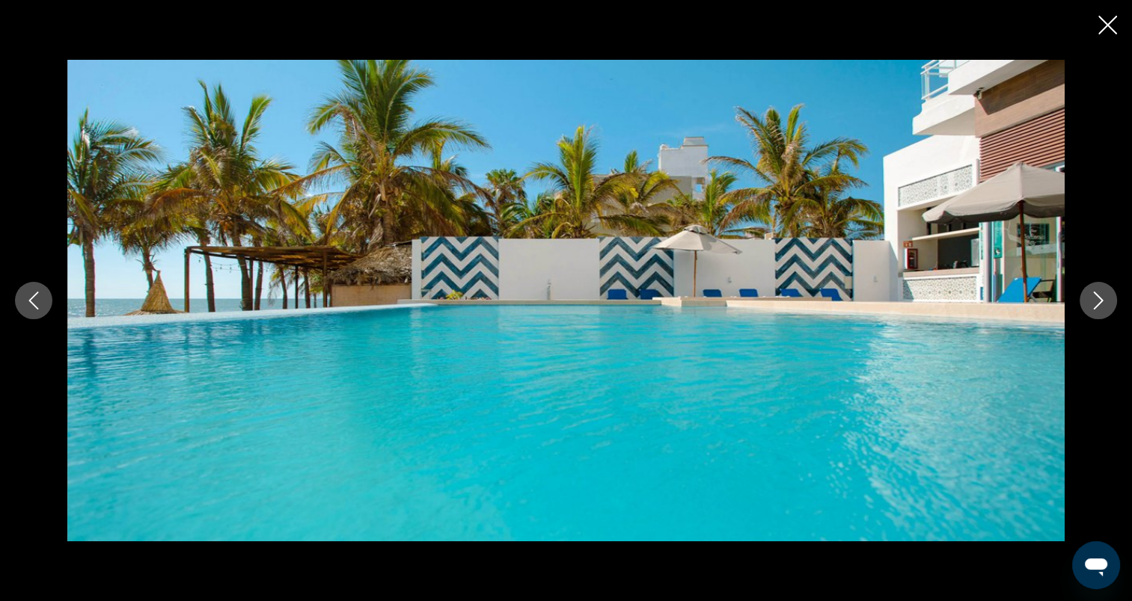
click at [1107, 305] on button "Image suivante" at bounding box center [1097, 300] width 37 height 37
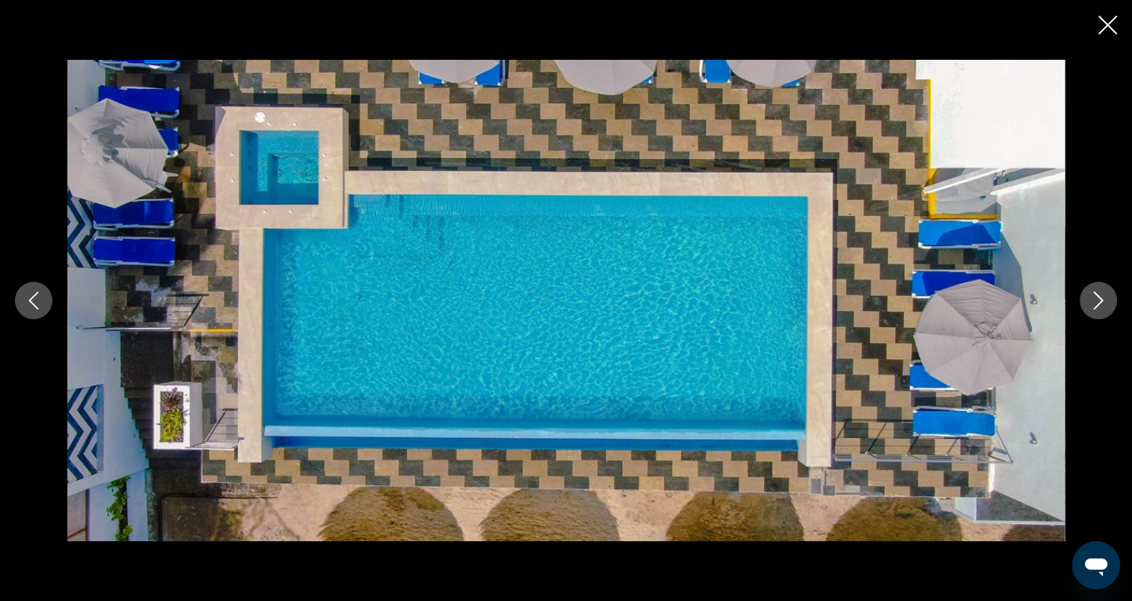
click at [1107, 305] on button "Image suivante" at bounding box center [1097, 300] width 37 height 37
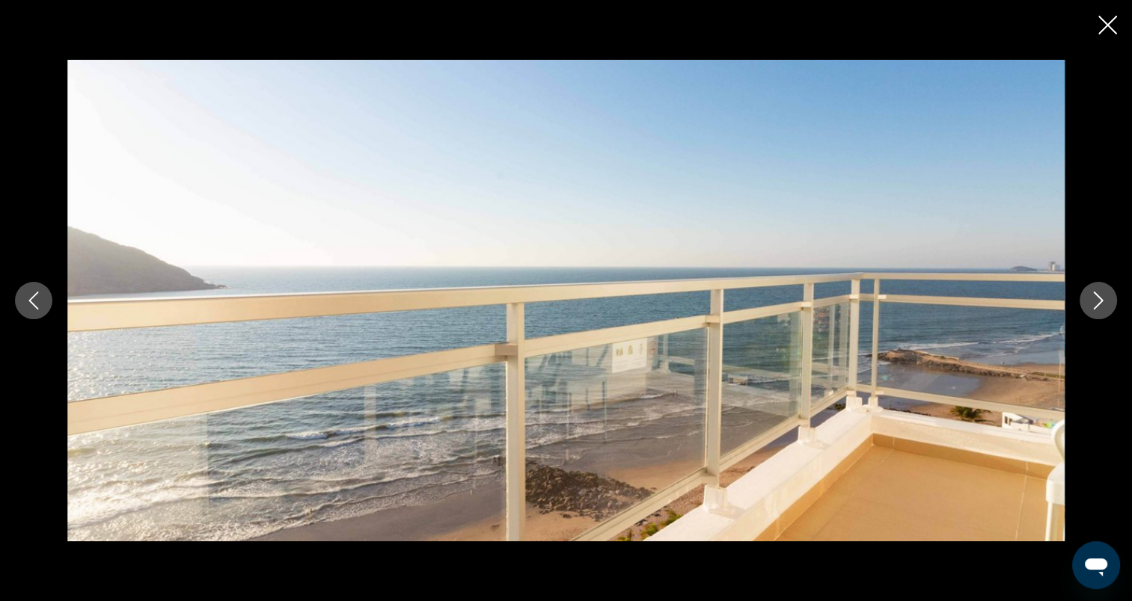
click at [1107, 305] on button "Image suivante" at bounding box center [1097, 300] width 37 height 37
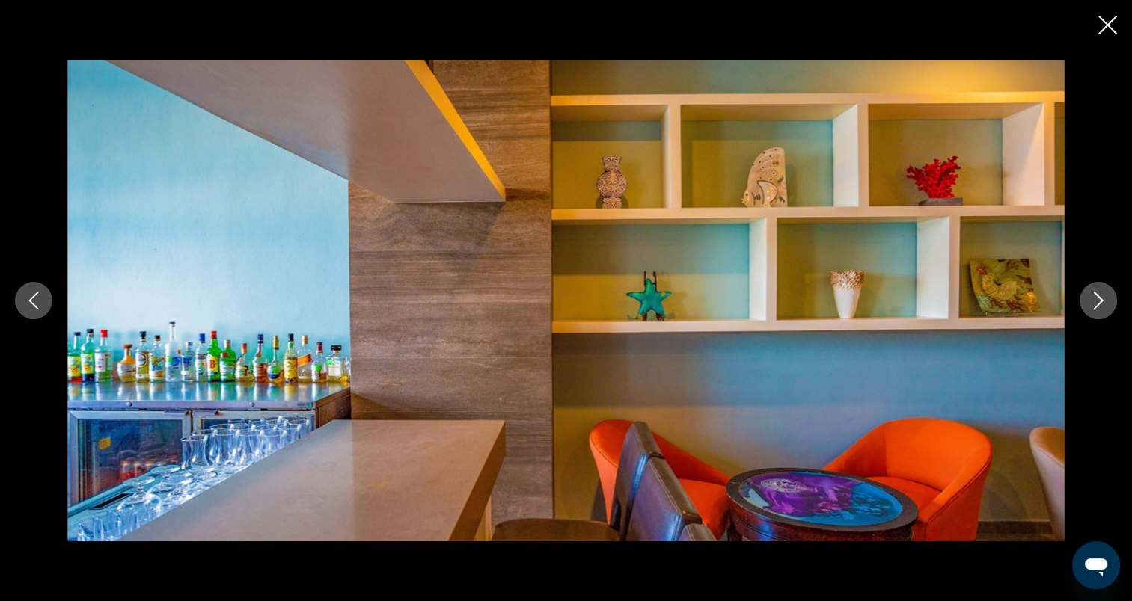
click at [1107, 305] on button "Image suivante" at bounding box center [1097, 300] width 37 height 37
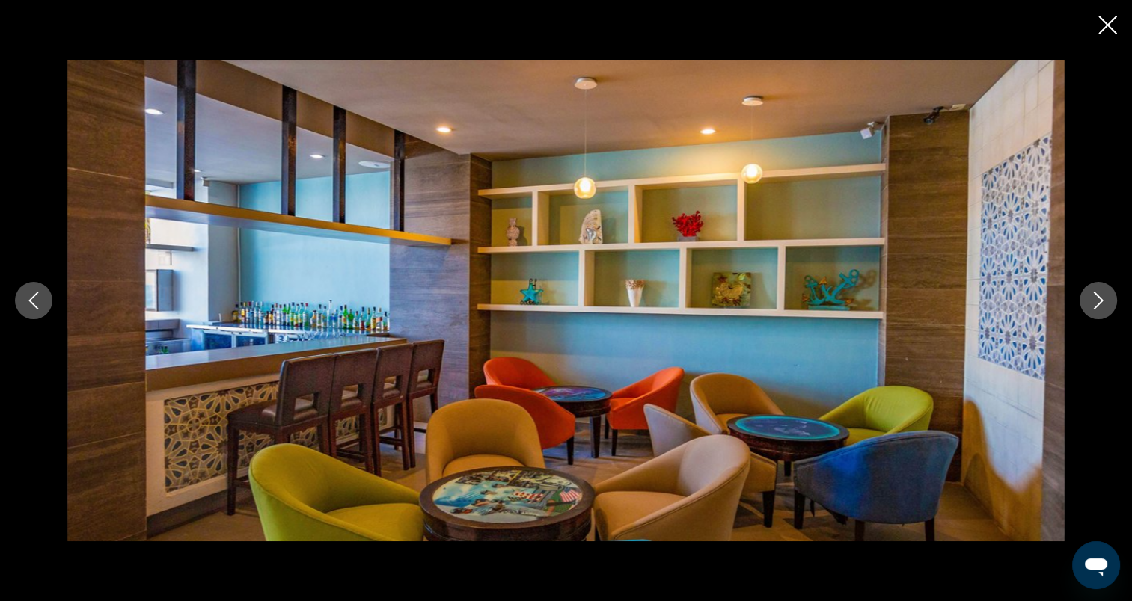
click at [1107, 305] on button "Image suivante" at bounding box center [1097, 300] width 37 height 37
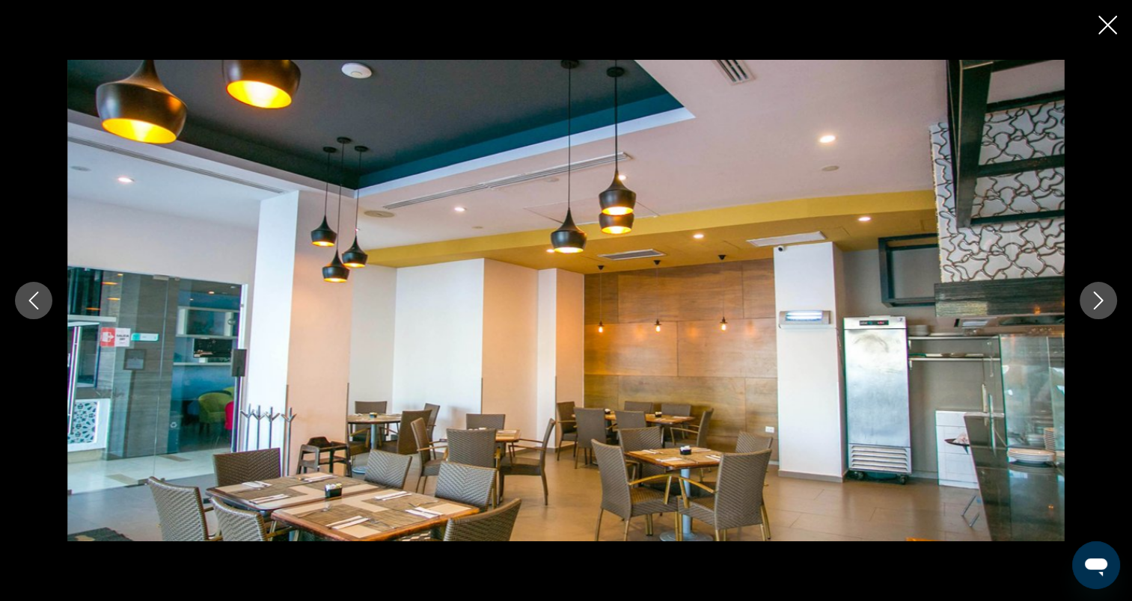
click at [1107, 305] on button "Image suivante" at bounding box center [1097, 300] width 37 height 37
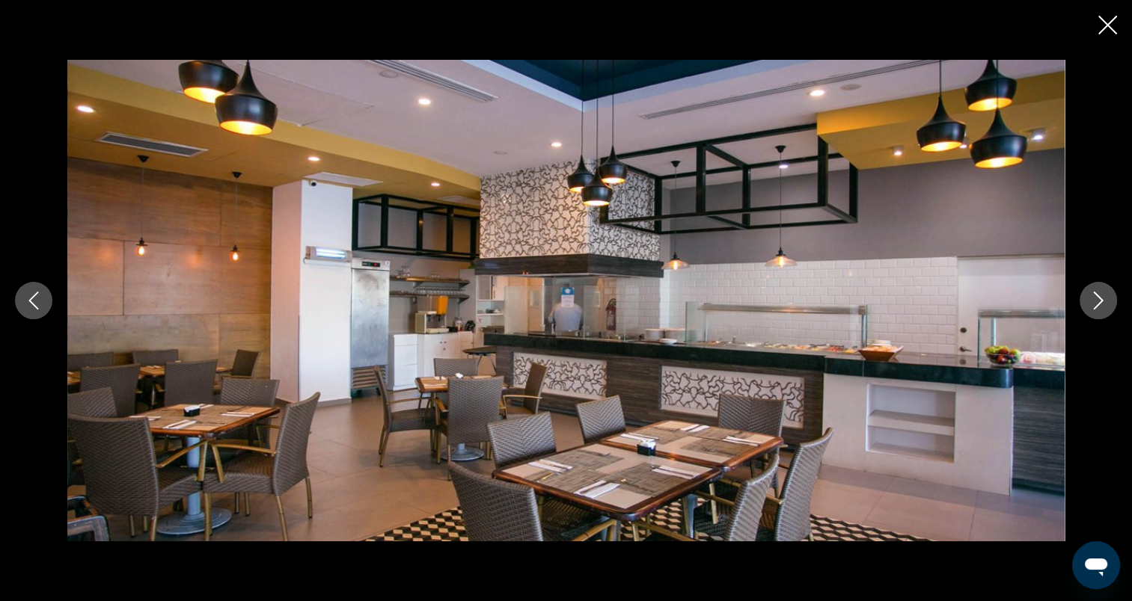
click at [1107, 305] on button "Image suivante" at bounding box center [1097, 300] width 37 height 37
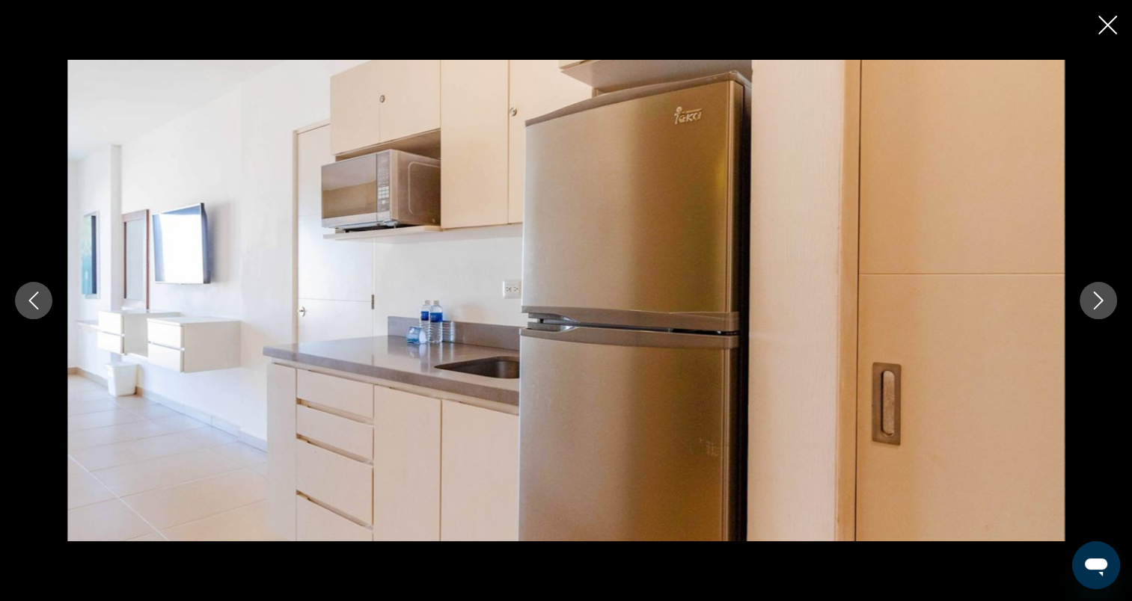
click at [1107, 305] on button "Image suivante" at bounding box center [1097, 300] width 37 height 37
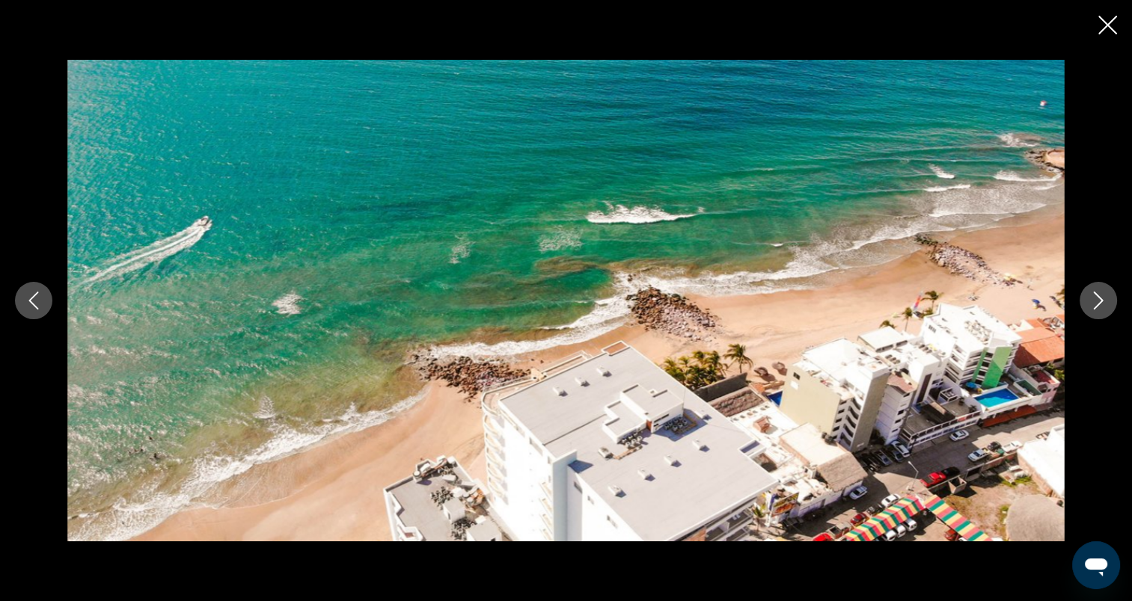
click at [1101, 26] on icon "Fermer le diaporama" at bounding box center [1107, 25] width 19 height 19
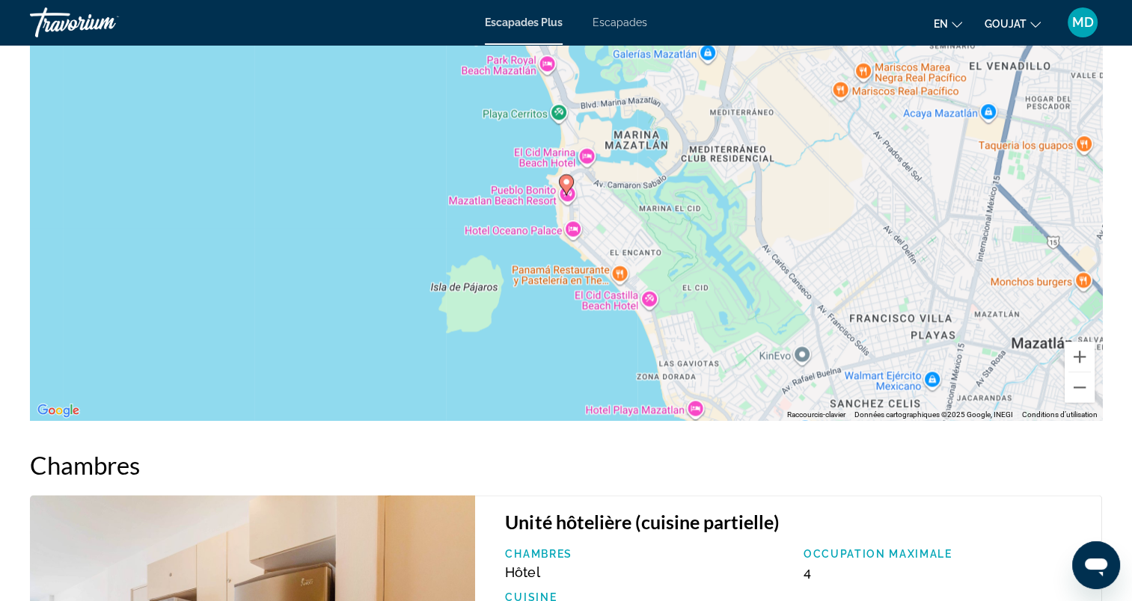
scroll to position [2091, 0]
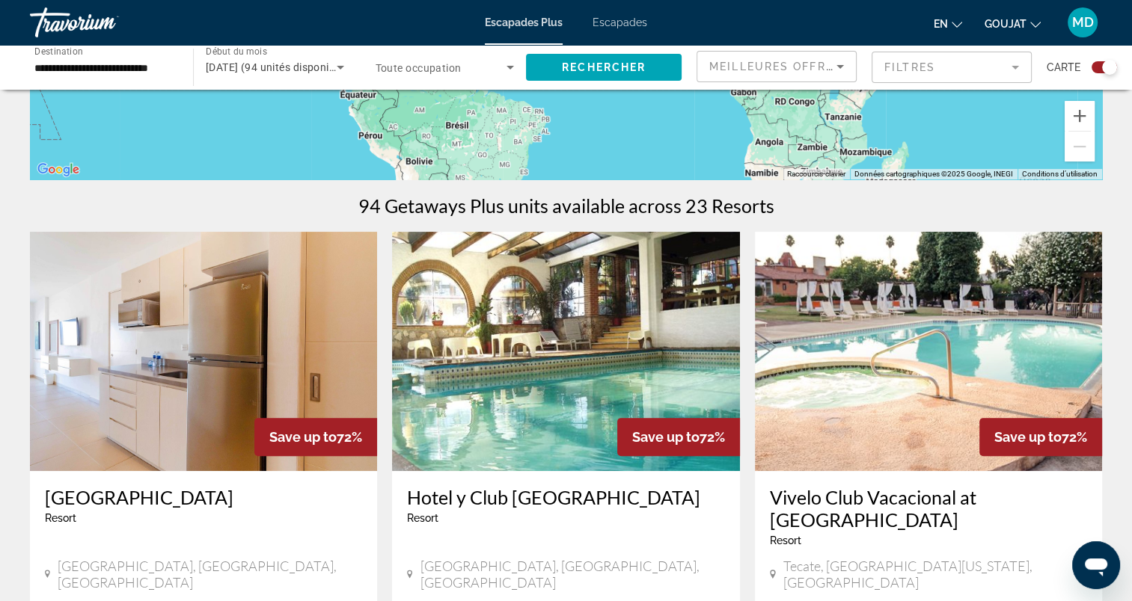
scroll to position [449, 0]
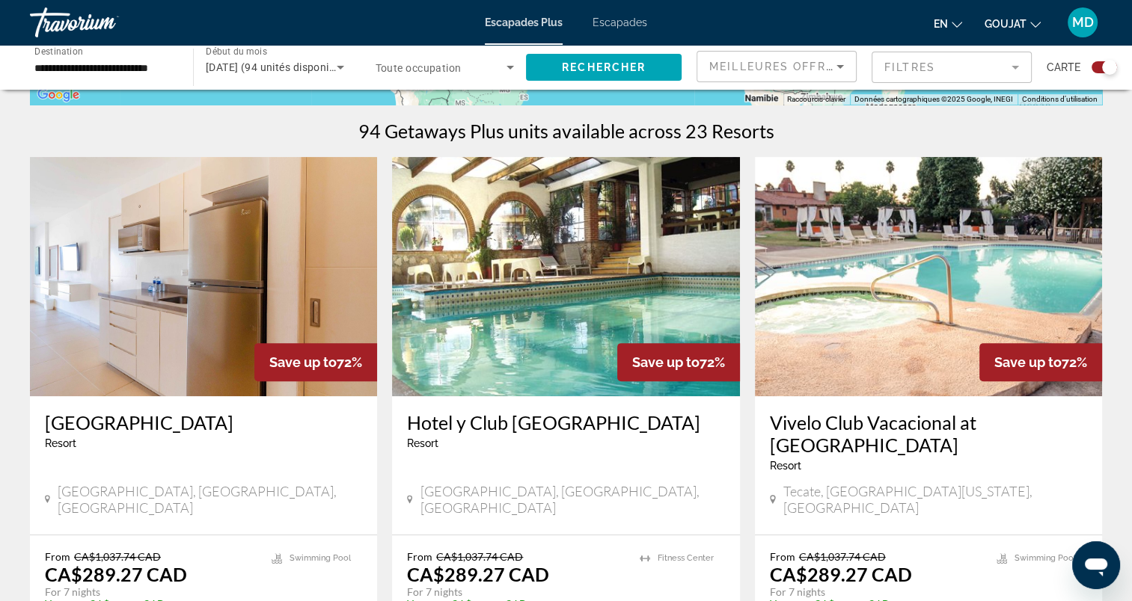
click at [528, 220] on img "Contenu principal" at bounding box center [565, 276] width 347 height 239
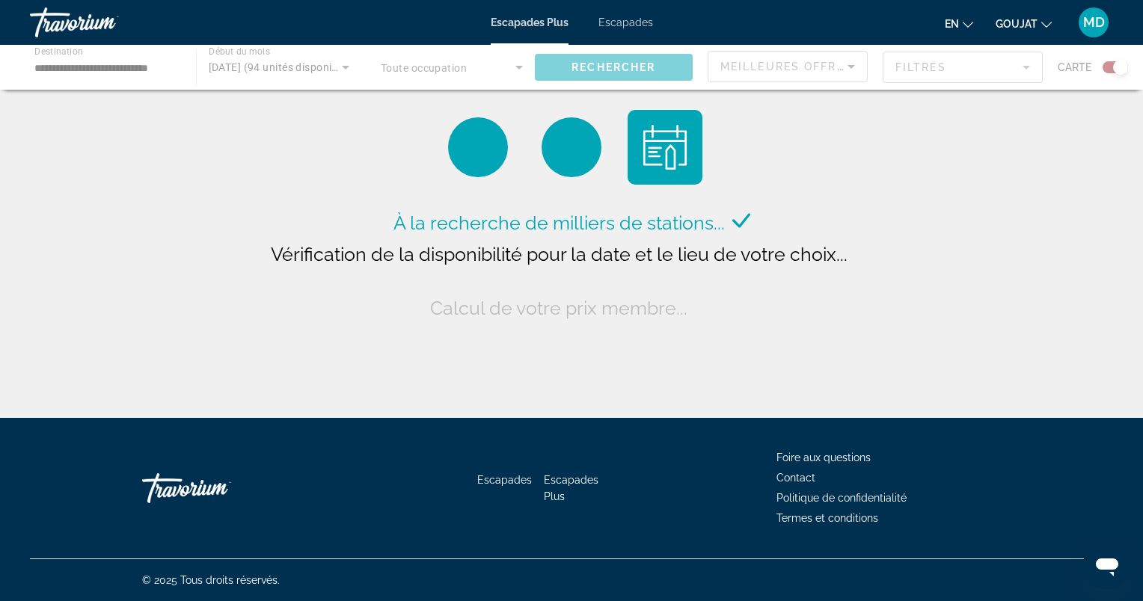
click at [118, 70] on div "Contenu principal" at bounding box center [571, 67] width 1143 height 45
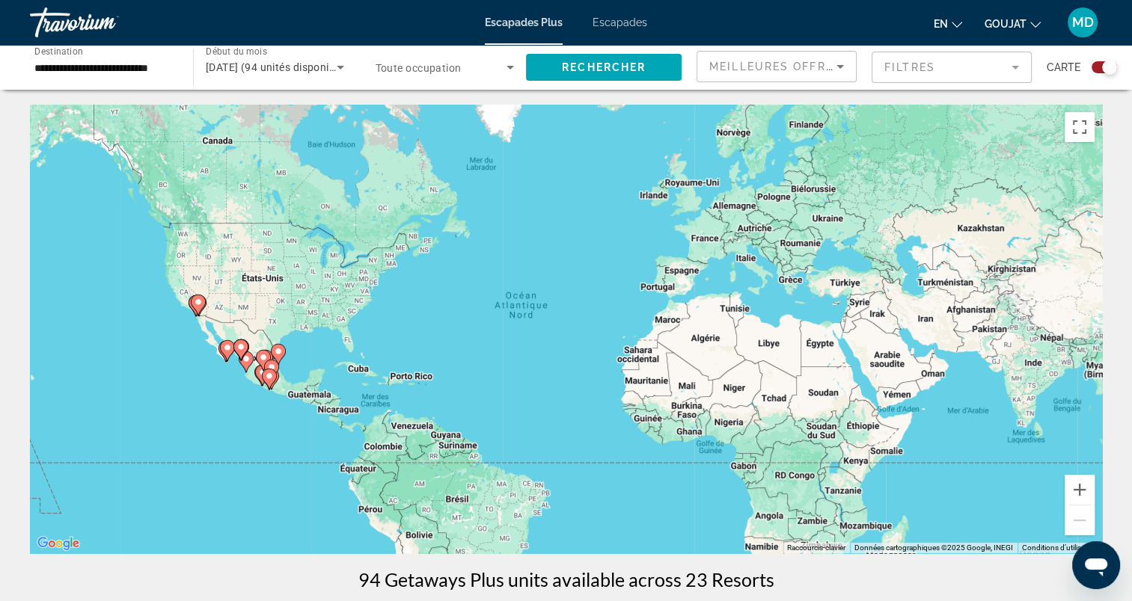
click at [118, 70] on input "**********" at bounding box center [103, 68] width 139 height 18
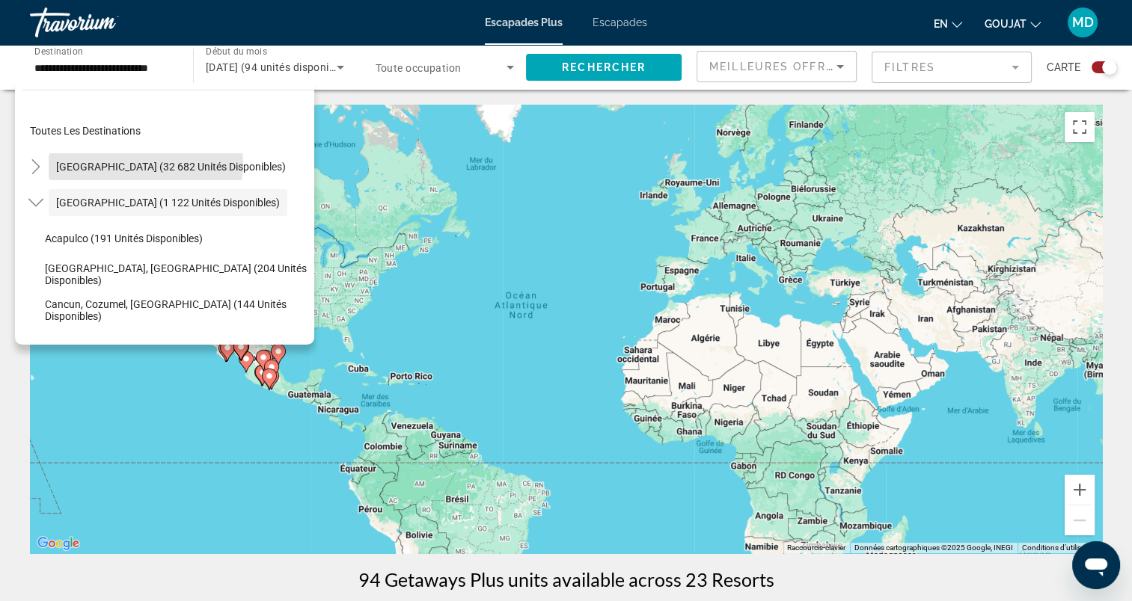
click at [137, 164] on span "[GEOGRAPHIC_DATA] (32 682 unités disponibles)" at bounding box center [171, 167] width 230 height 12
type input "**********"
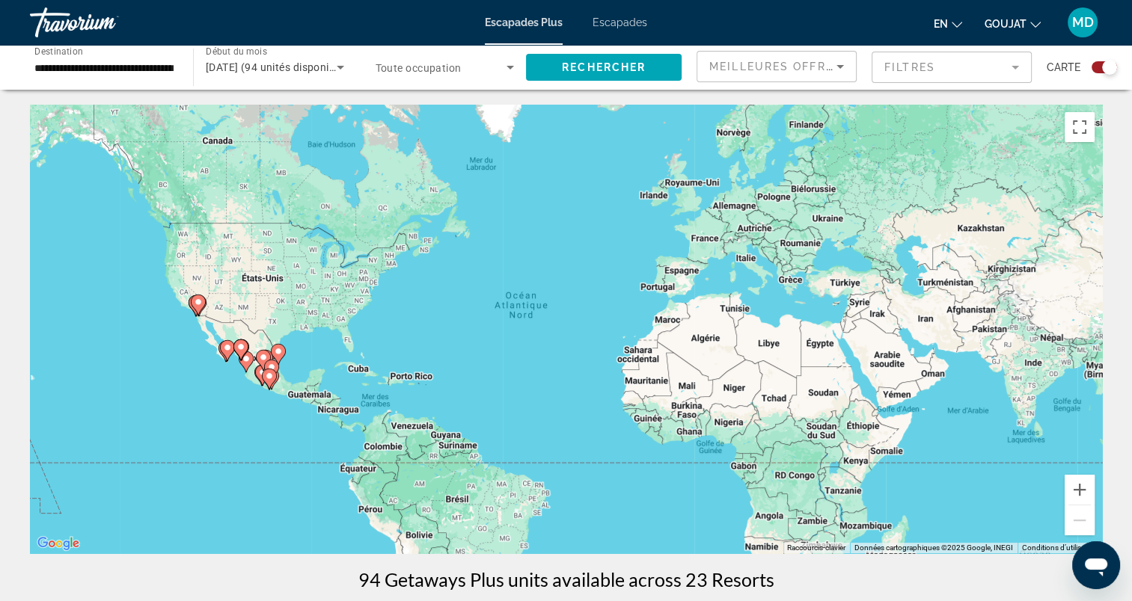
click at [28, 66] on div "**********" at bounding box center [103, 67] width 163 height 43
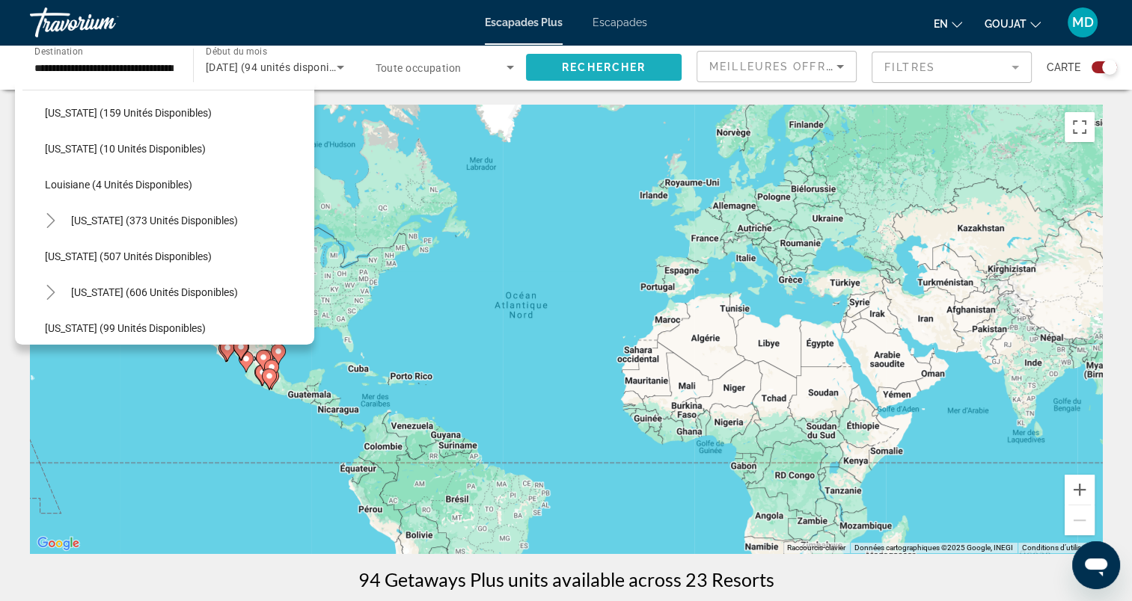
click at [639, 66] on span "Rechercher" at bounding box center [604, 67] width 84 height 12
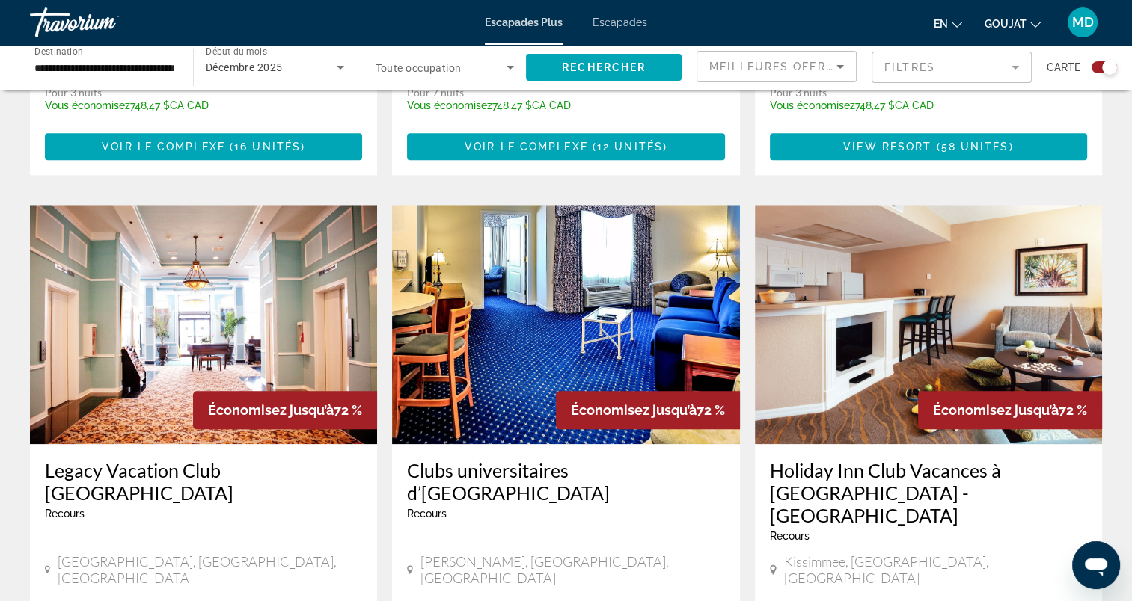
scroll to position [1571, 0]
